Goal: Task Accomplishment & Management: Manage account settings

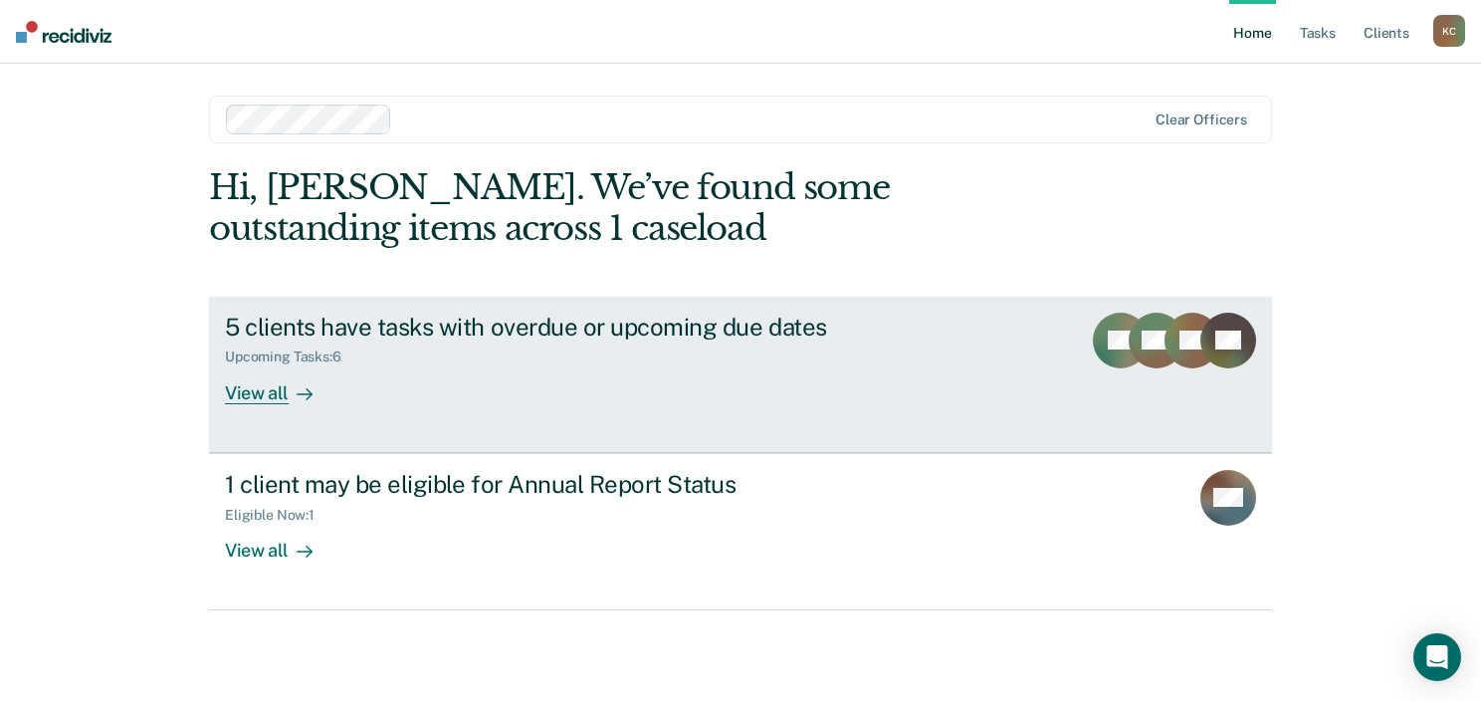
click at [263, 390] on div "View all" at bounding box center [280, 384] width 111 height 39
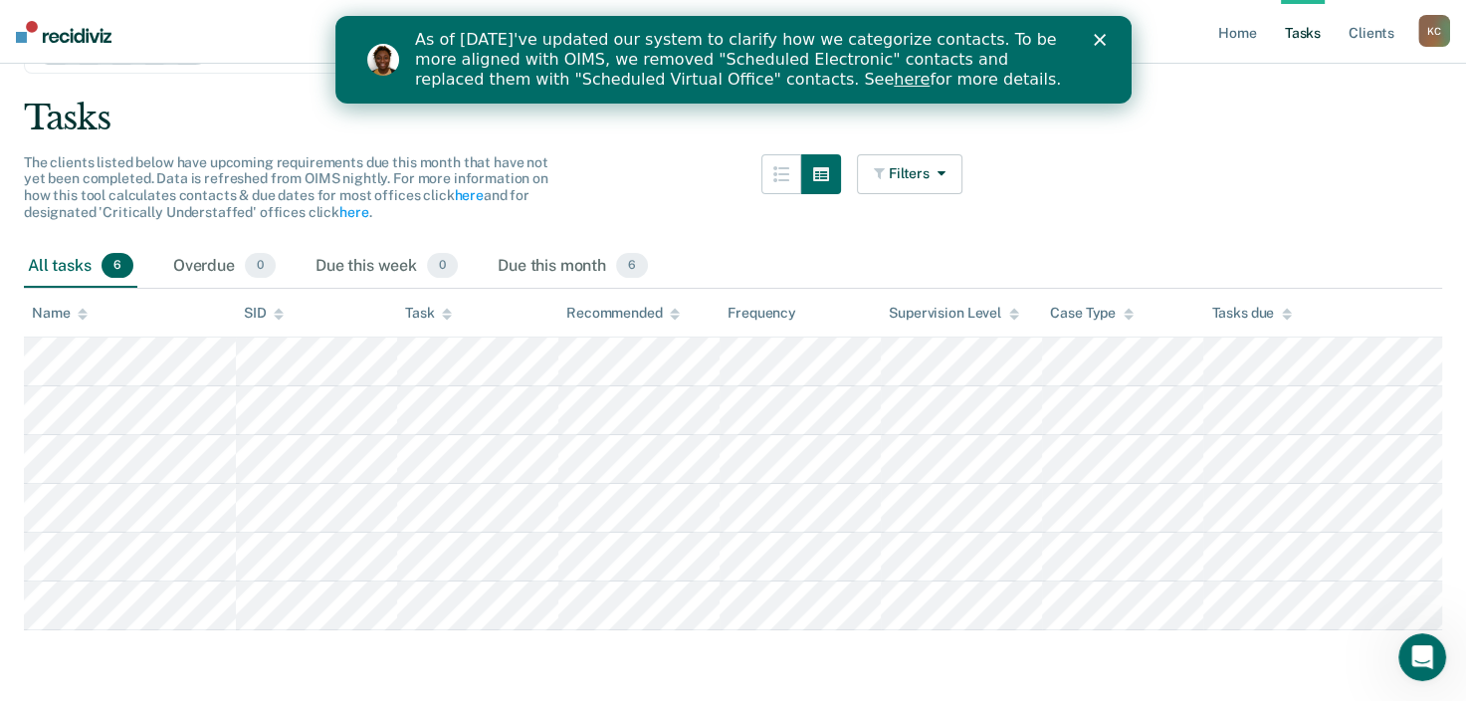
scroll to position [119, 0]
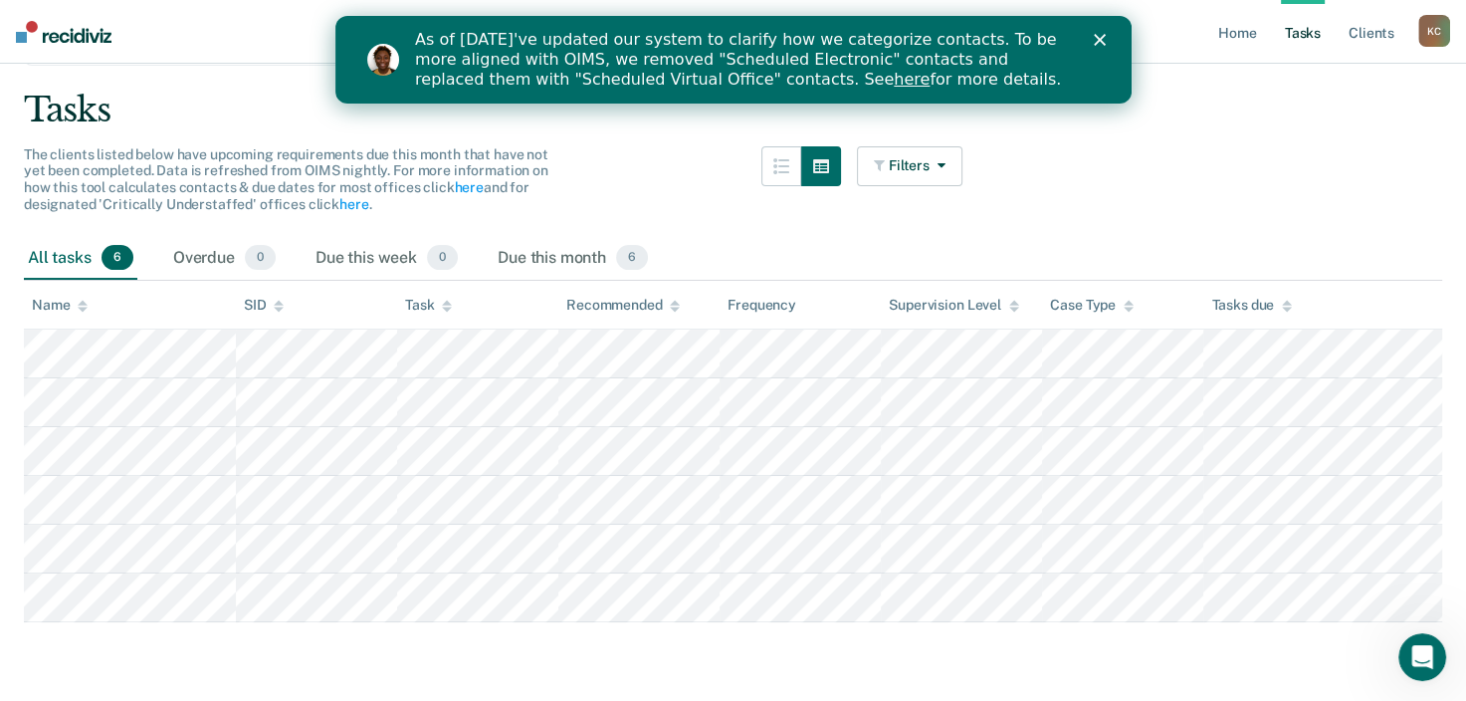
click at [1023, 206] on main "Clear officers Tasks The clients listed below have upcoming requirements due th…" at bounding box center [733, 341] width 1466 height 710
click at [1238, 36] on link "Home" at bounding box center [1238, 32] width 46 height 64
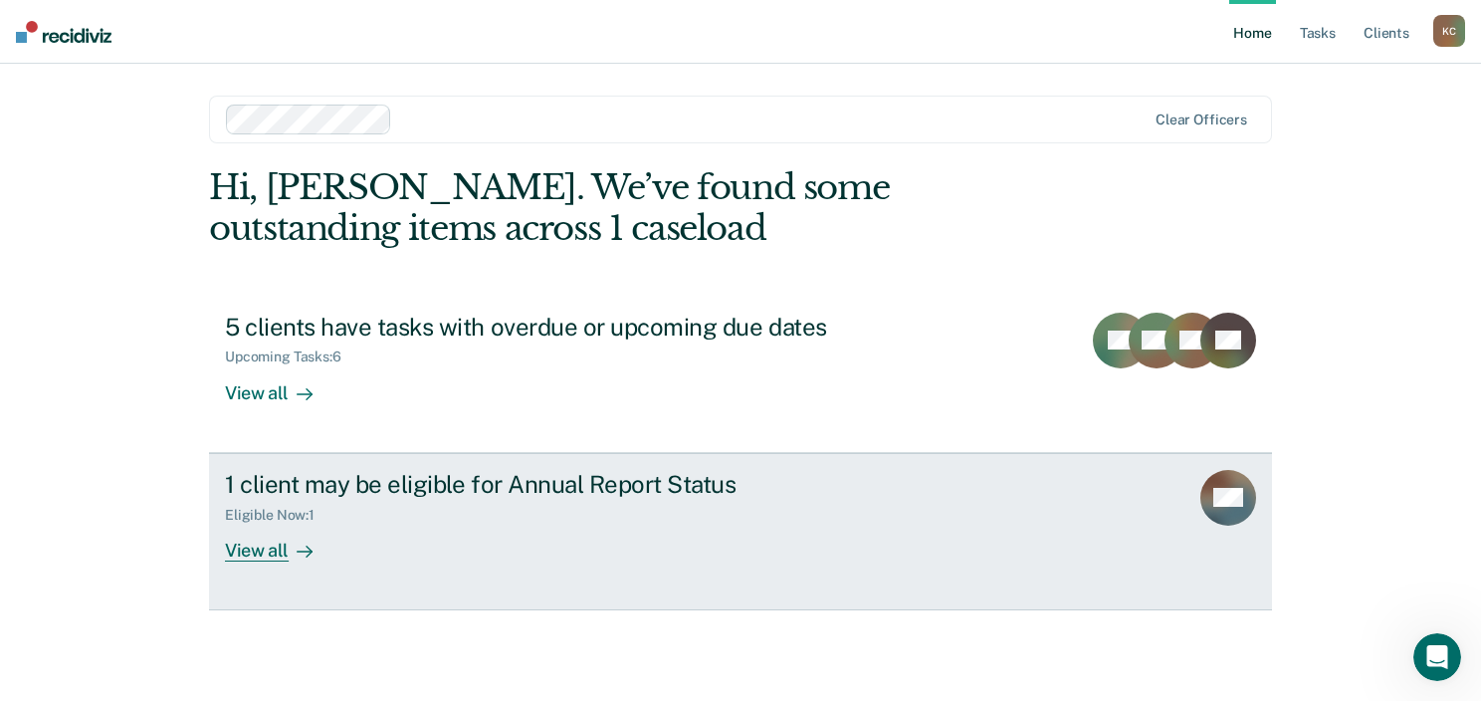
click at [653, 486] on div "1 client may be eligible for Annual Report Status" at bounding box center [574, 484] width 699 height 29
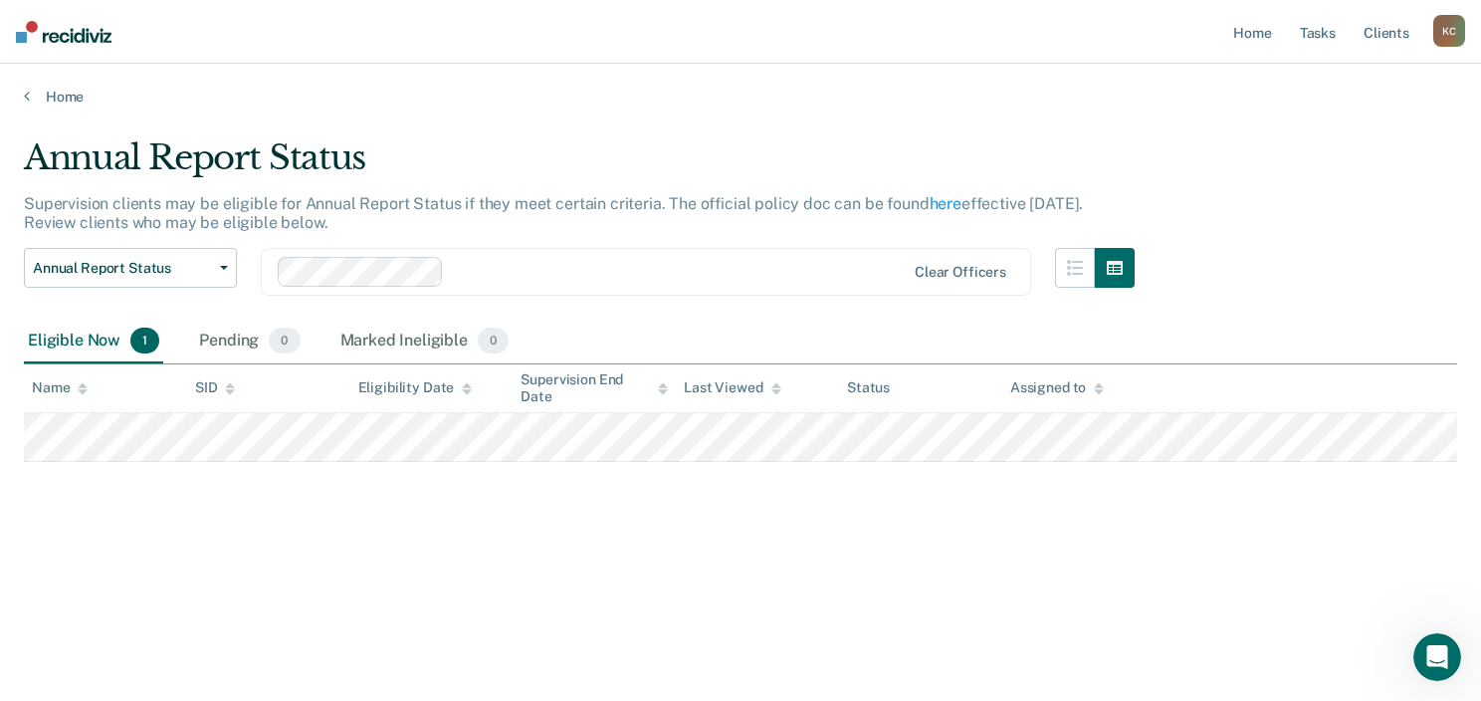
click at [1099, 388] on icon at bounding box center [1099, 388] width 10 height 13
click at [779, 382] on th "Last Viewed" at bounding box center [757, 388] width 163 height 49
click at [462, 390] on icon at bounding box center [467, 388] width 10 height 13
click at [492, 342] on span "0" at bounding box center [493, 341] width 31 height 26
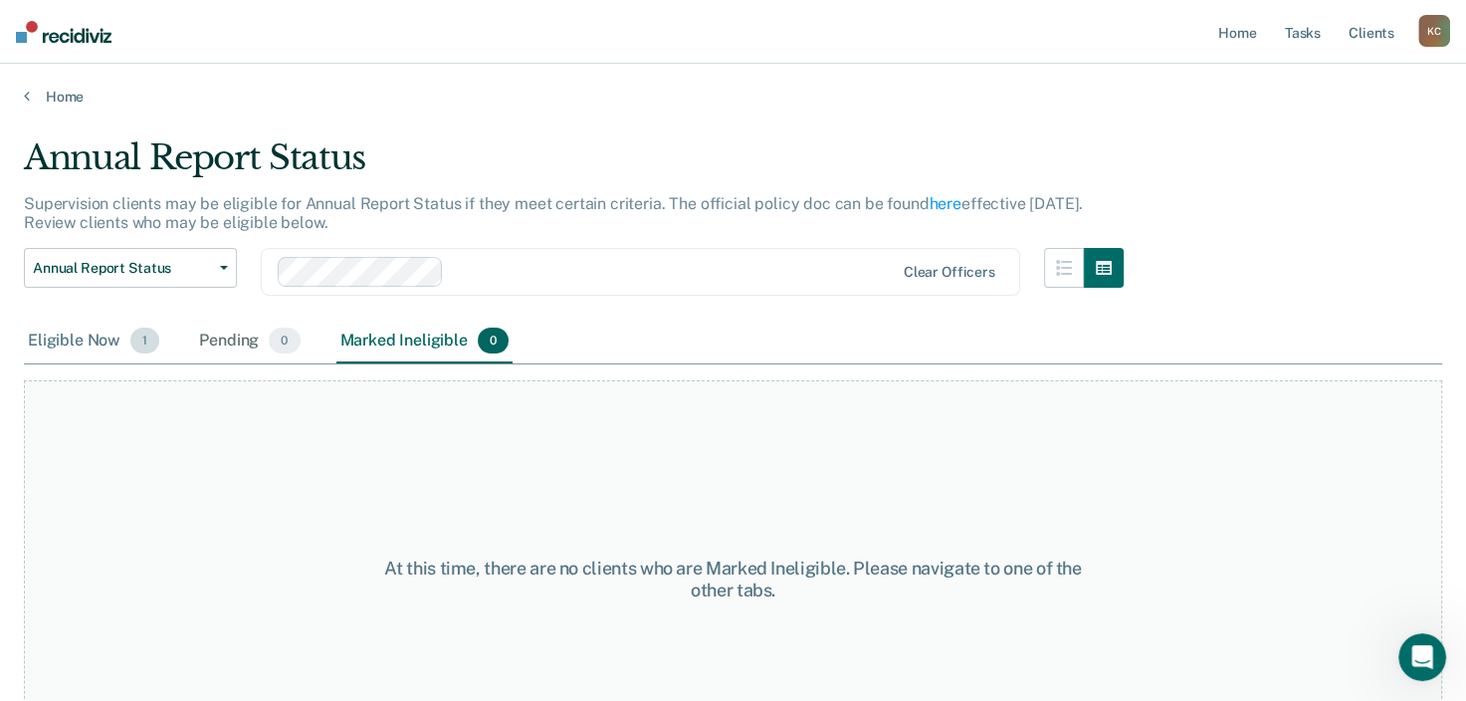
click at [74, 339] on div "Eligible Now 1" at bounding box center [93, 342] width 139 height 44
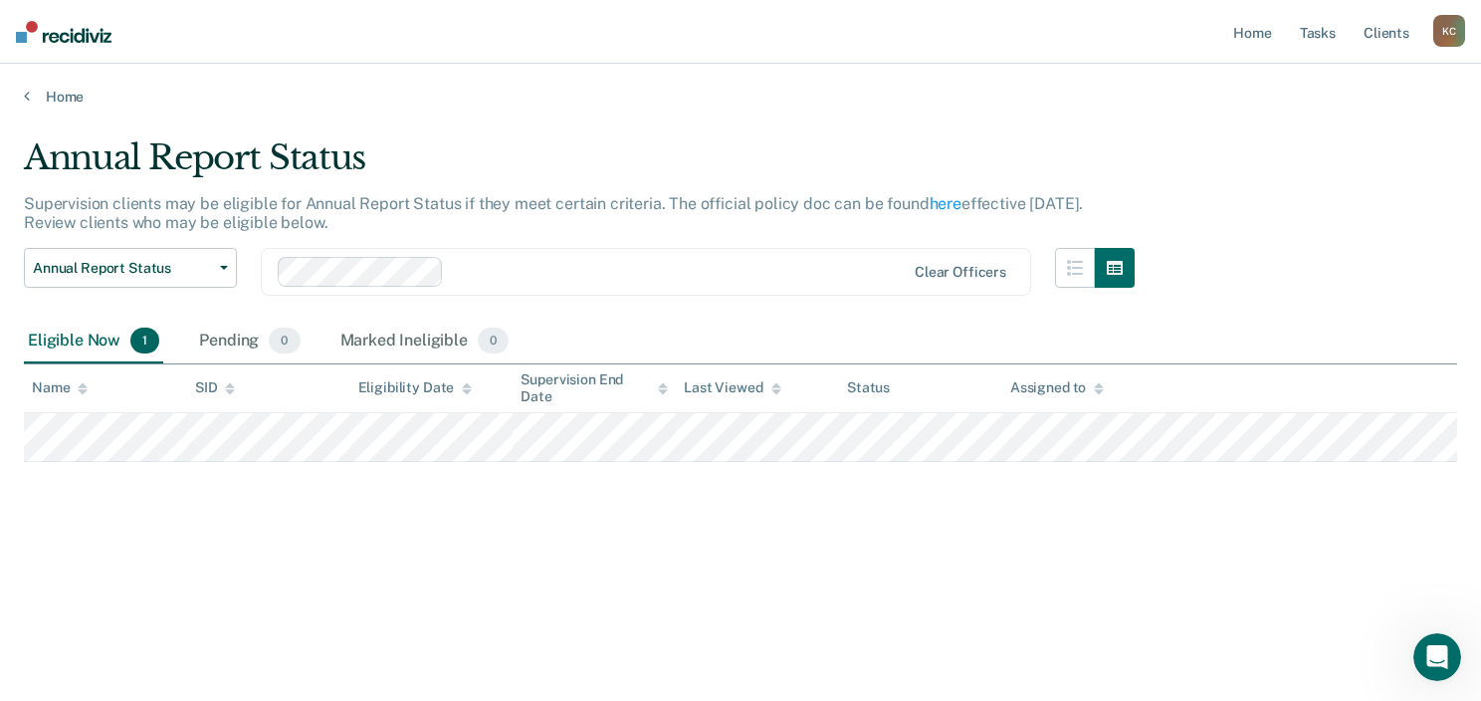
click at [463, 384] on icon at bounding box center [467, 385] width 10 height 5
click at [413, 336] on div "Marked Ineligible 0" at bounding box center [424, 342] width 177 height 44
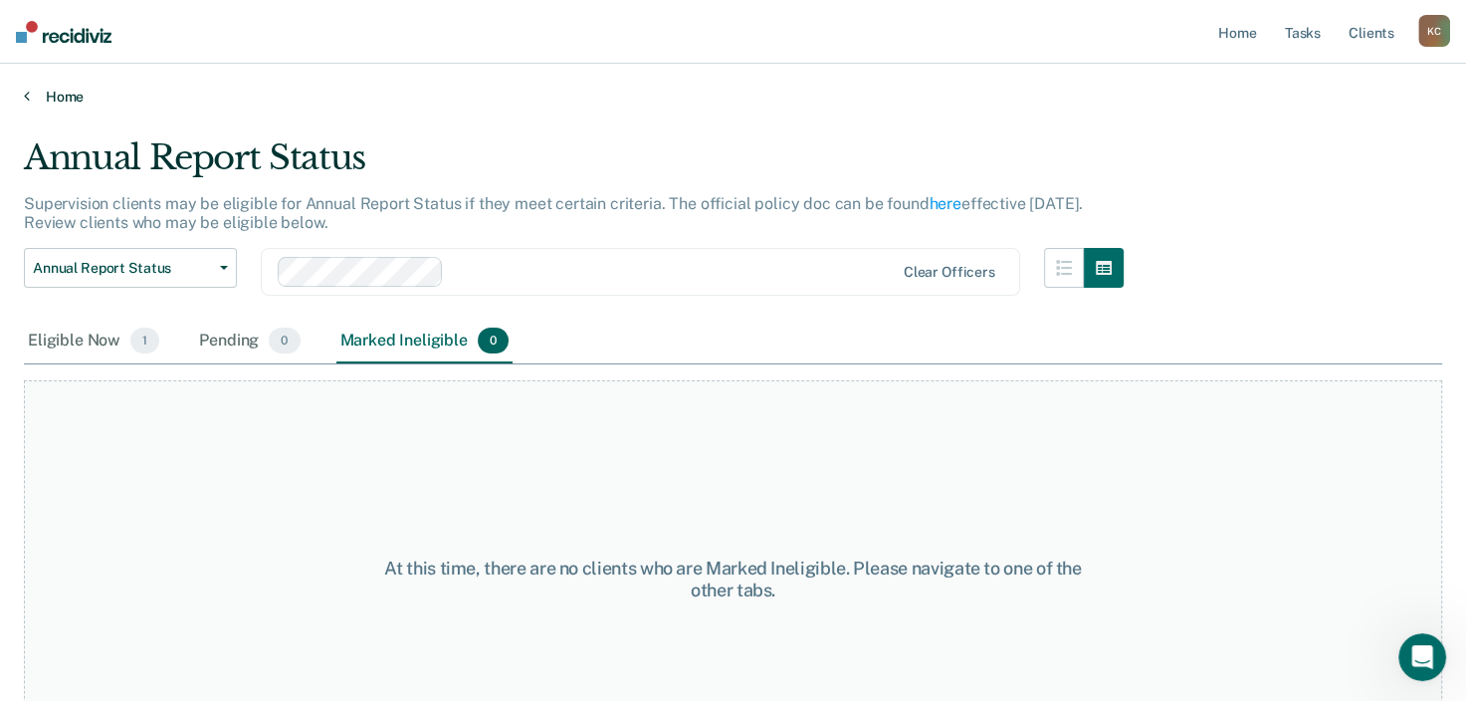
click at [71, 92] on link "Home" at bounding box center [733, 97] width 1419 height 18
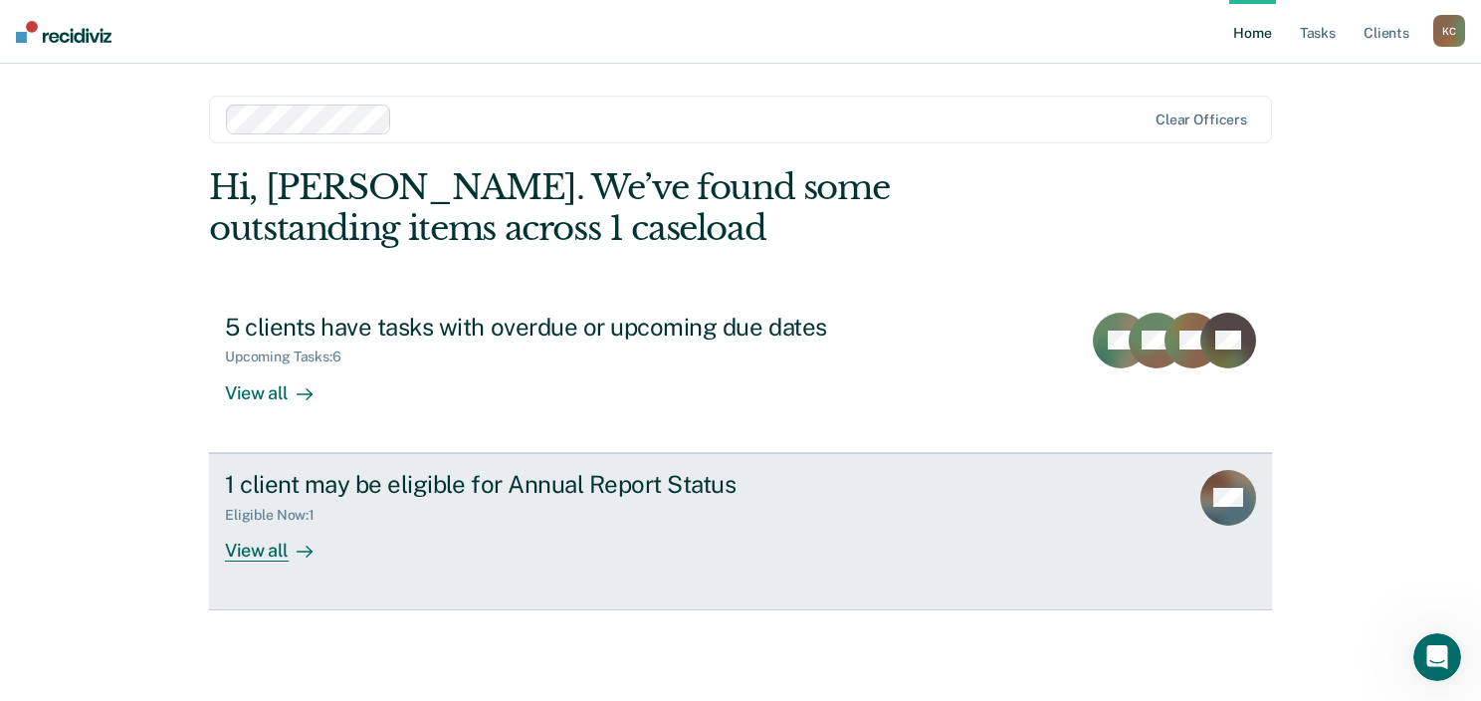
click at [246, 550] on div "View all" at bounding box center [280, 542] width 111 height 39
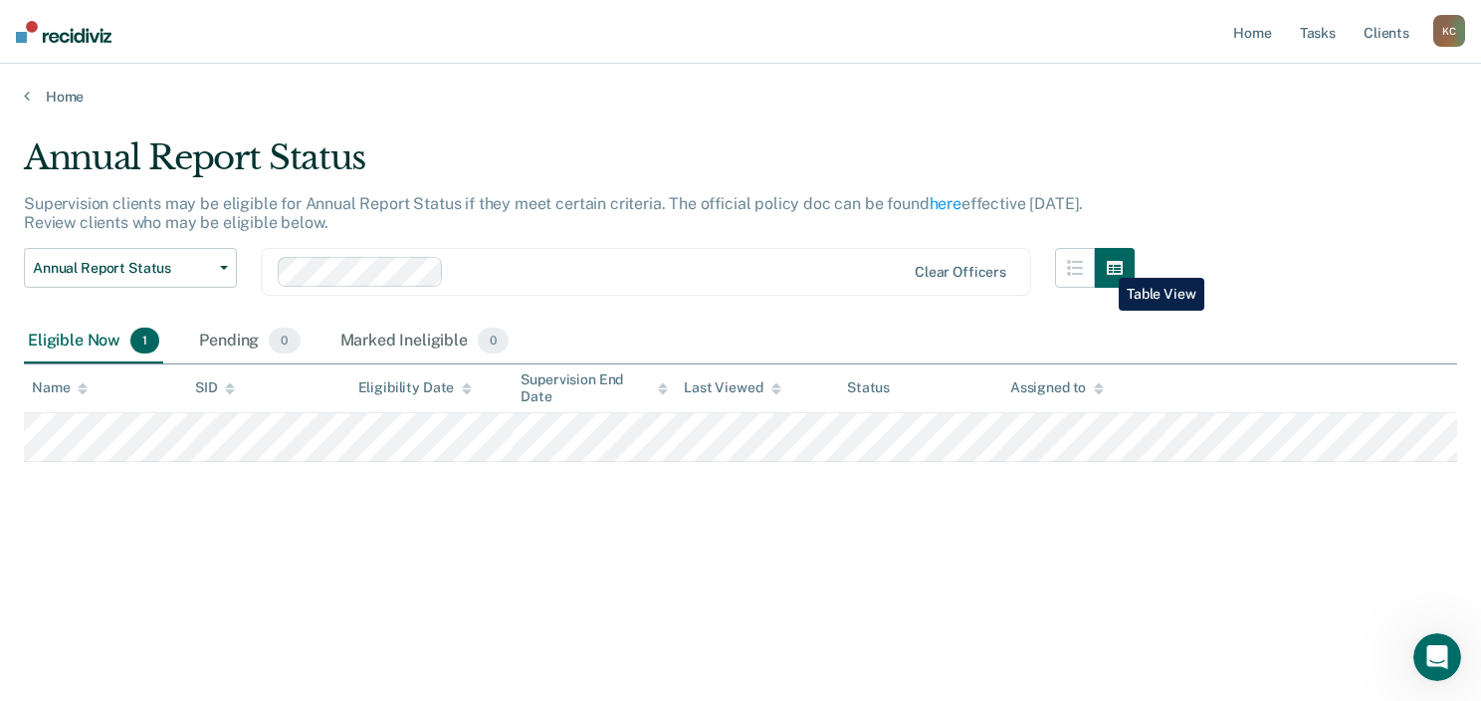
click at [1104, 263] on button "button" at bounding box center [1115, 268] width 40 height 40
click at [1072, 266] on icon "button" at bounding box center [1075, 268] width 16 height 16
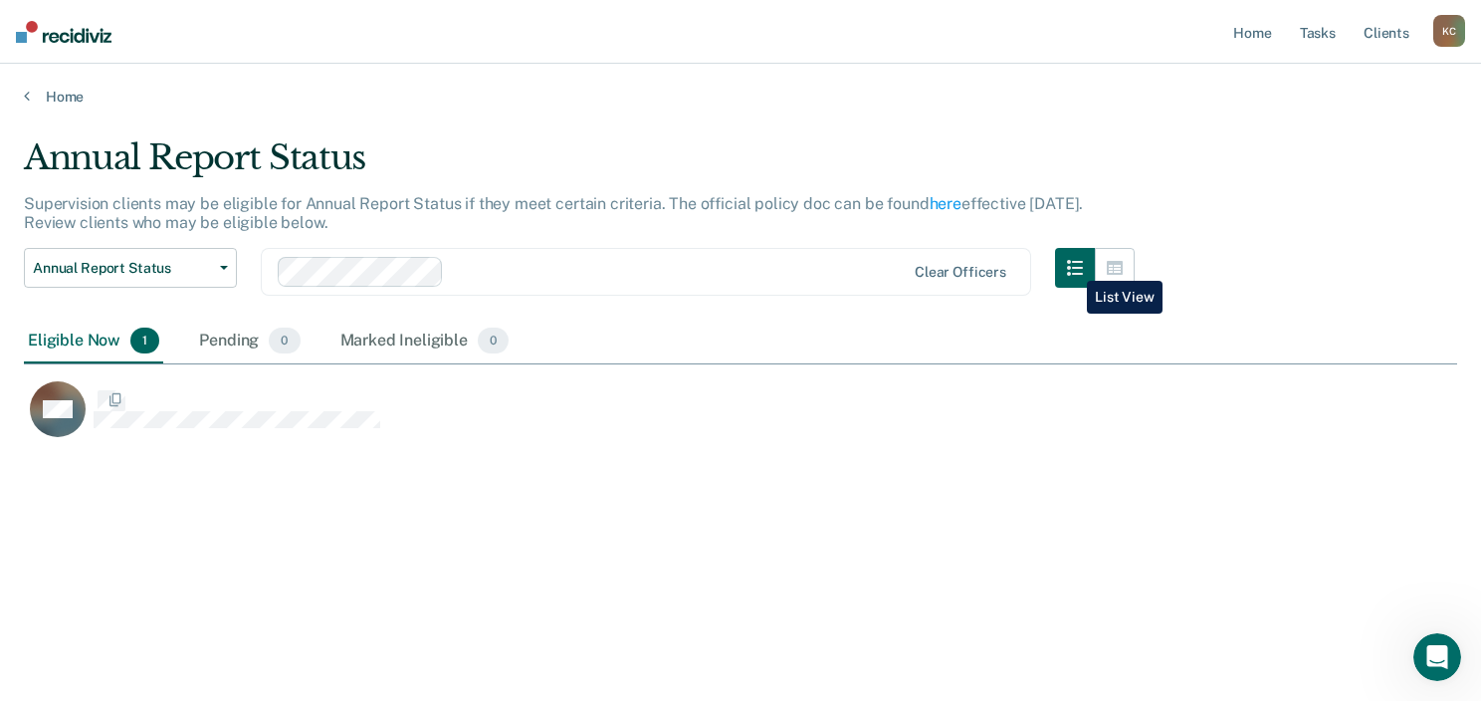
scroll to position [398, 1418]
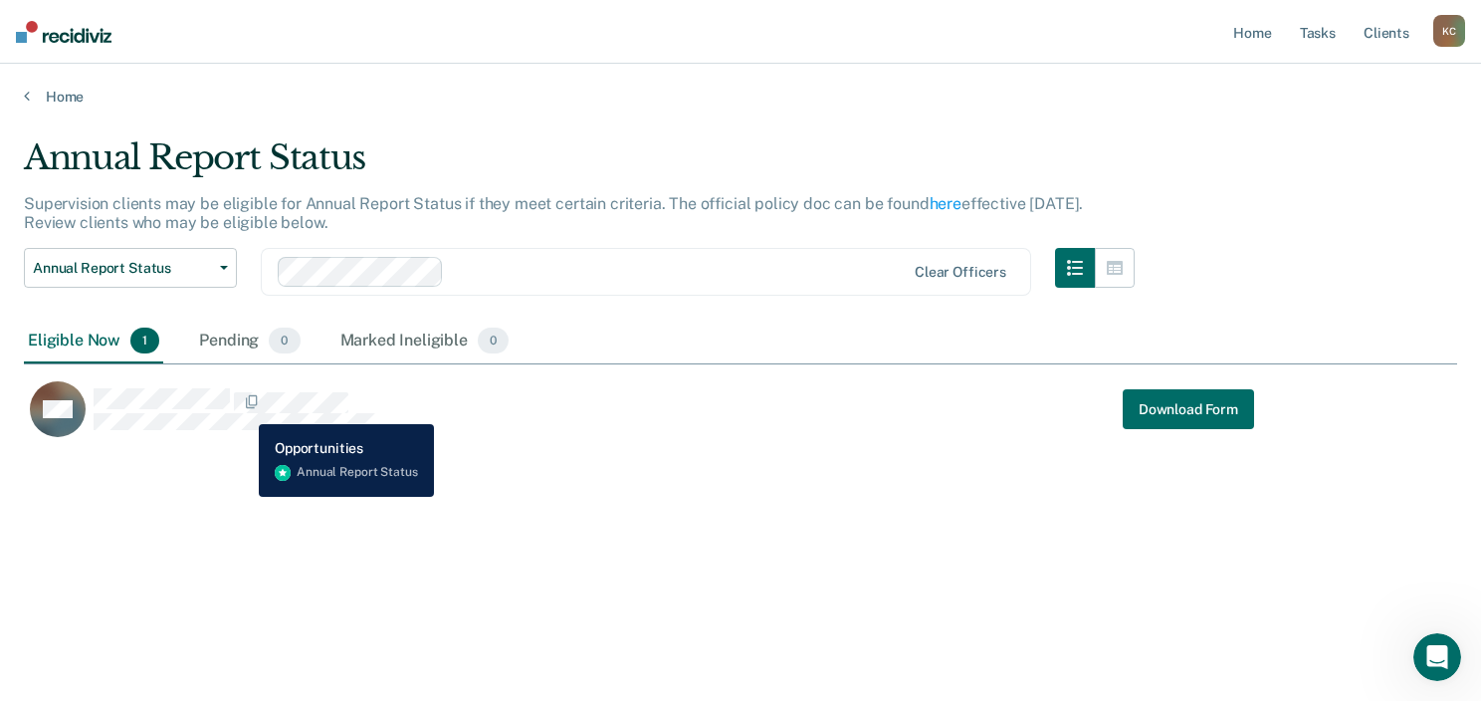
click at [244, 409] on div "CaseloadOpportunityCell-07238829" at bounding box center [237, 399] width 287 height 25
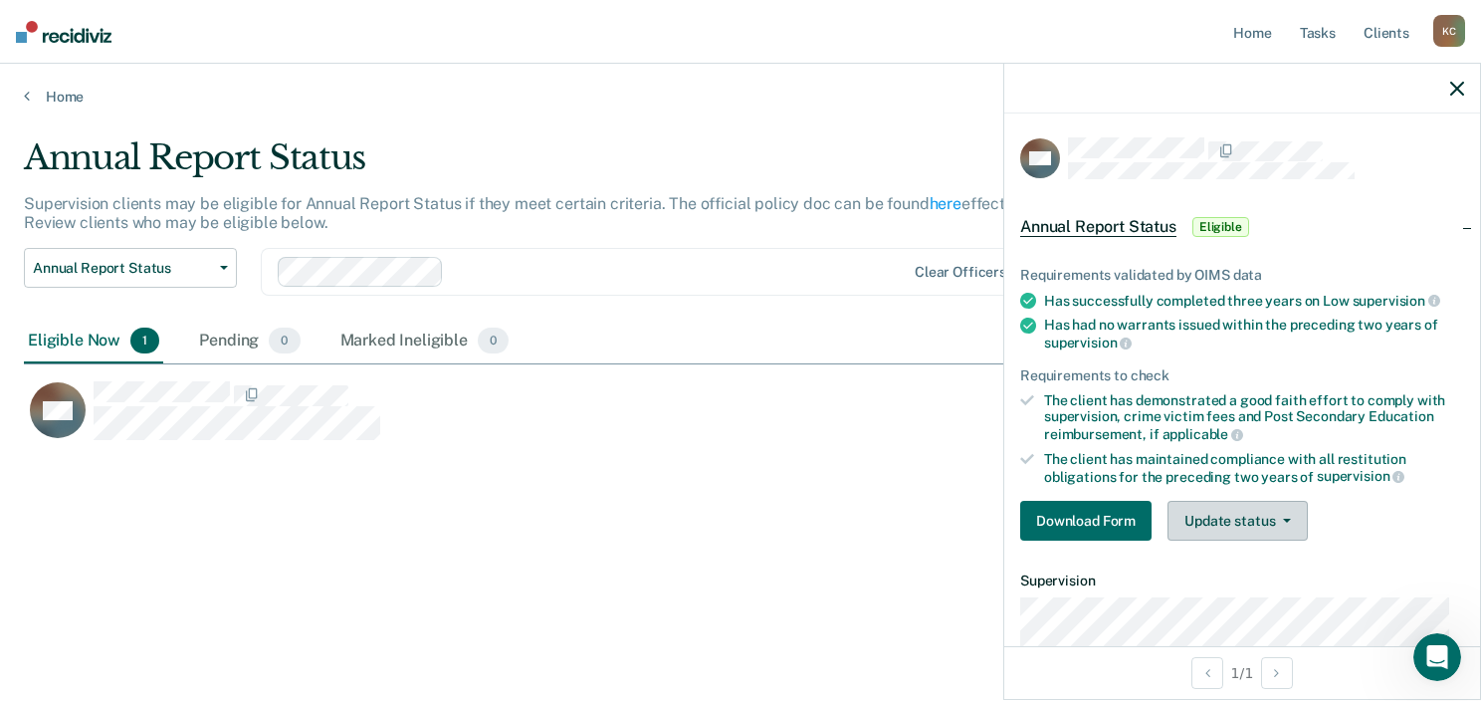
click at [1238, 515] on button "Update status" at bounding box center [1238, 521] width 140 height 40
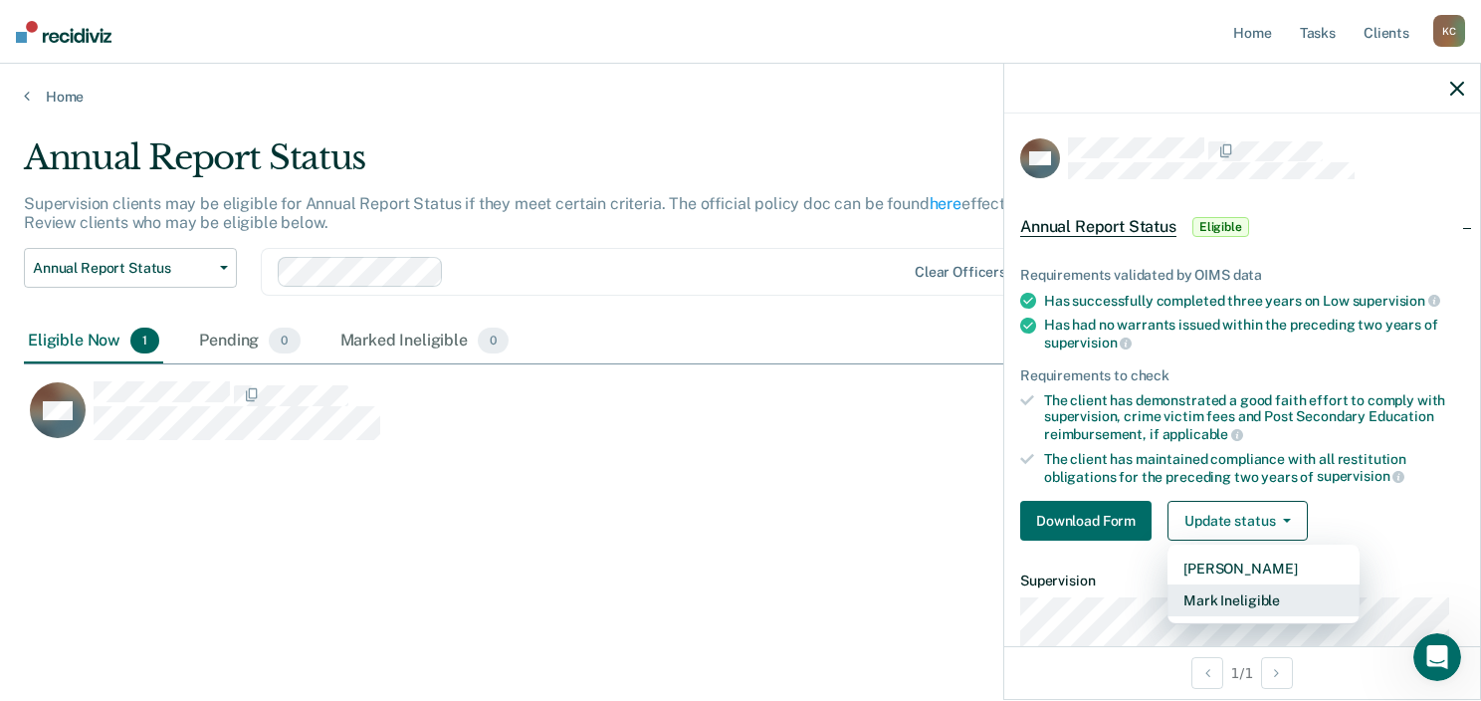
click at [1249, 589] on button "Mark Ineligible" at bounding box center [1264, 600] width 192 height 32
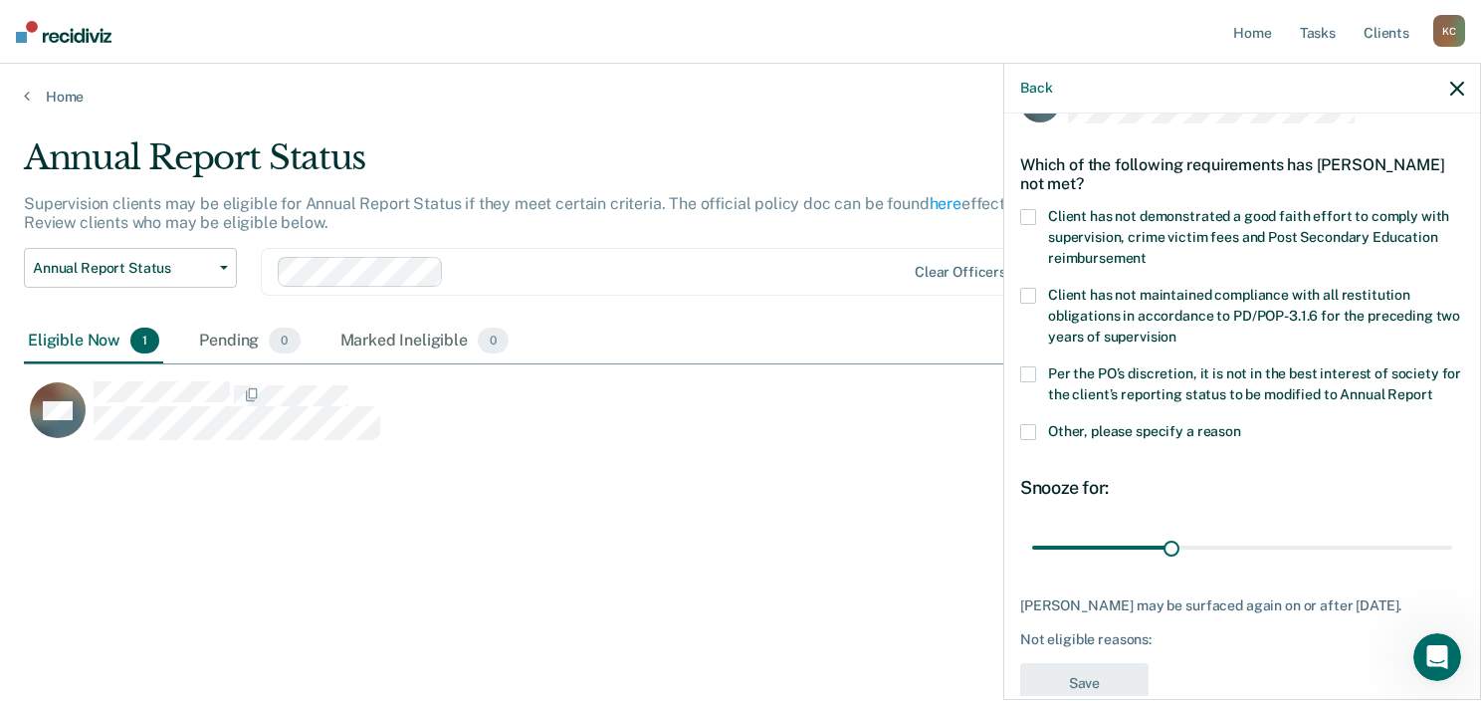
scroll to position [28, 0]
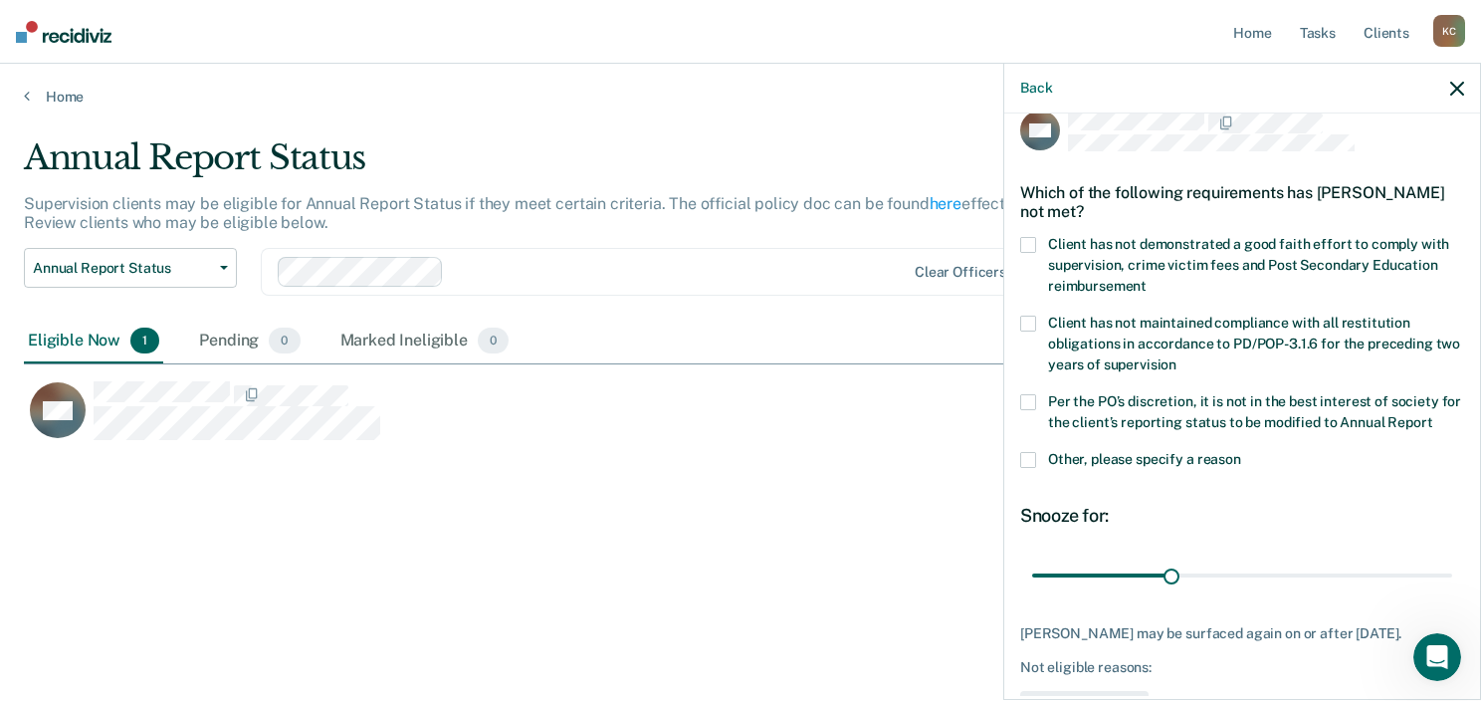
click at [1454, 255] on div "BM Which of the following requirements has [PERSON_NAME] not met? Client has no…" at bounding box center [1242, 404] width 476 height 582
click at [1023, 242] on span at bounding box center [1028, 245] width 16 height 16
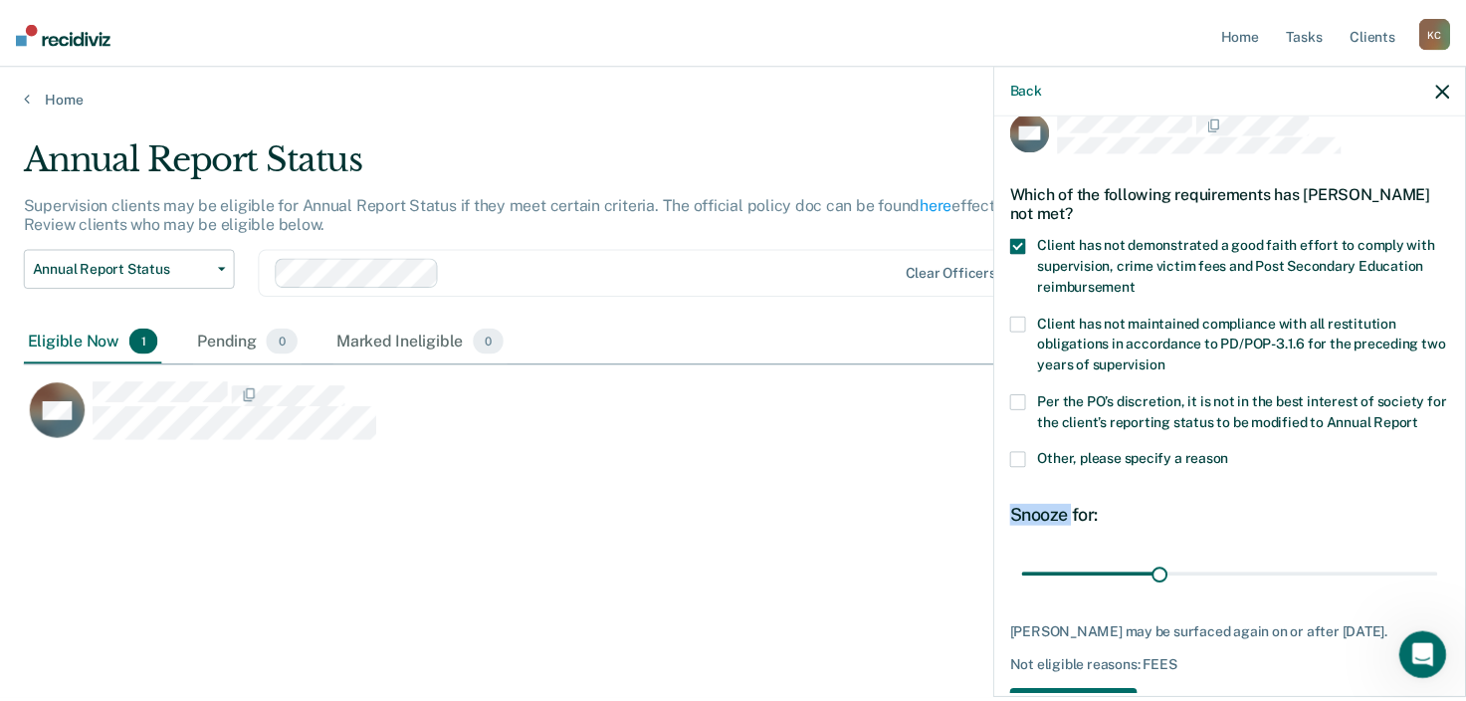
scroll to position [134, 0]
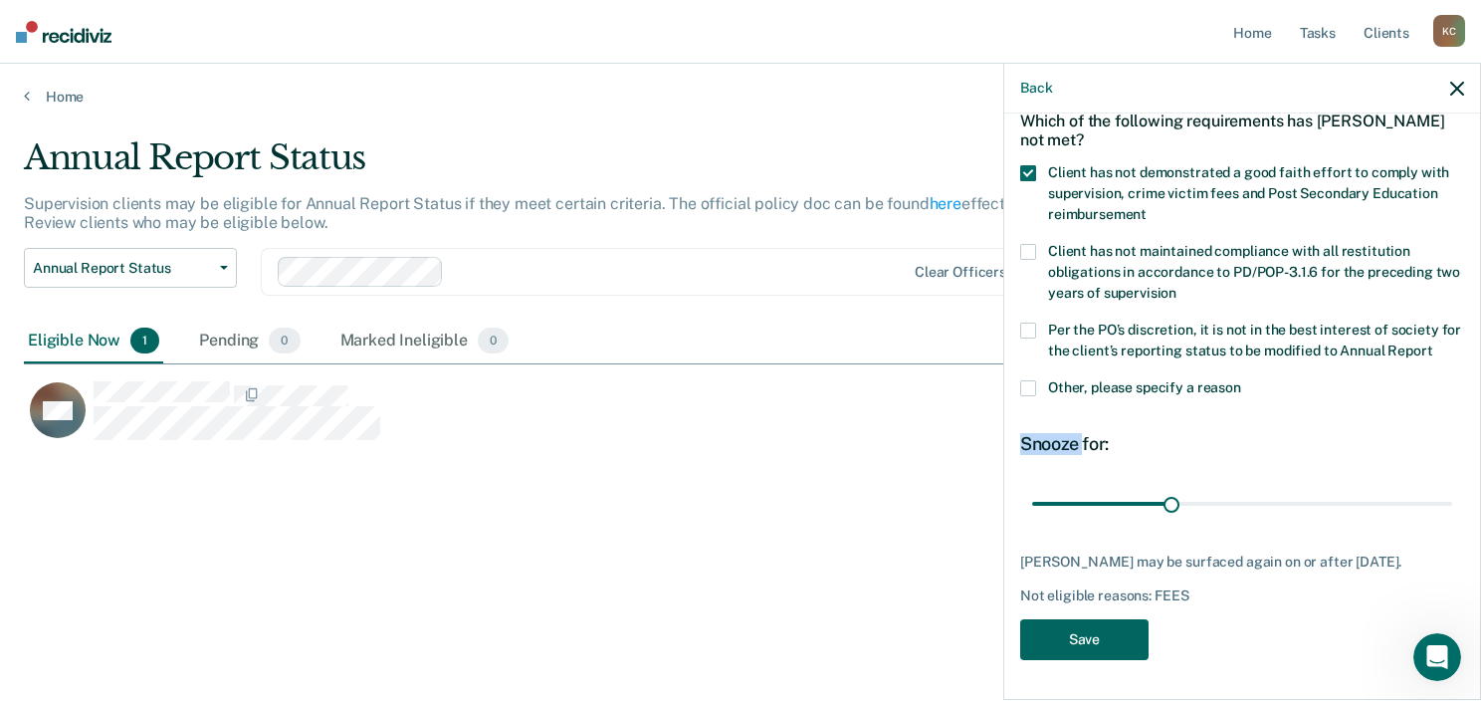
click at [1079, 631] on button "Save" at bounding box center [1084, 639] width 128 height 41
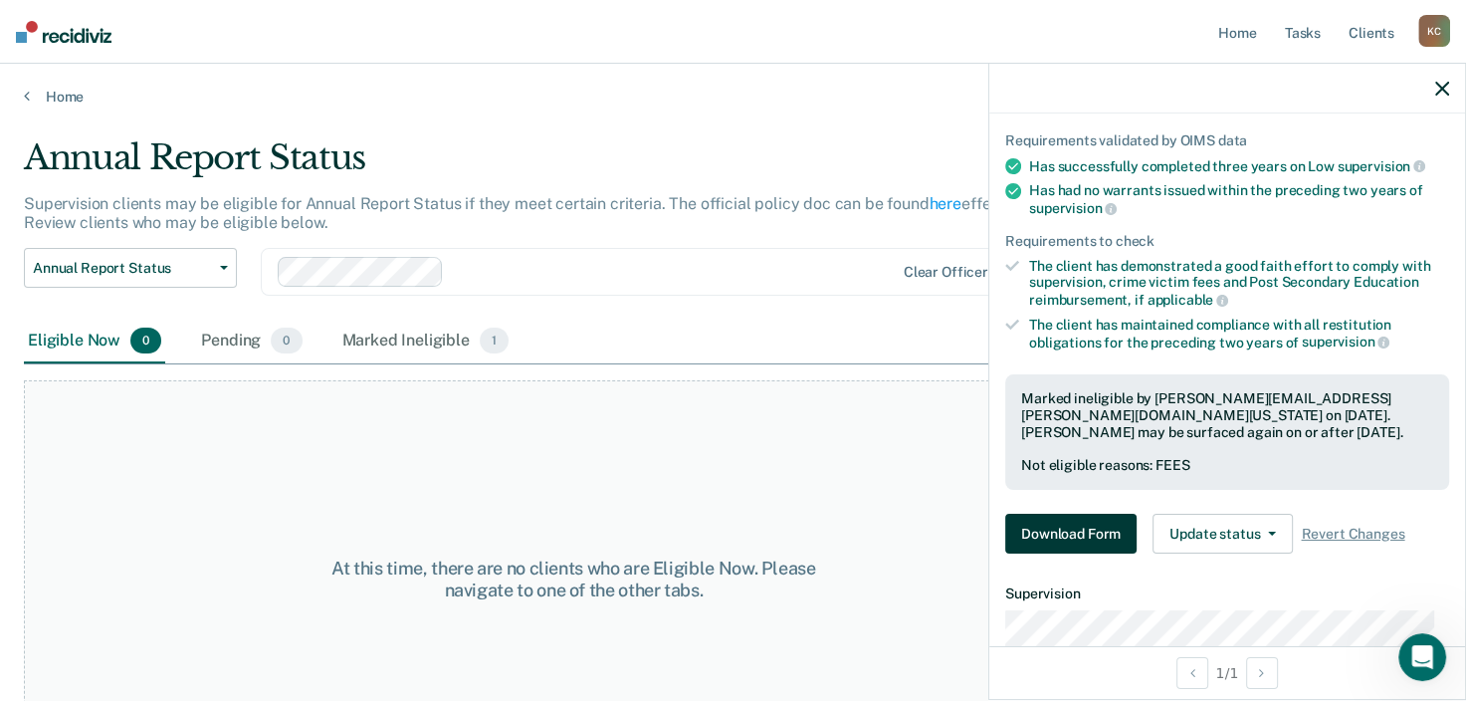
click at [1096, 531] on button "Download Form" at bounding box center [1070, 534] width 131 height 40
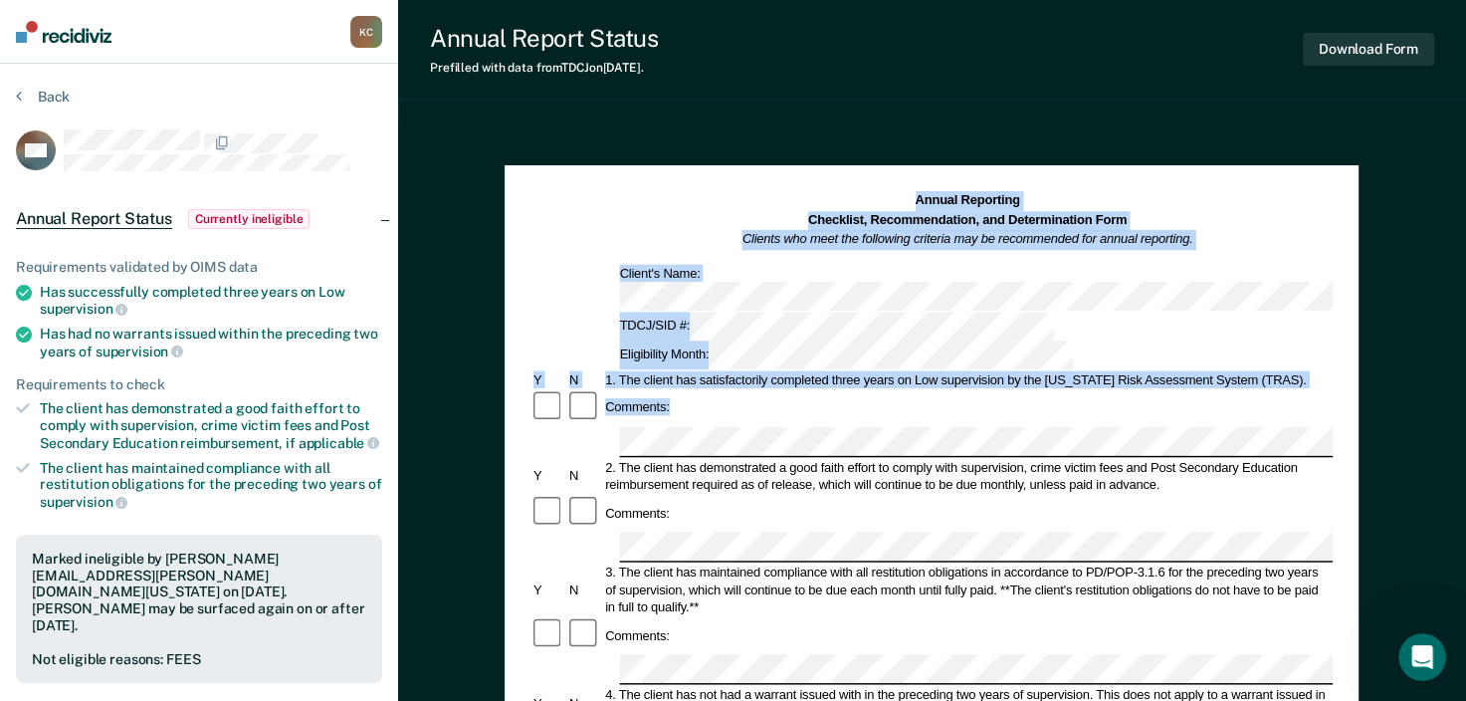
drag, startPoint x: 1464, startPoint y: 182, endPoint x: 1487, endPoint y: 267, distance: 87.7
click at [1466, 267] on html "Looks like you’re using Internet Explorer 11. For faster loading and a better e…" at bounding box center [733, 350] width 1466 height 701
drag, startPoint x: 1487, startPoint y: 267, endPoint x: 1138, endPoint y: 106, distance: 384.8
click at [1138, 106] on div "Annual Report Status Prefilled with data from TDCJ on [DATE] . Download Form An…" at bounding box center [932, 671] width 1068 height 1342
click at [44, 88] on button "Back" at bounding box center [43, 97] width 54 height 18
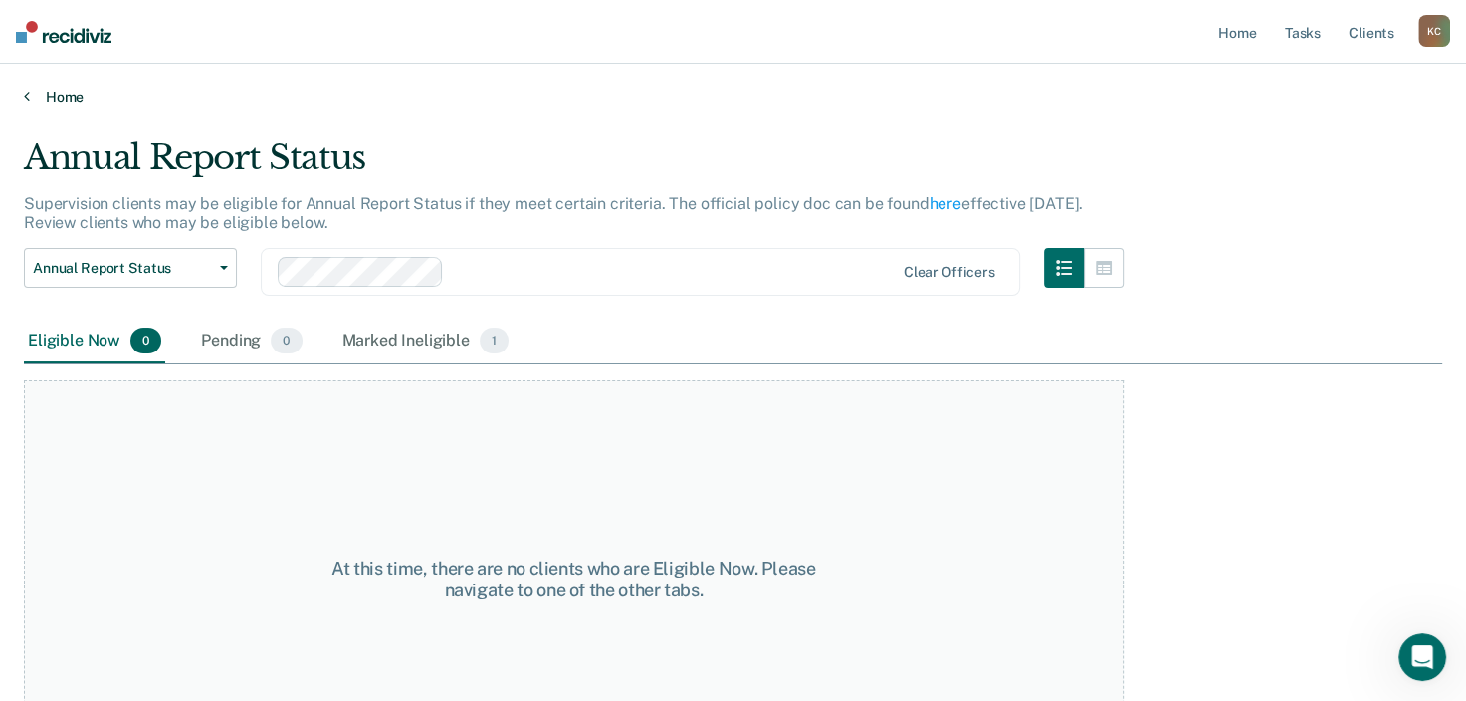
click at [70, 95] on link "Home" at bounding box center [733, 97] width 1419 height 18
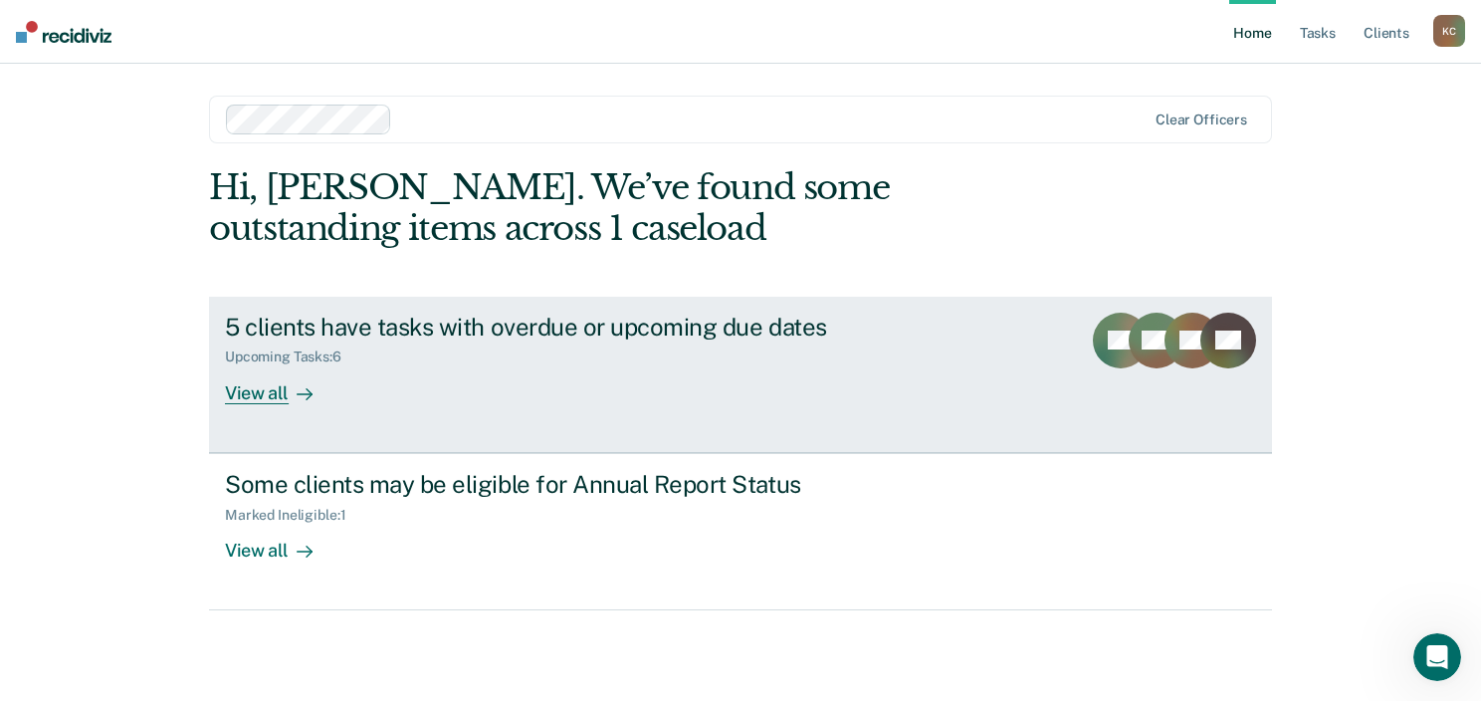
click at [260, 391] on div "View all" at bounding box center [280, 384] width 111 height 39
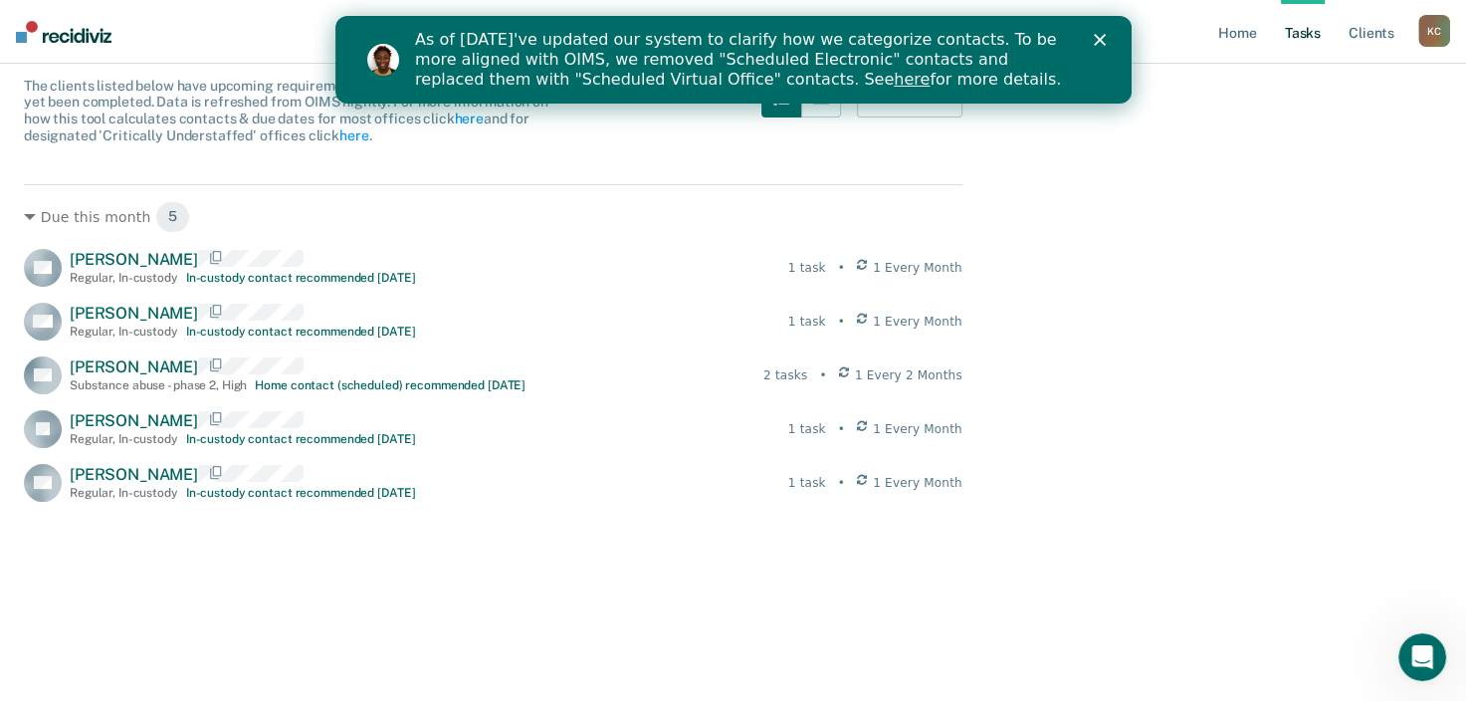
scroll to position [217, 0]
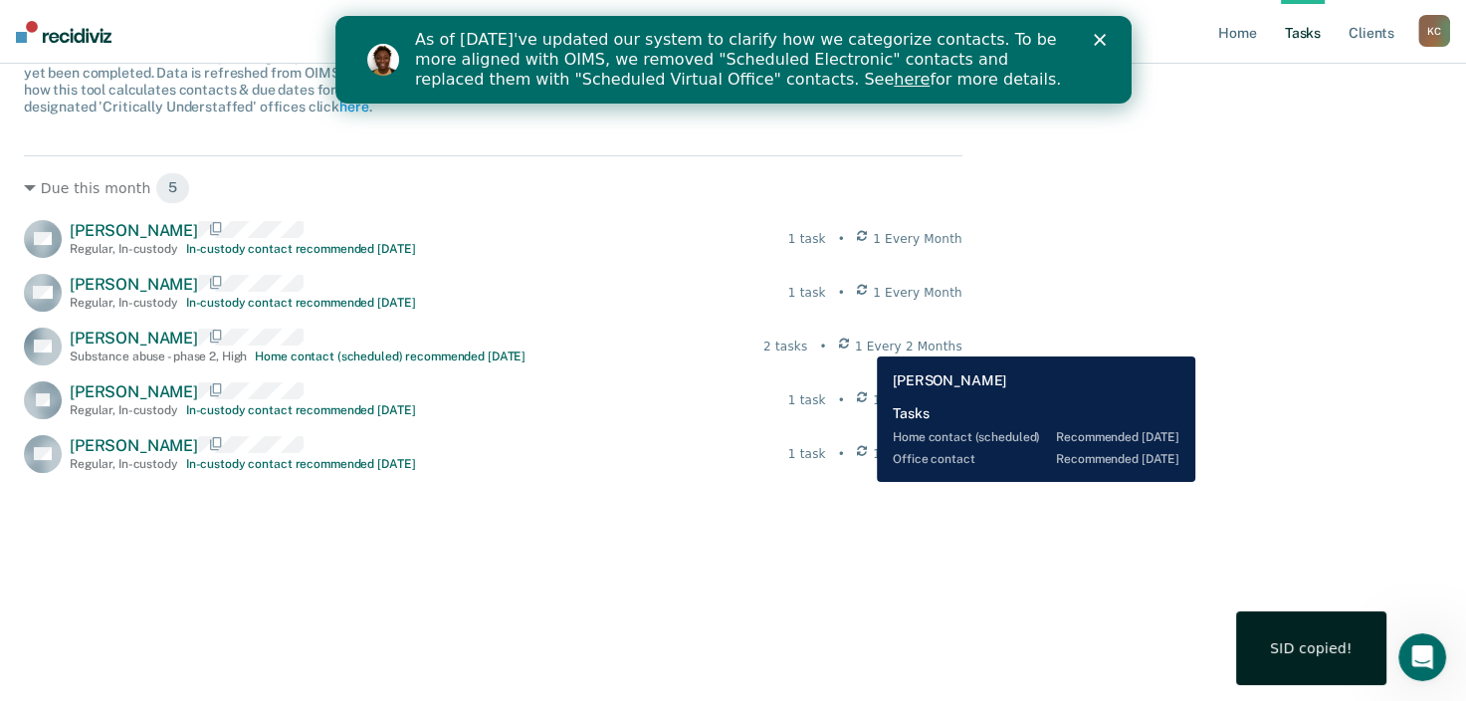
click at [849, 341] on icon at bounding box center [844, 346] width 10 height 18
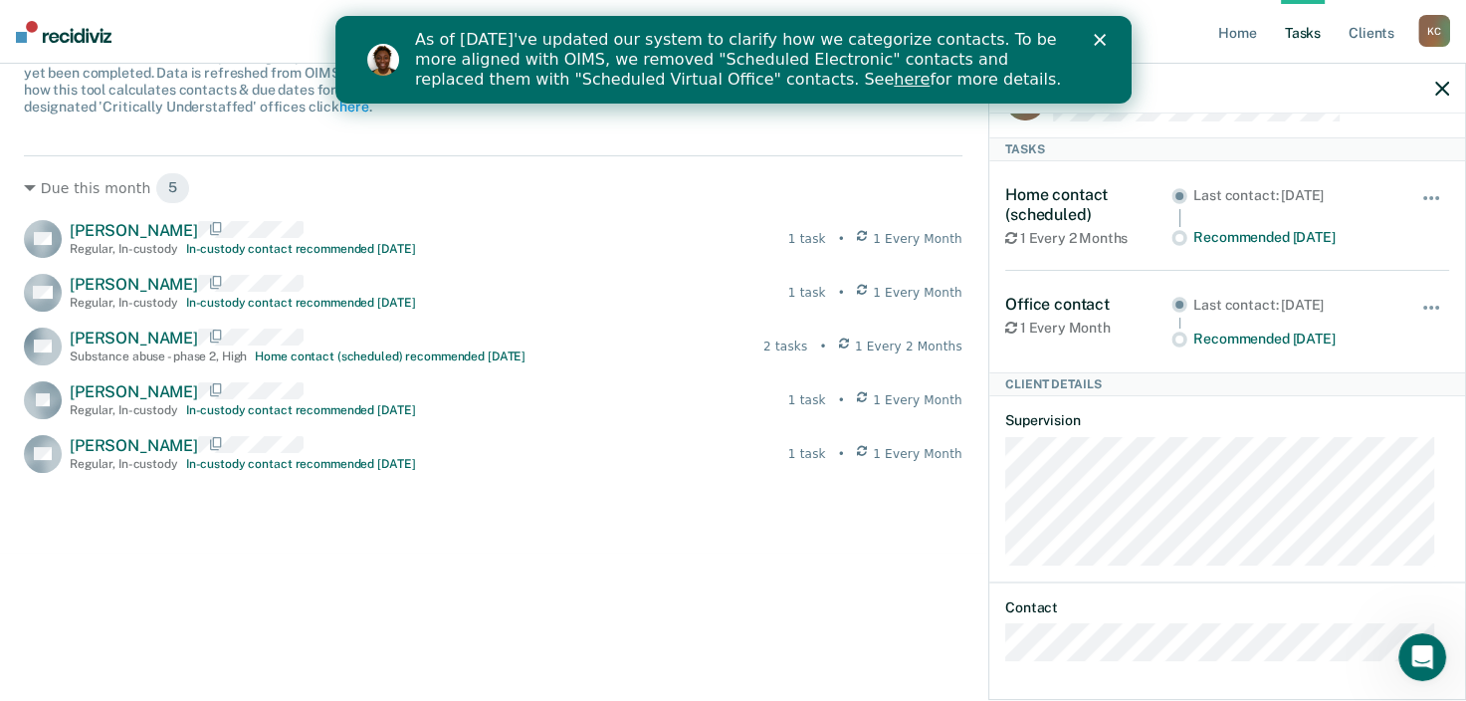
scroll to position [0, 0]
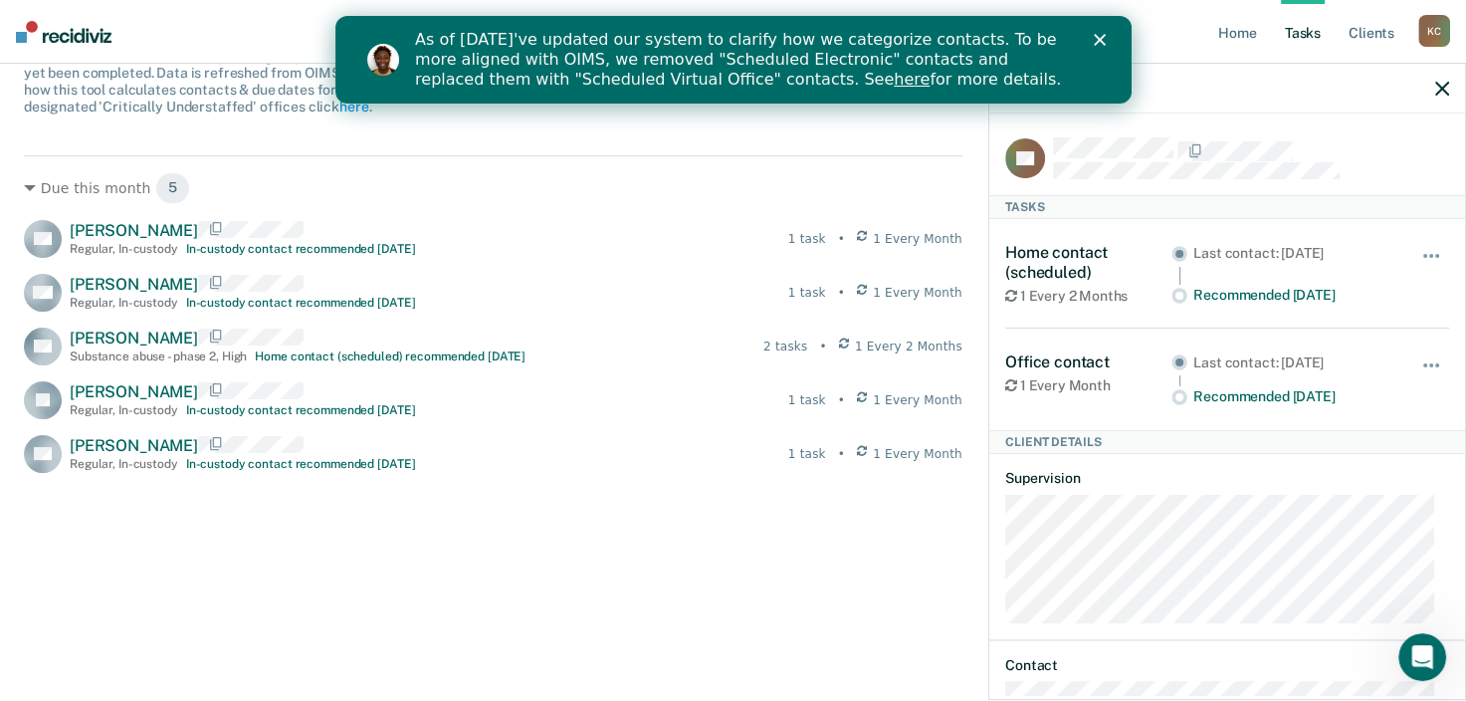
click at [639, 580] on div "Due this month 5 OA [PERSON_NAME] Regular , In-custody In-custody contact recom…" at bounding box center [493, 428] width 939 height 547
click at [1437, 86] on icon "button" at bounding box center [1443, 89] width 14 height 14
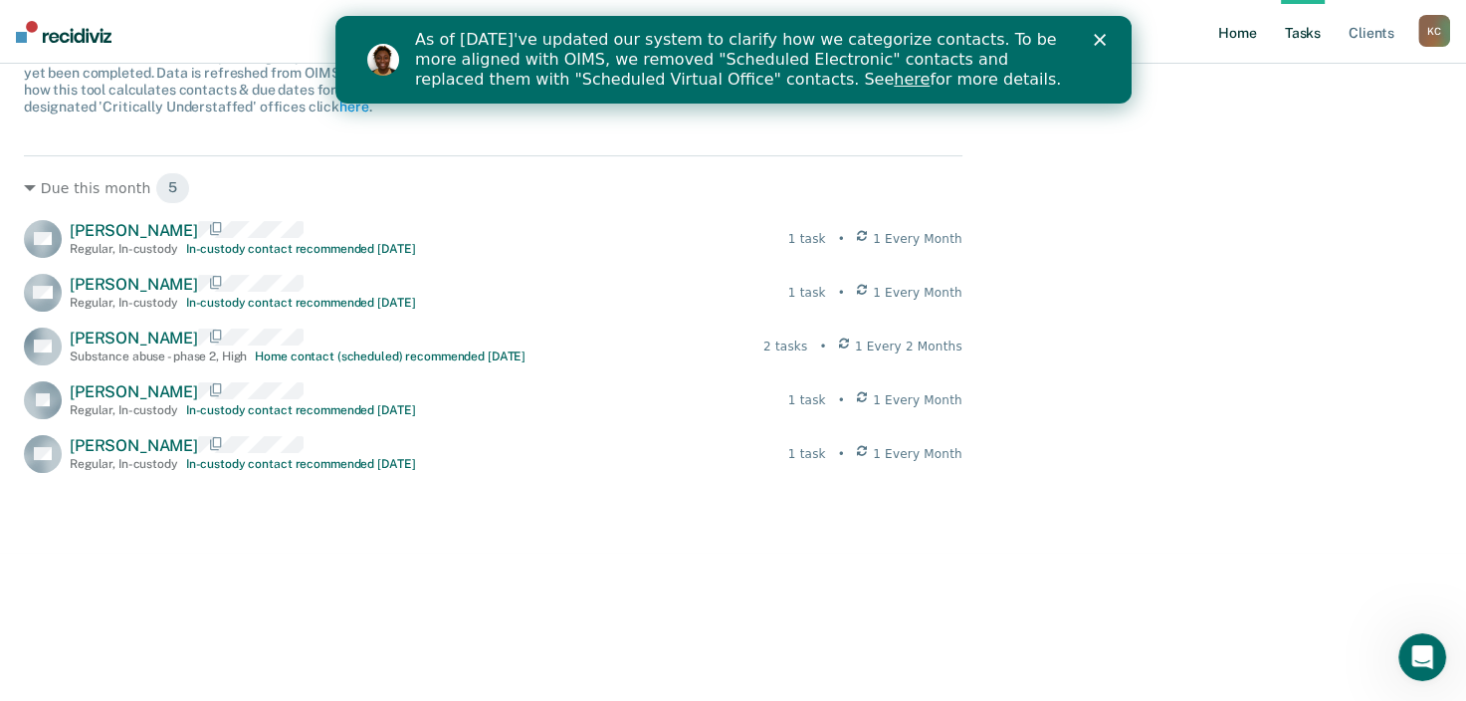
click at [1251, 32] on link "Home" at bounding box center [1238, 32] width 46 height 64
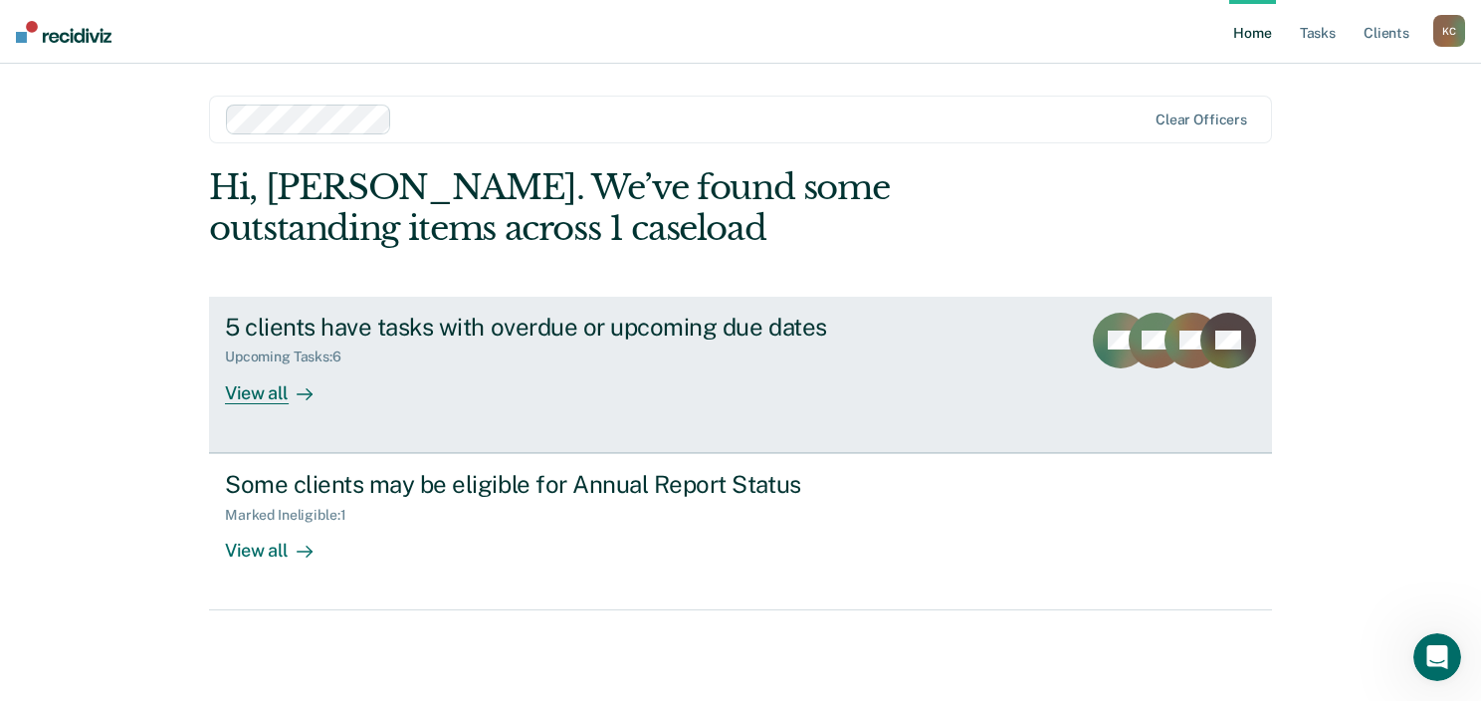
click at [276, 406] on link "5 clients have tasks with overdue or upcoming due dates Upcoming Tasks : 6 View…" at bounding box center [740, 375] width 1063 height 156
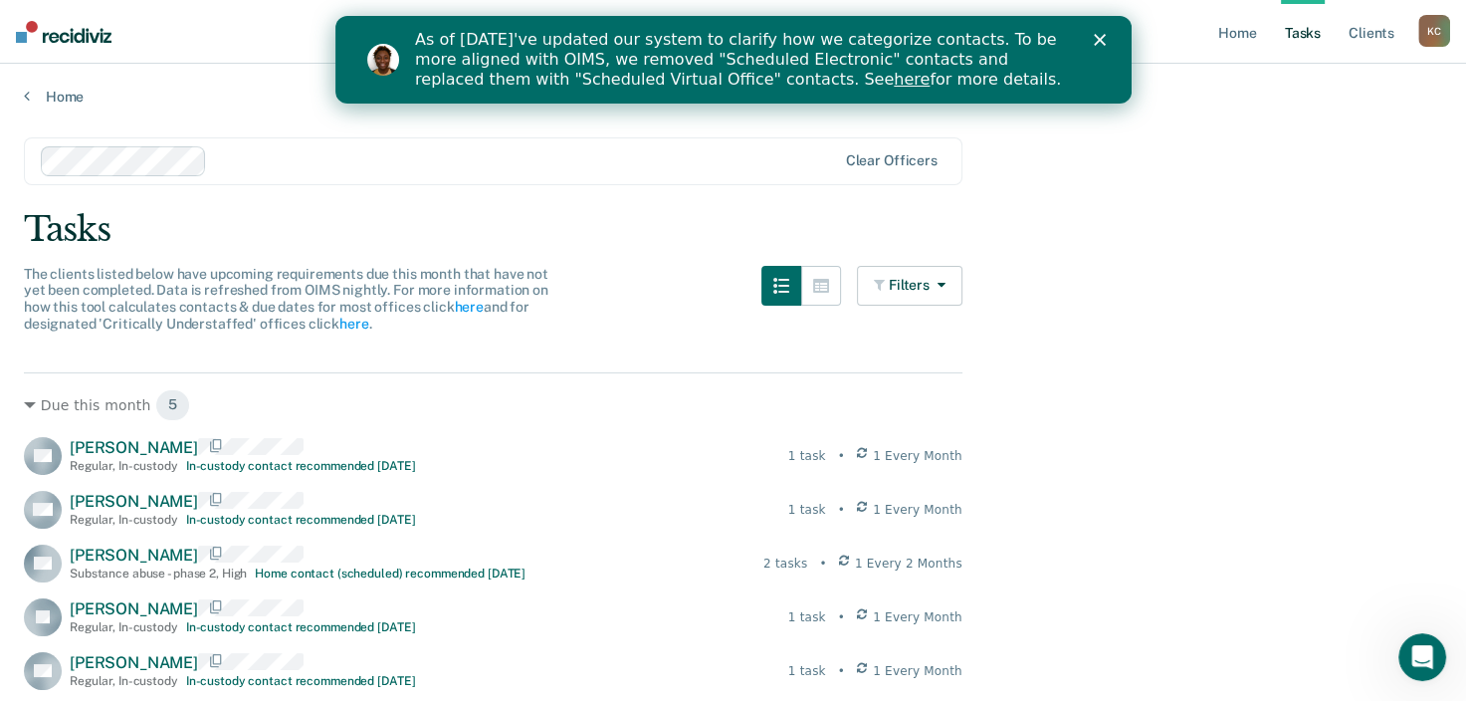
drag, startPoint x: 1464, startPoint y: 315, endPoint x: 1466, endPoint y: 347, distance: 32.9
click at [1466, 347] on html "Looks like you’re using Internet Explorer 11. For faster loading and a better e…" at bounding box center [733, 350] width 1466 height 701
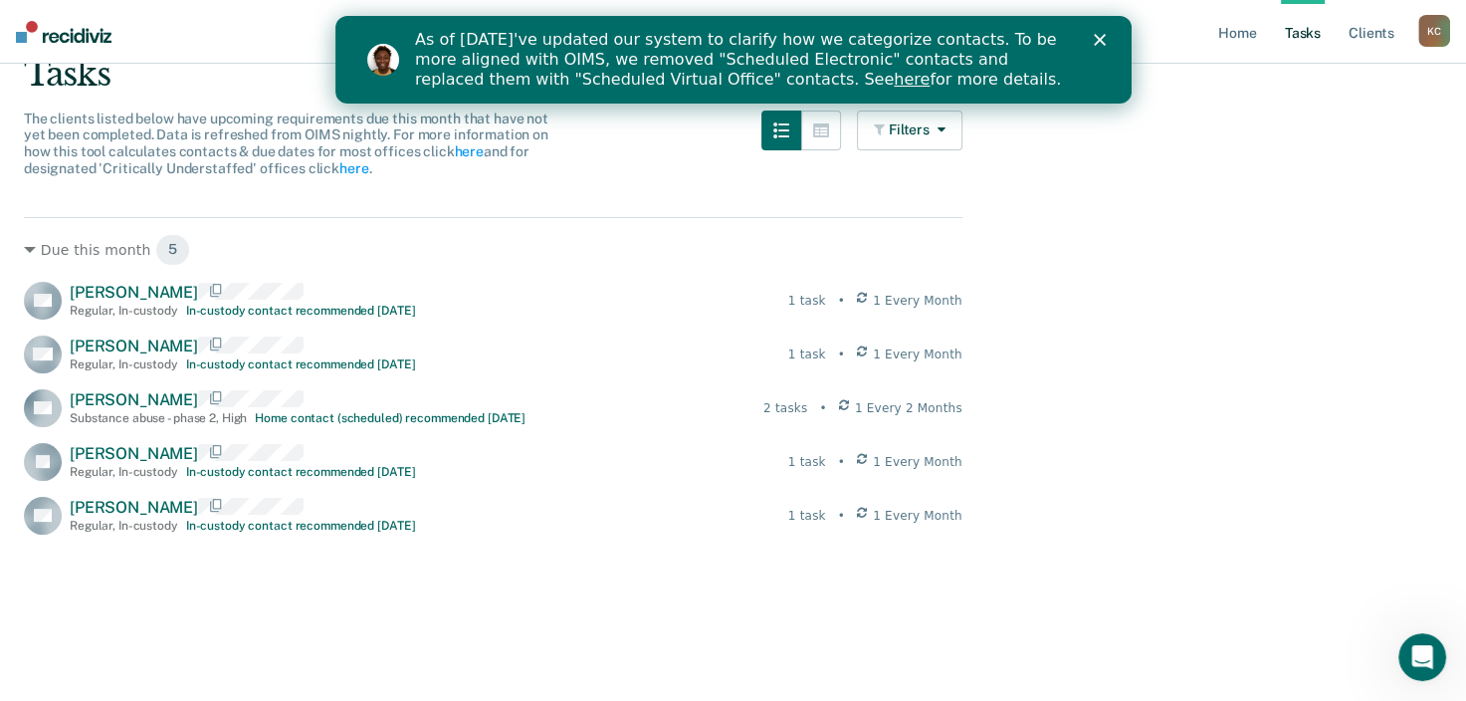
scroll to position [159, 0]
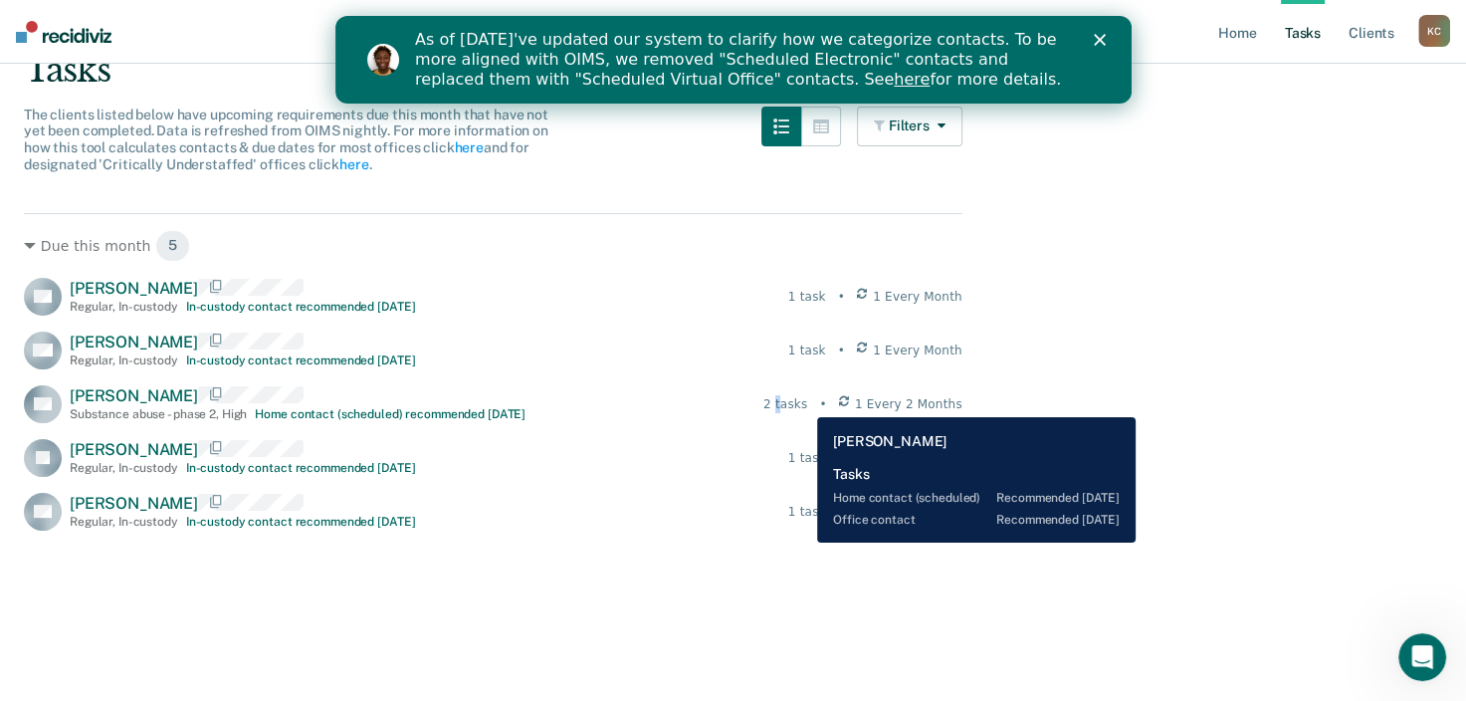
click at [805, 402] on div "2 tasks" at bounding box center [786, 404] width 44 height 18
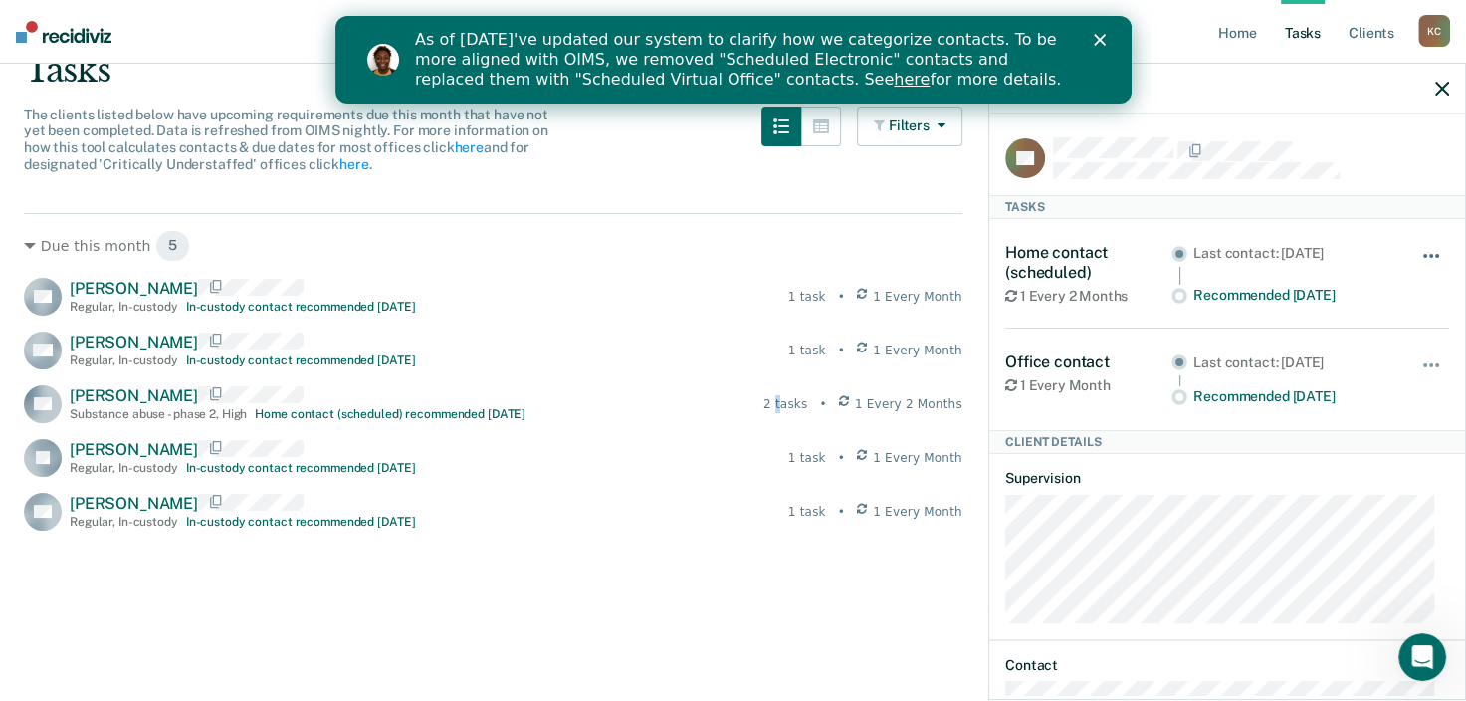
click at [1424, 256] on button "button" at bounding box center [1433, 266] width 34 height 32
click at [1430, 363] on span "button" at bounding box center [1432, 365] width 4 height 4
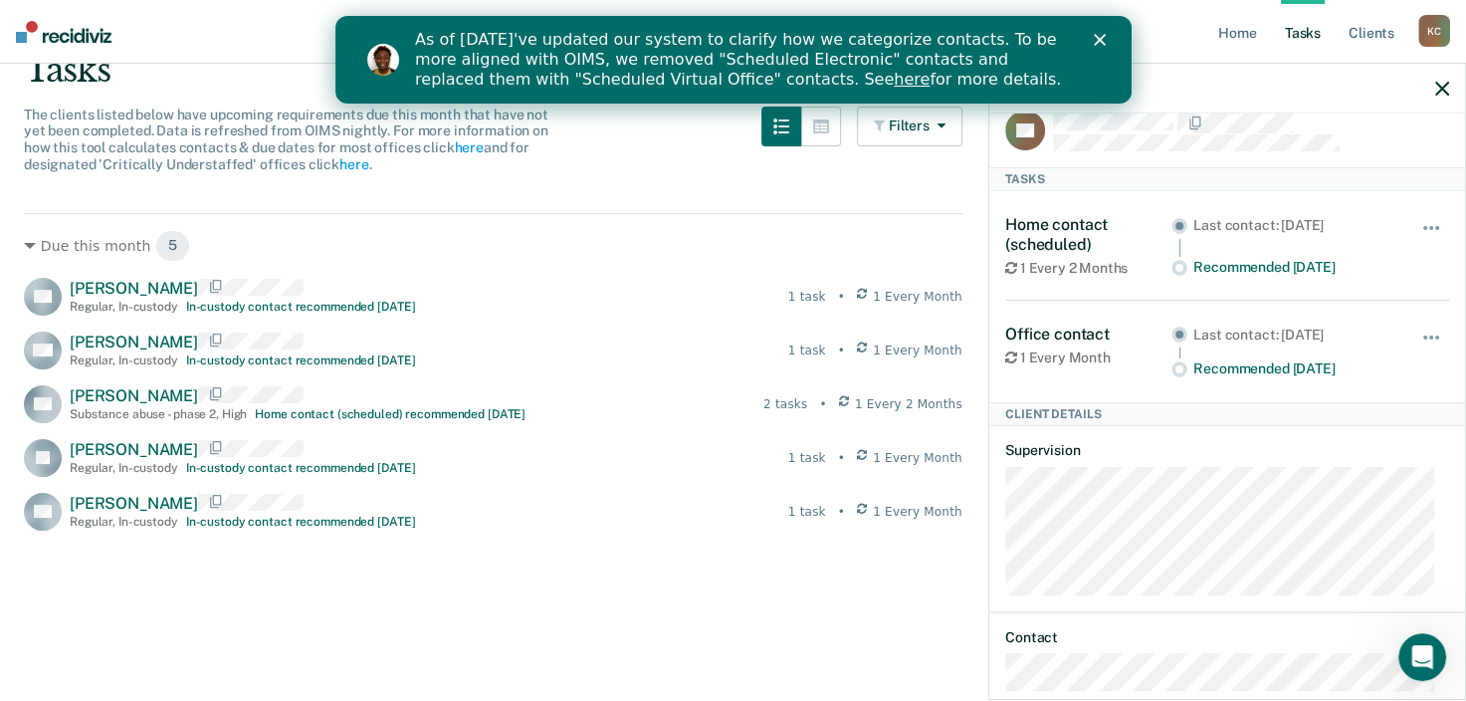
scroll to position [25, 0]
click at [1416, 334] on button "button" at bounding box center [1433, 350] width 34 height 32
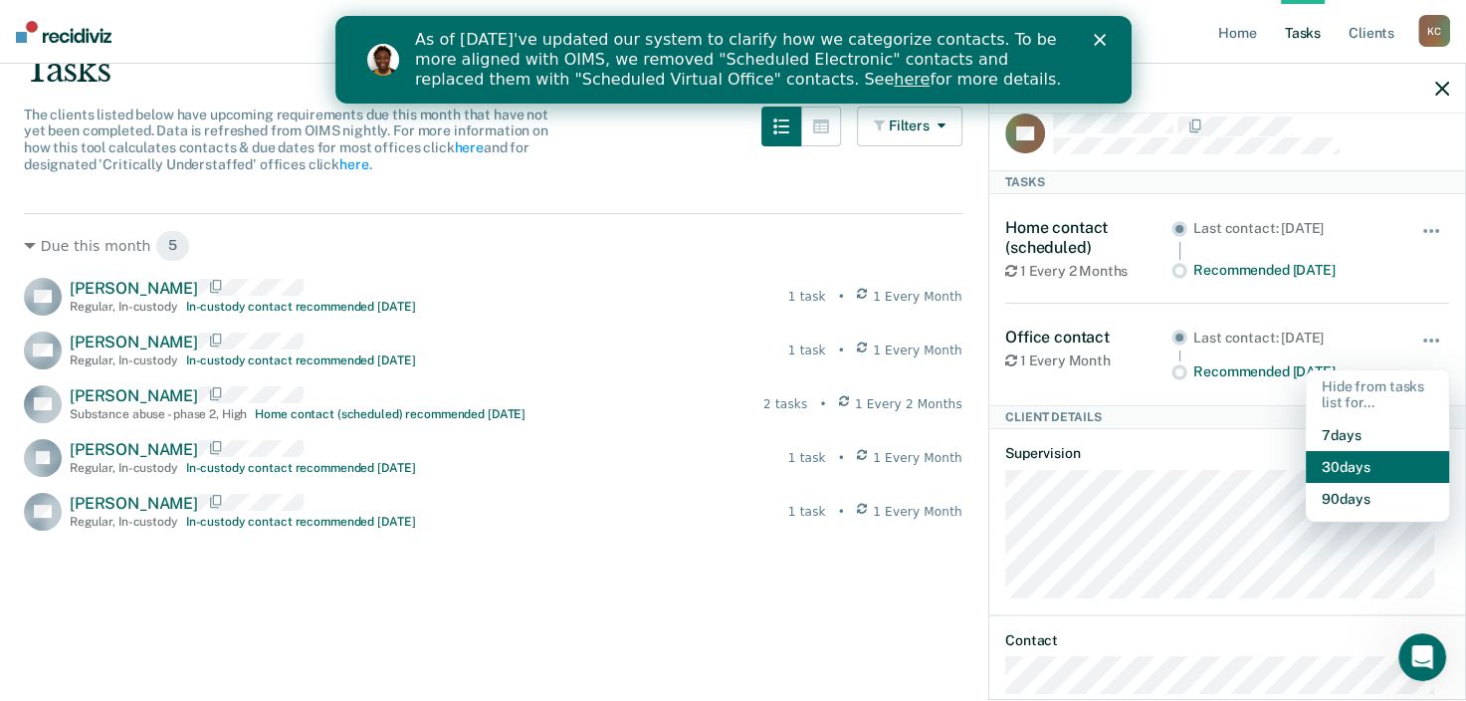
click at [1357, 462] on button "30 days" at bounding box center [1377, 467] width 143 height 32
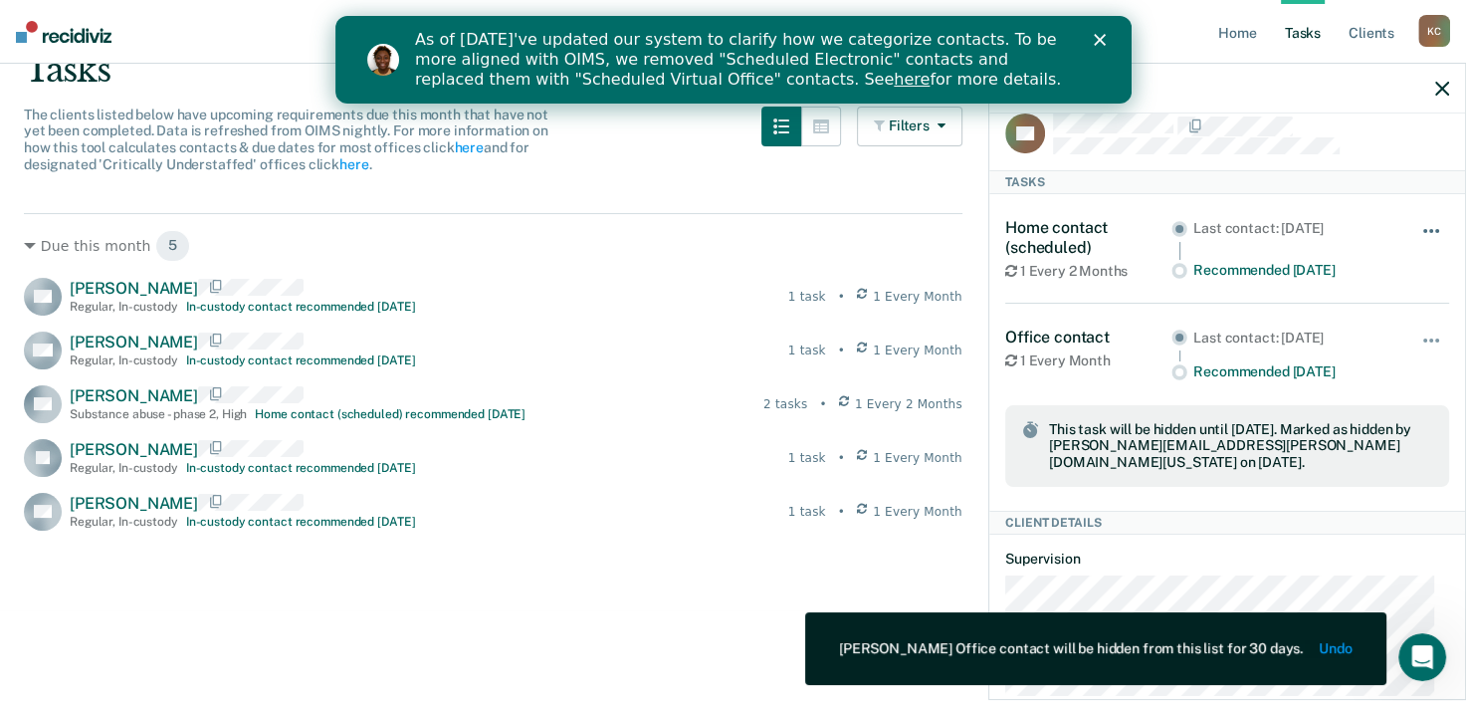
click at [1416, 225] on button "button" at bounding box center [1433, 241] width 34 height 32
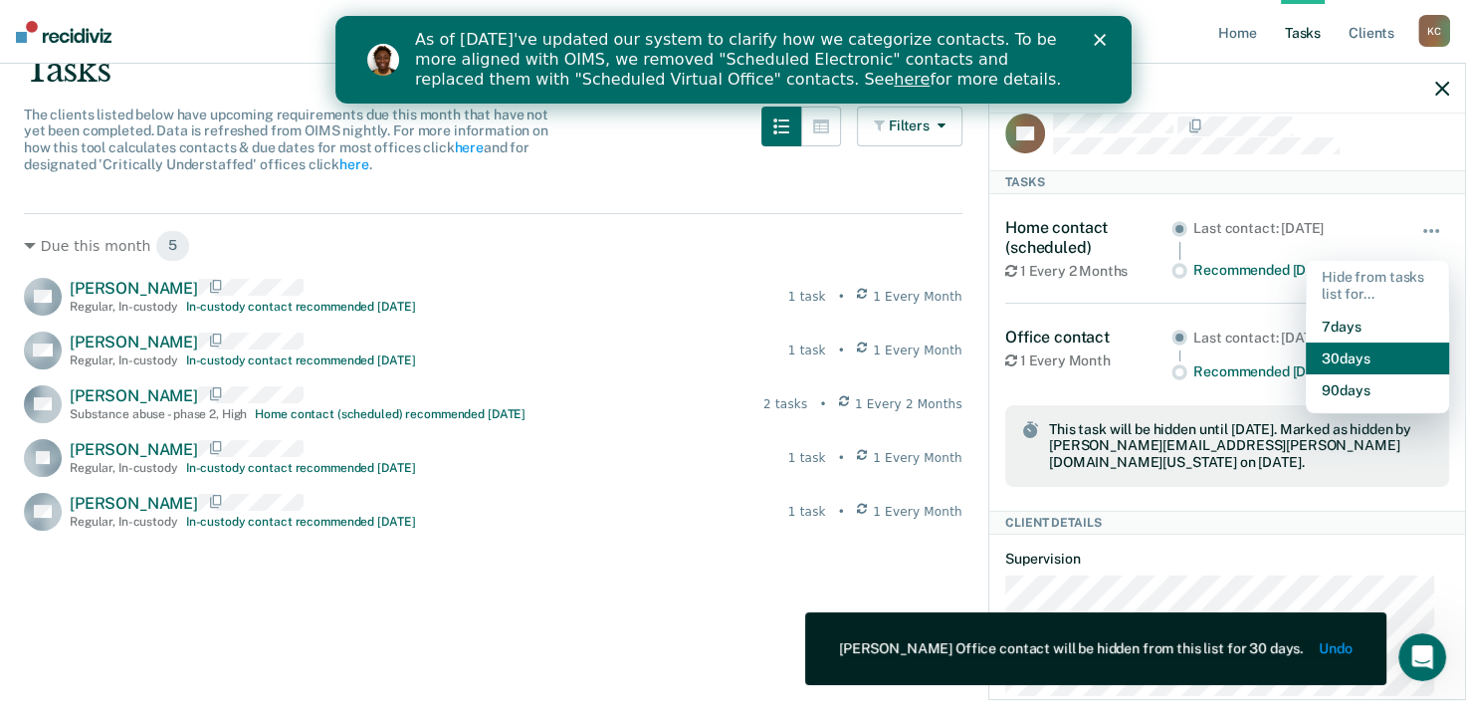
click at [1324, 359] on button "30 days" at bounding box center [1377, 358] width 143 height 32
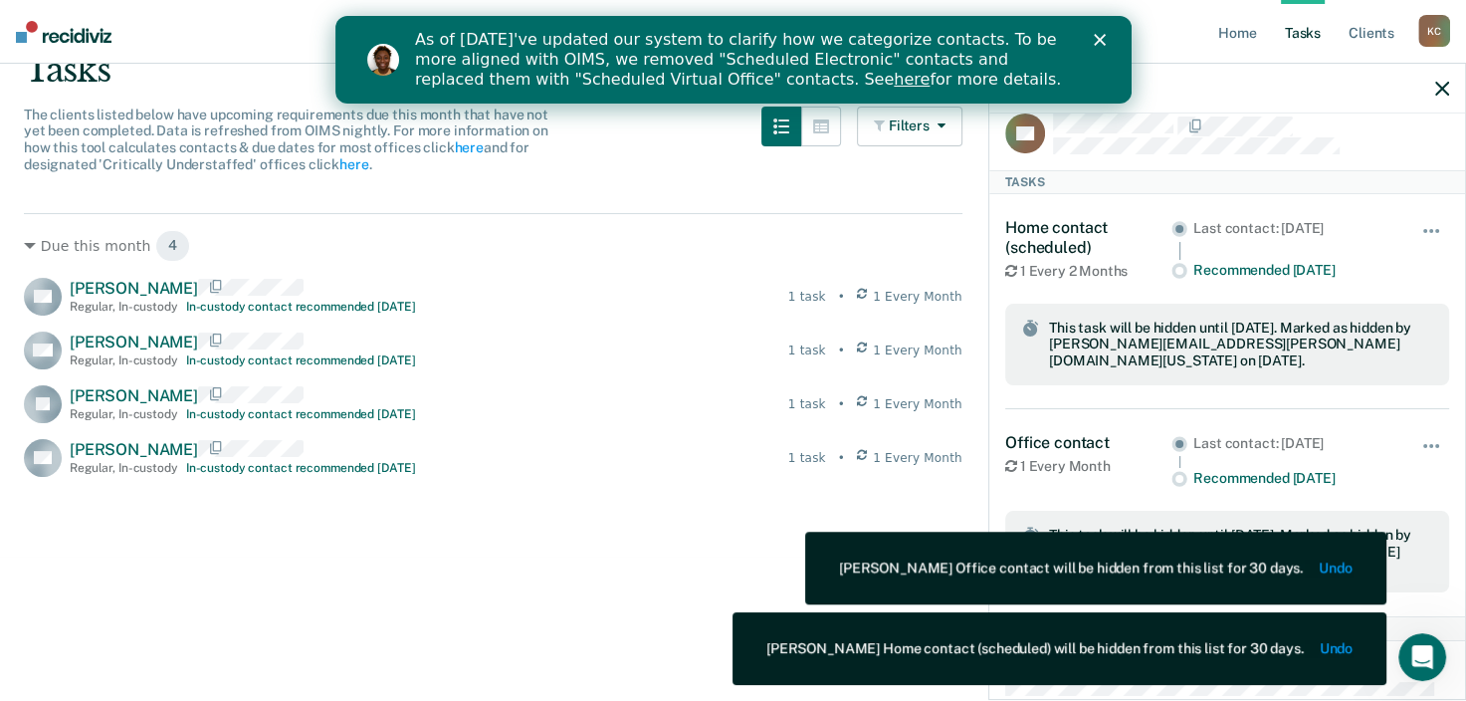
click at [462, 609] on div "Due this month 4 OA [PERSON_NAME] Regular , In-custody In-custody contact recom…" at bounding box center [493, 459] width 939 height 493
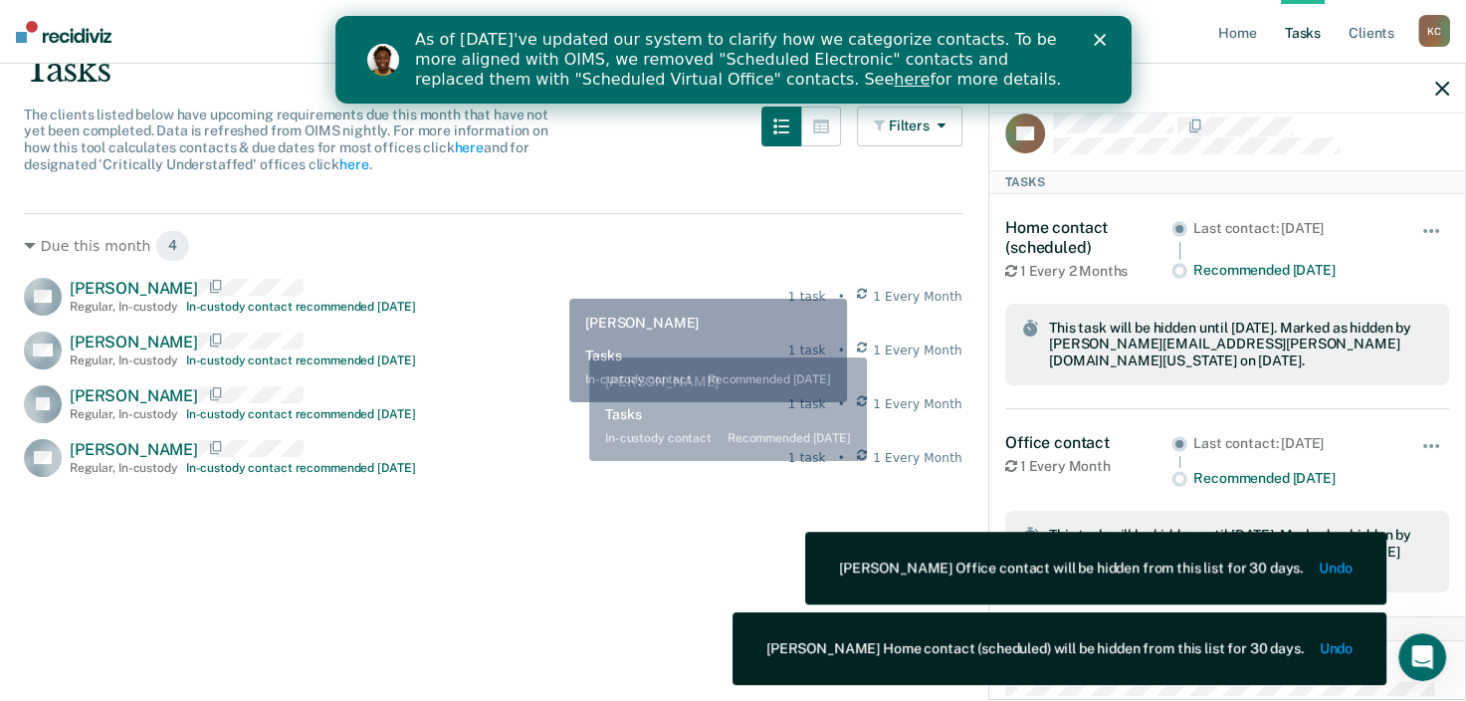
click at [555, 270] on div "Due this month 4 OA [PERSON_NAME] Regular , In-custody In-custody contact recom…" at bounding box center [493, 345] width 939 height 264
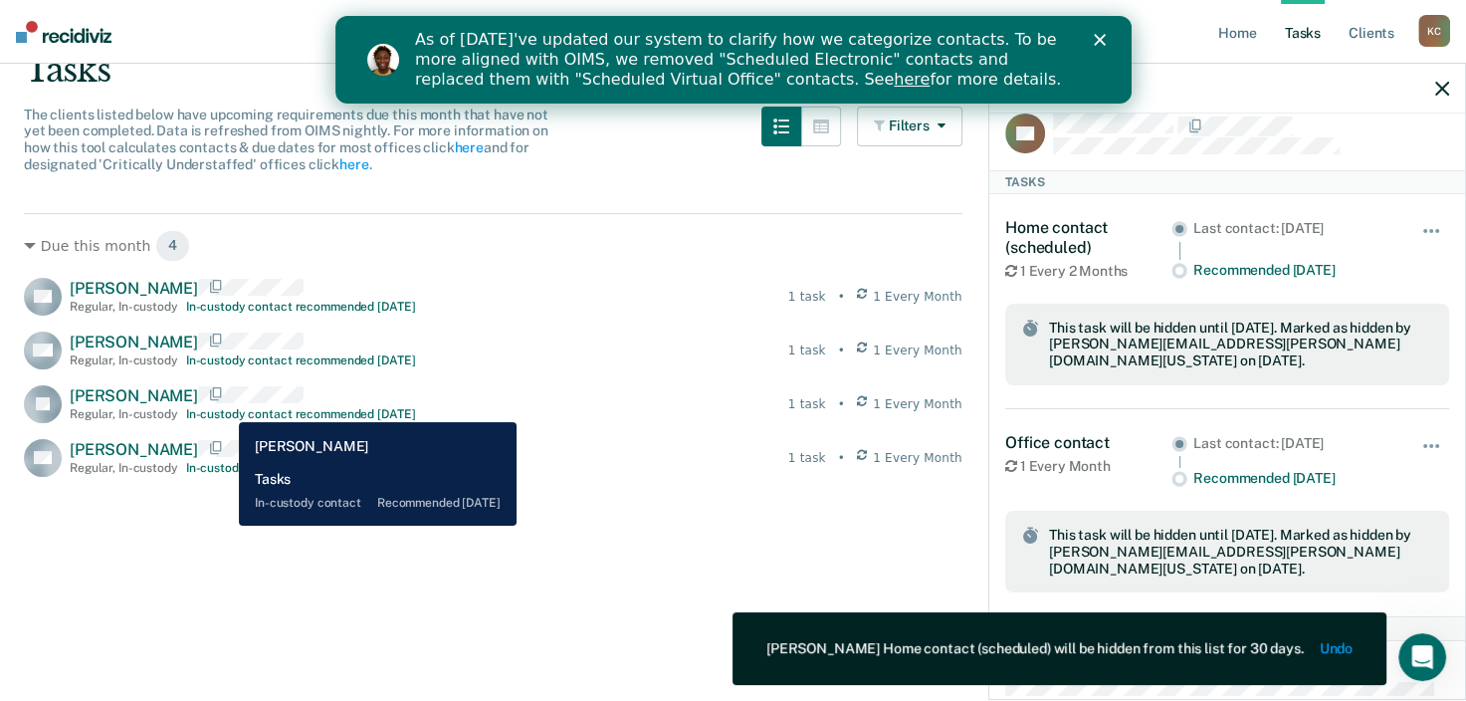
click at [224, 406] on div "[PERSON_NAME] Regular , In-custody In-custody contact recommended [DATE]" at bounding box center [242, 403] width 345 height 35
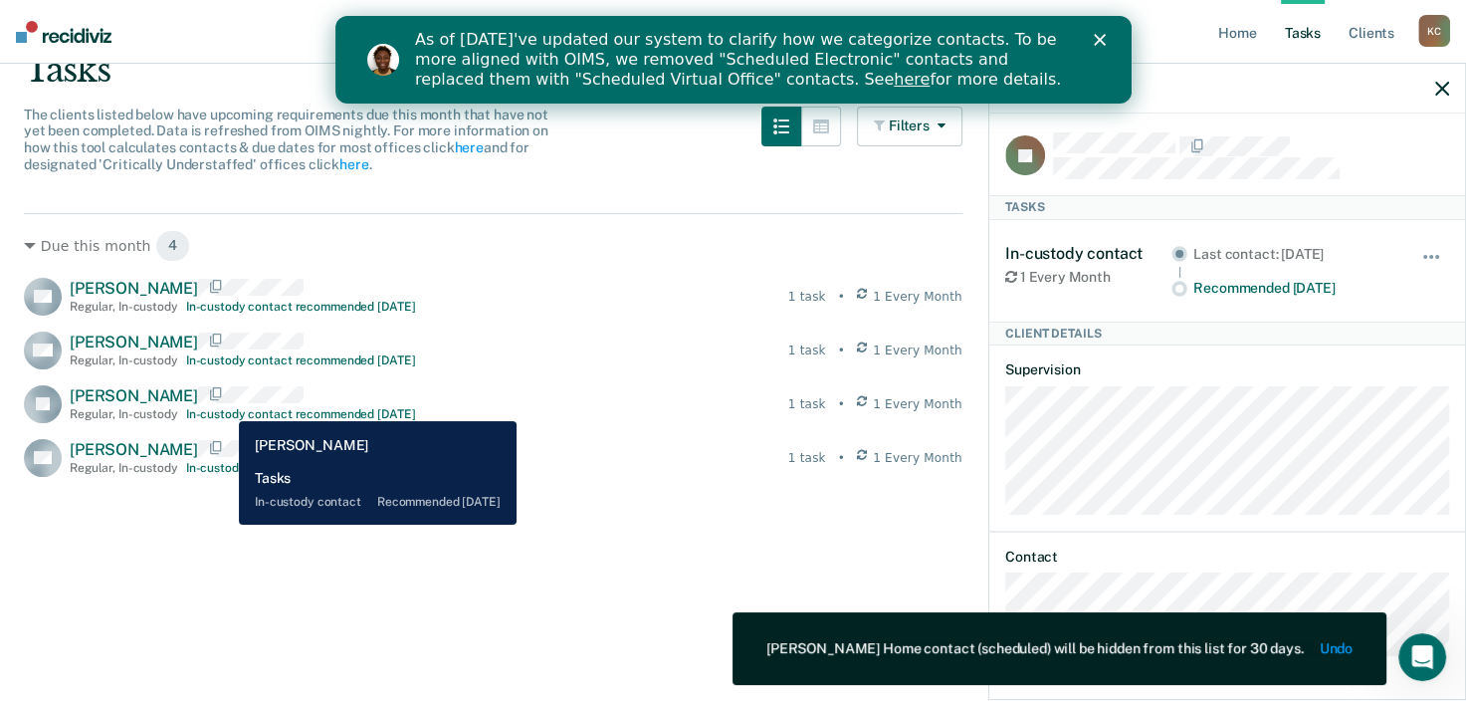
scroll to position [0, 0]
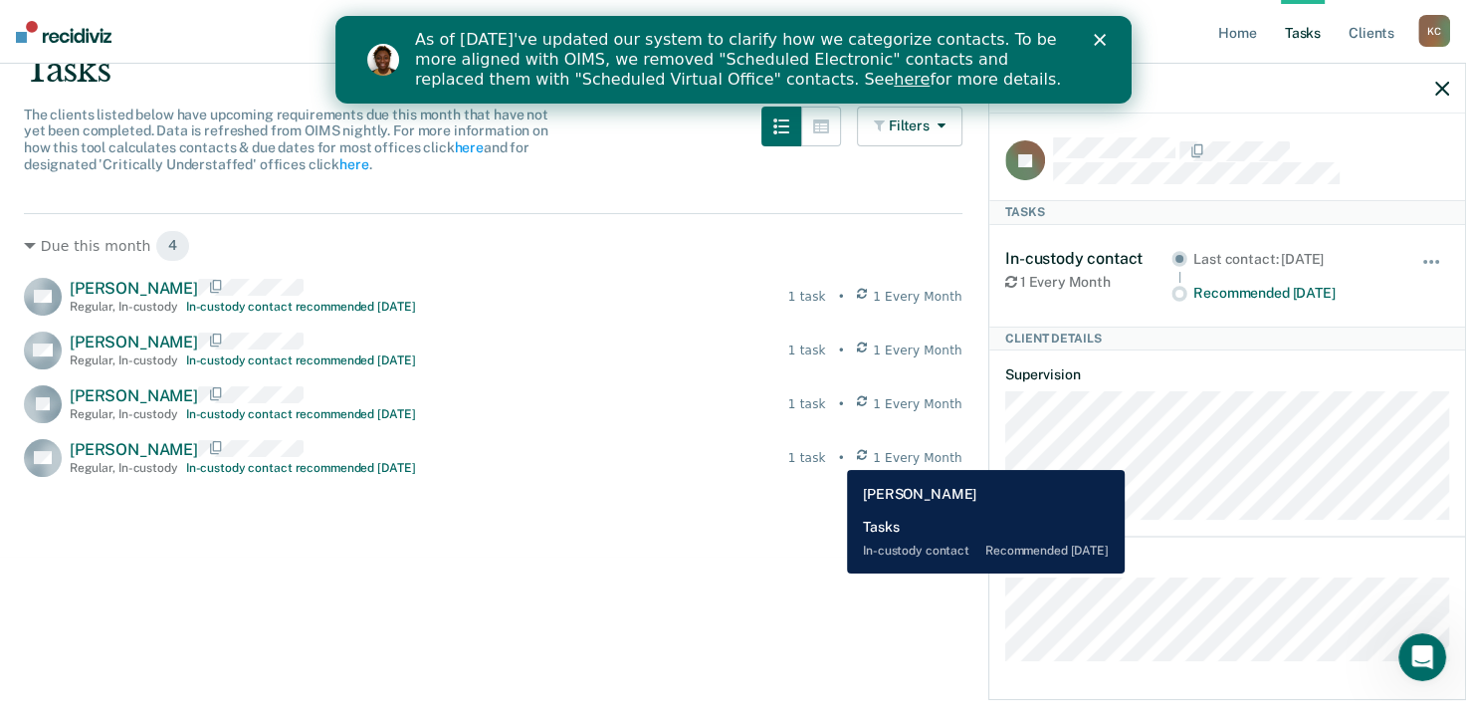
click at [826, 455] on div "1 task" at bounding box center [807, 458] width 38 height 18
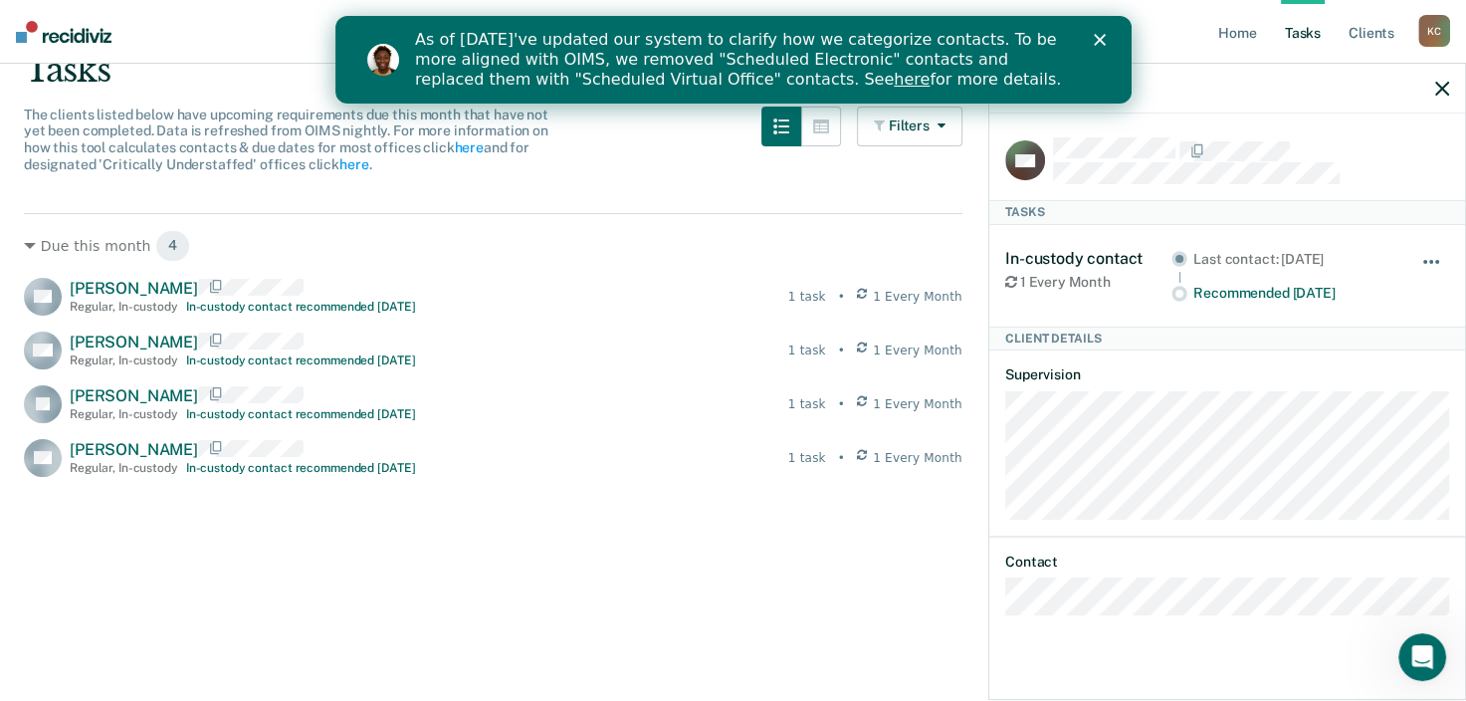
click at [1433, 256] on button "button" at bounding box center [1433, 272] width 34 height 32
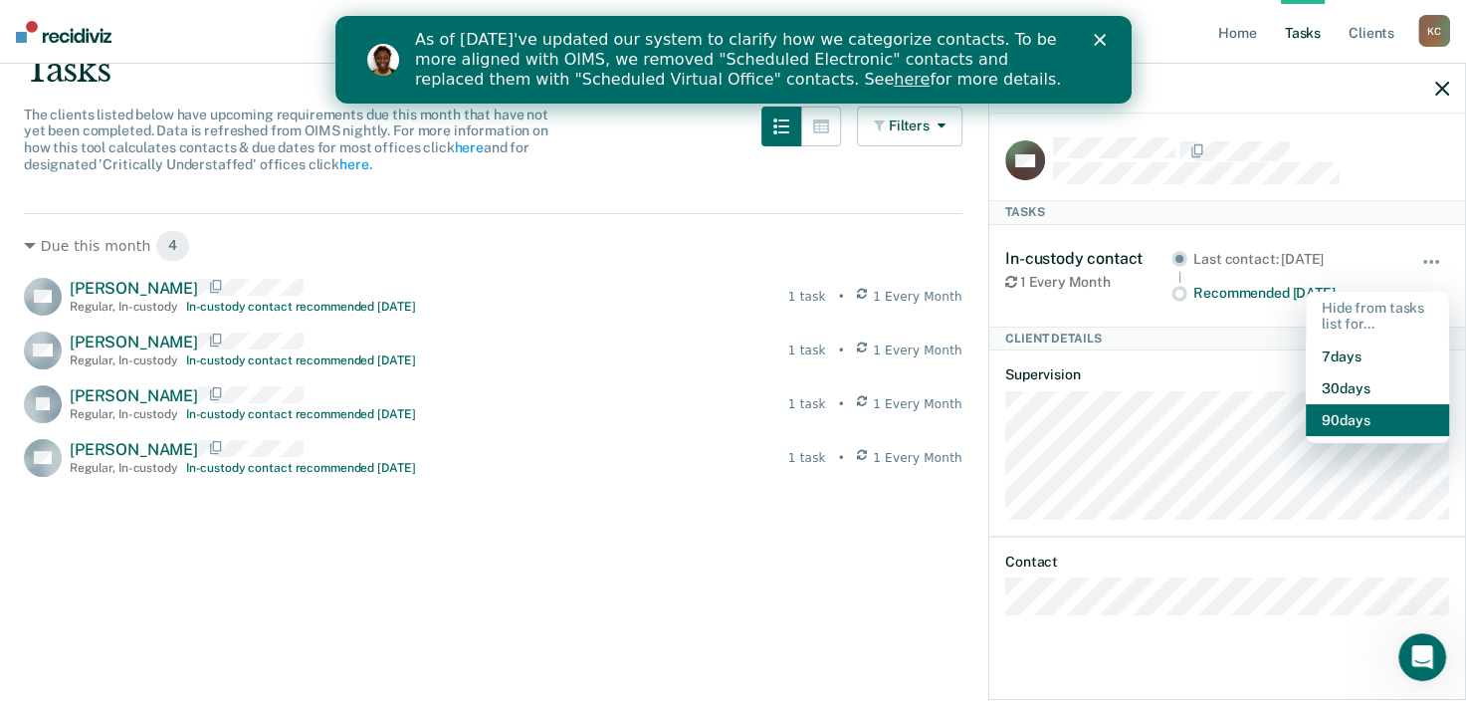
click at [1345, 413] on button "90 days" at bounding box center [1377, 420] width 143 height 32
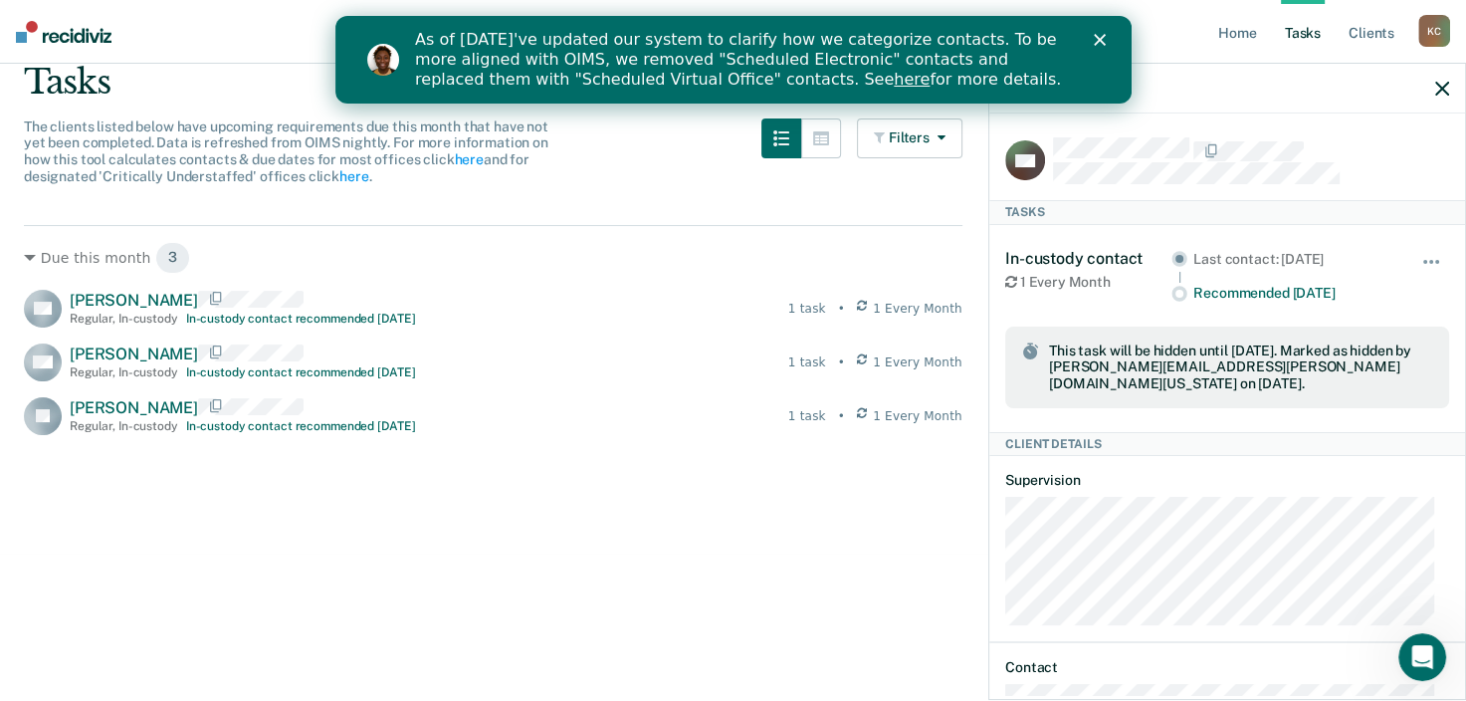
click at [467, 606] on div "Due this month 3 OA [PERSON_NAME] Regular , In-custody In-custody contact recom…" at bounding box center [493, 464] width 939 height 478
click at [1317, 482] on dl "Supervision" at bounding box center [1227, 548] width 444 height 153
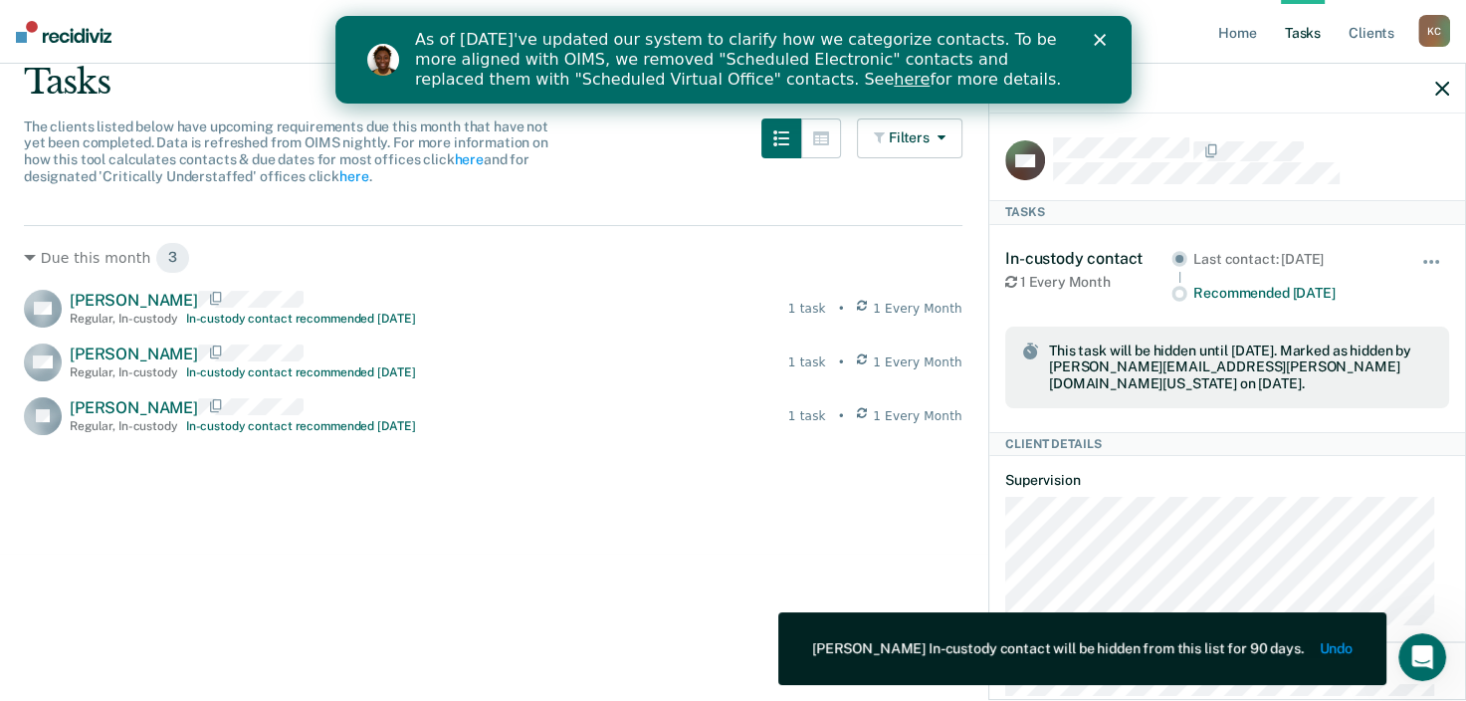
click at [157, 482] on div "Due this month 3 OA [PERSON_NAME] Regular , In-custody In-custody contact recom…" at bounding box center [493, 464] width 939 height 478
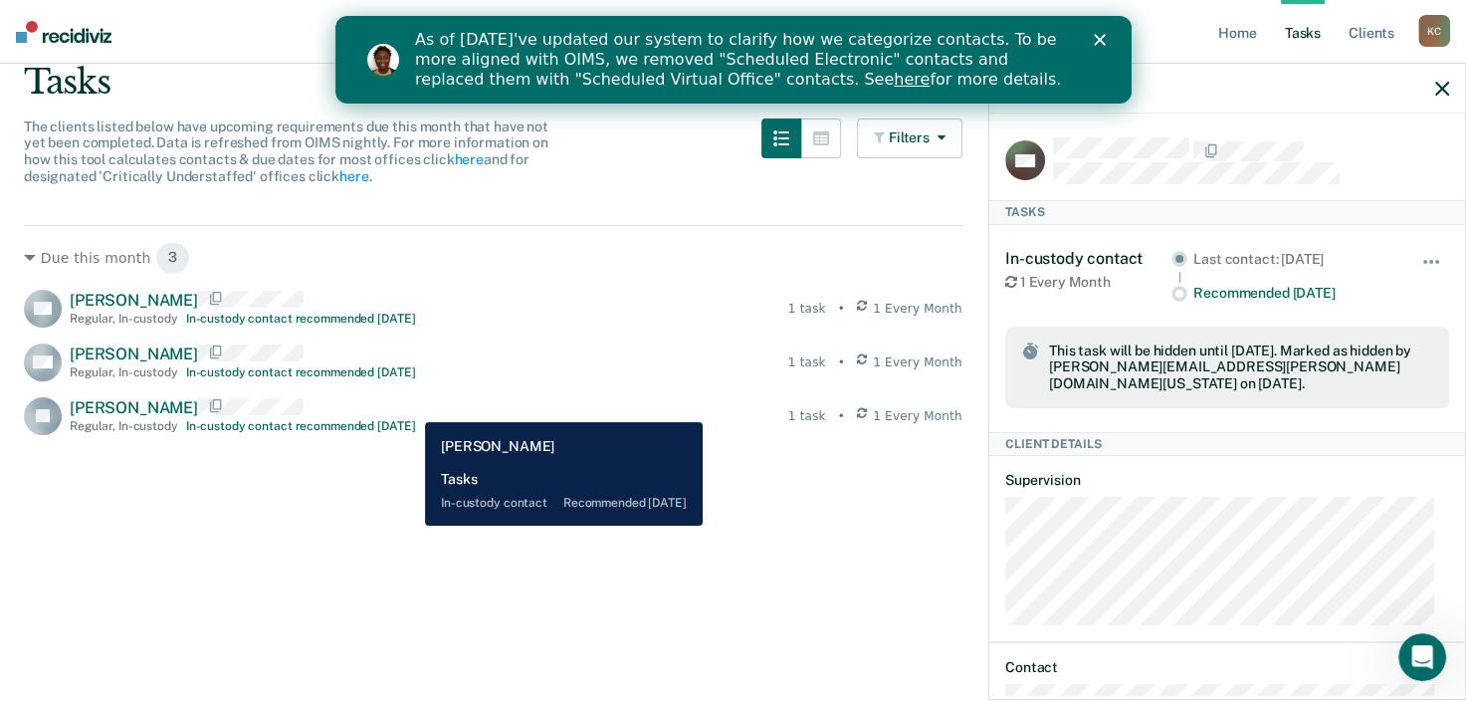
click at [410, 407] on div "[PERSON_NAME] Regular , In-custody In-custody contact recommended [DATE]" at bounding box center [242, 415] width 345 height 35
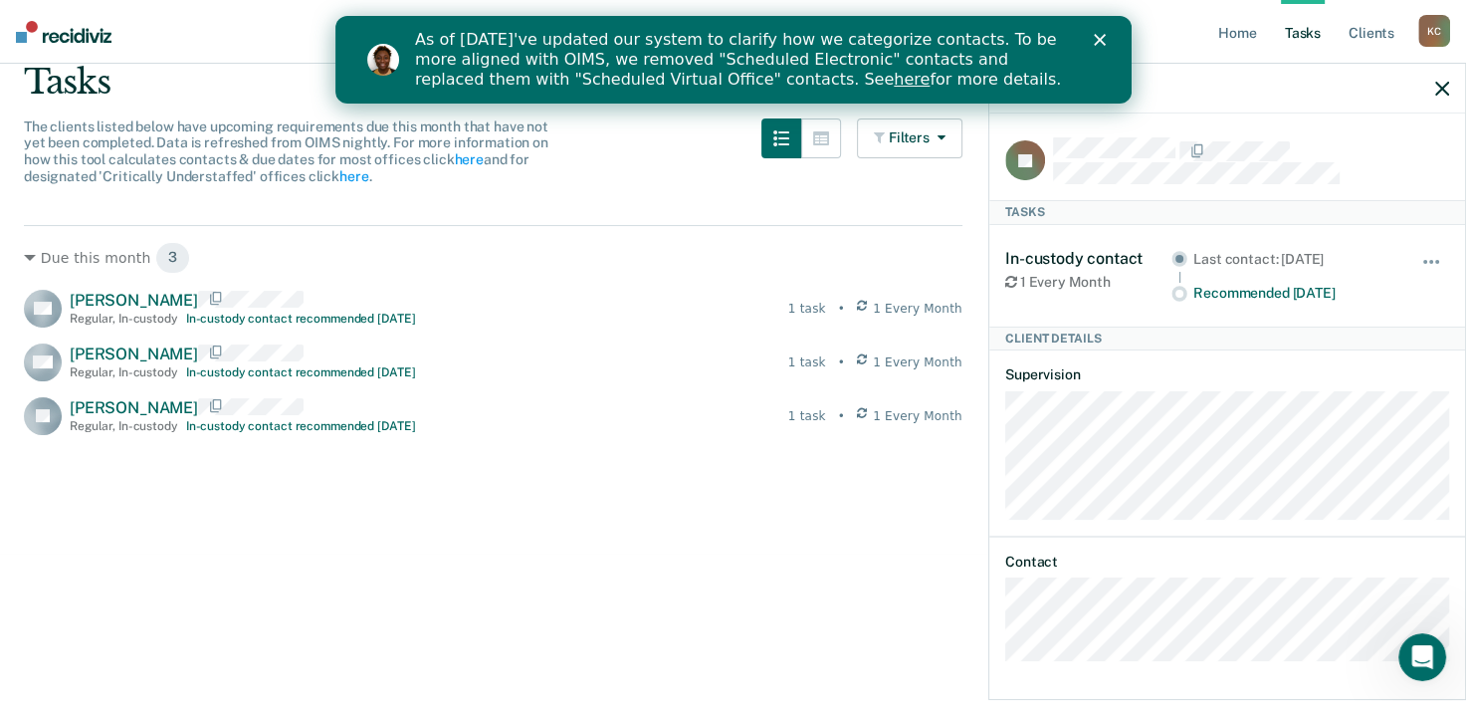
click at [1416, 249] on div "Hide from tasks list for... 7 days 30 days 90 days" at bounding box center [1433, 276] width 34 height 54
click at [1442, 249] on div "Hide from tasks list for... 7 days 30 days 90 days" at bounding box center [1433, 276] width 34 height 54
click at [1430, 260] on span "button" at bounding box center [1432, 262] width 4 height 4
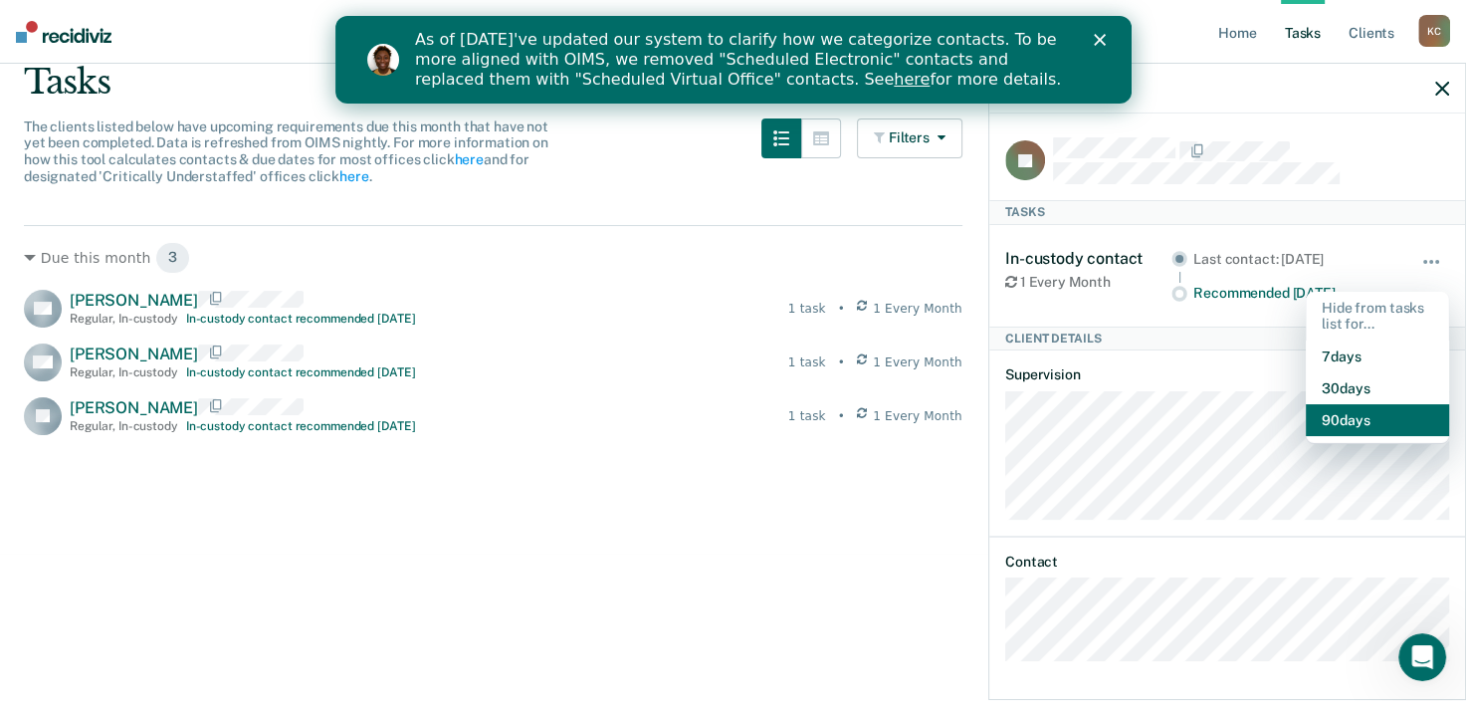
click at [1361, 418] on button "90 days" at bounding box center [1377, 420] width 143 height 32
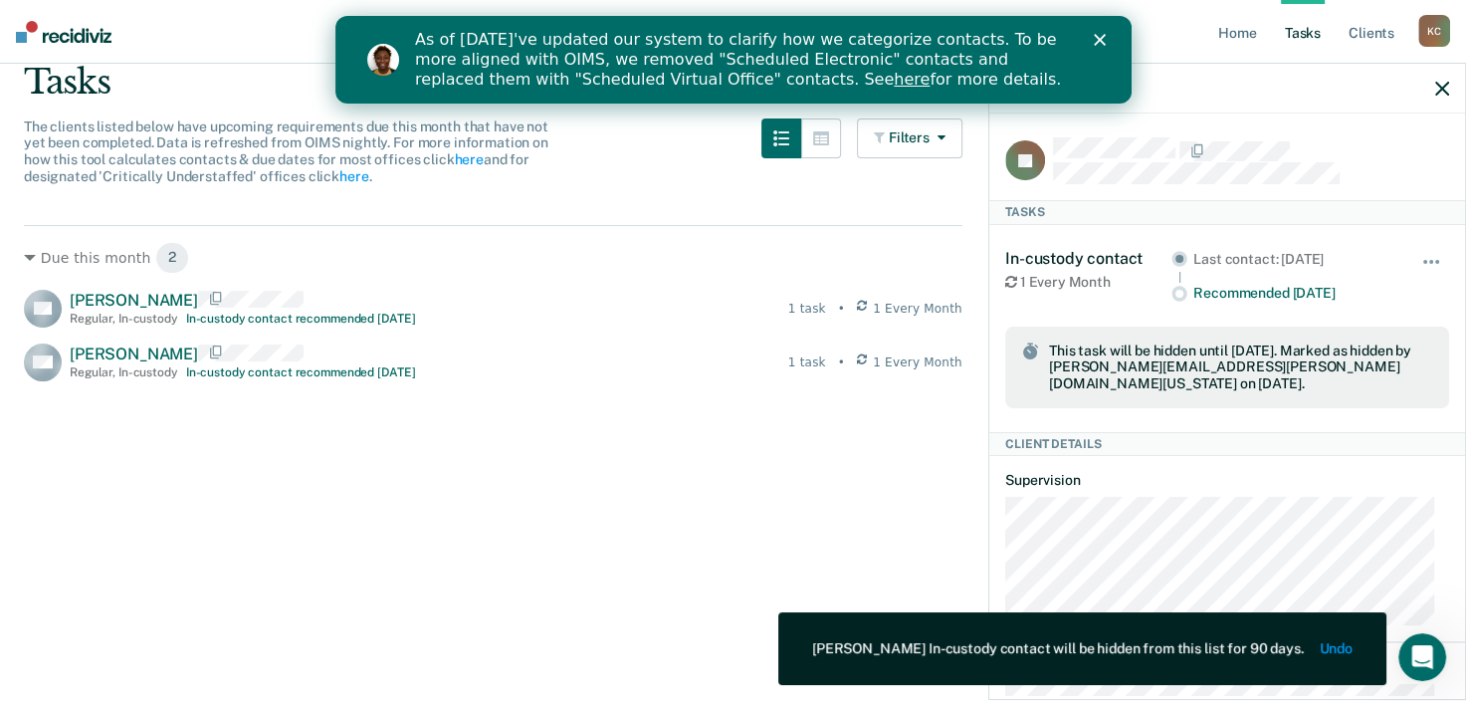
click at [100, 524] on div "Due this month 2 OA [PERSON_NAME] Regular , In-custody In-custody contact recom…" at bounding box center [493, 464] width 939 height 478
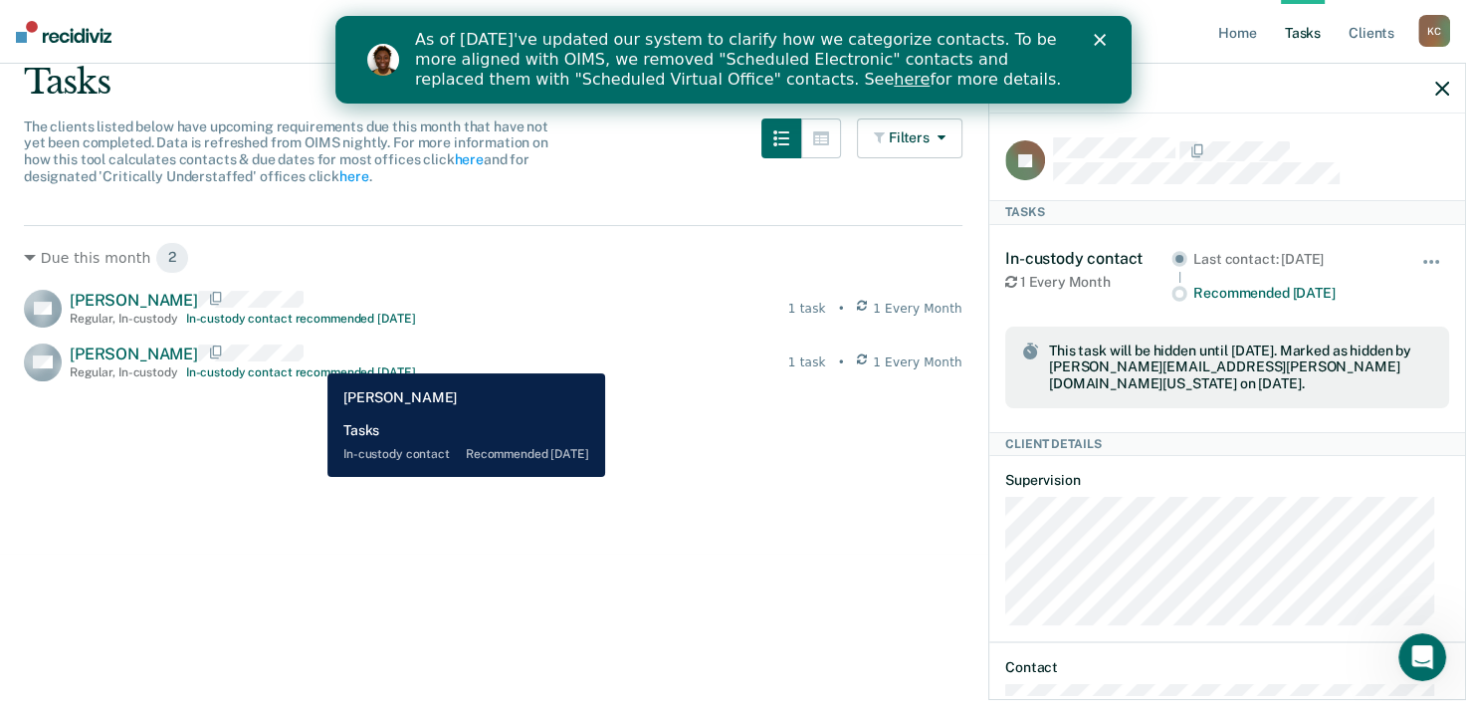
click at [313, 358] on div "[PERSON_NAME] Regular , In-custody In-custody contact recommended [DATE]" at bounding box center [242, 361] width 345 height 35
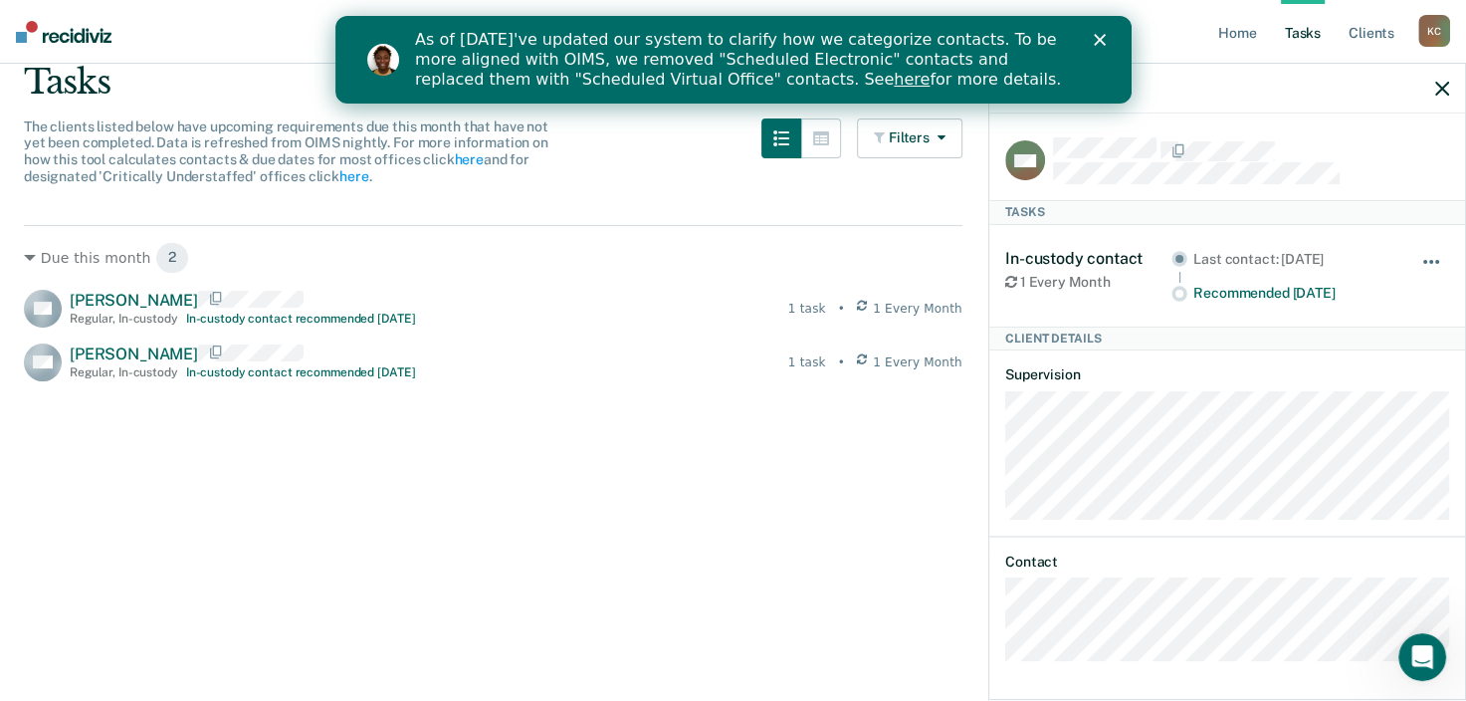
click at [1434, 256] on button "button" at bounding box center [1433, 272] width 34 height 32
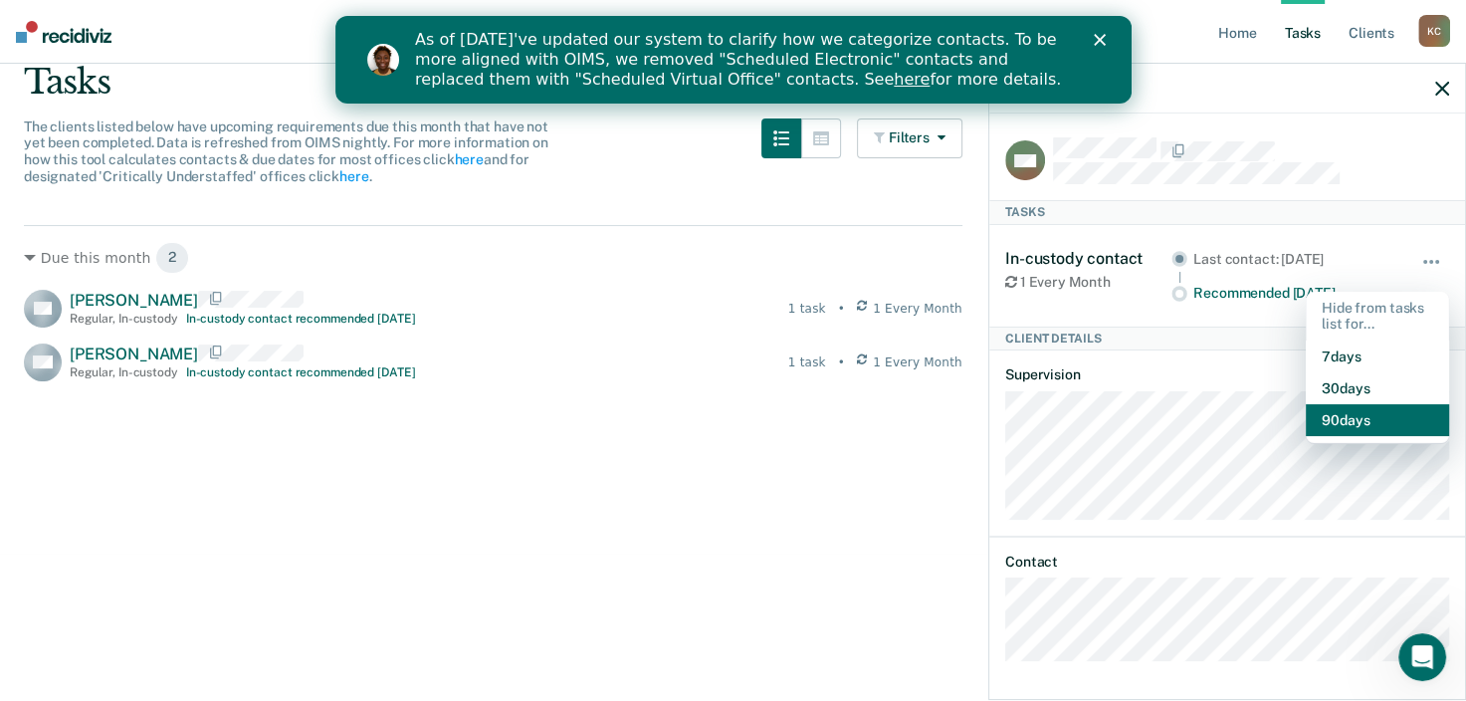
click at [1377, 416] on button "90 days" at bounding box center [1377, 420] width 143 height 32
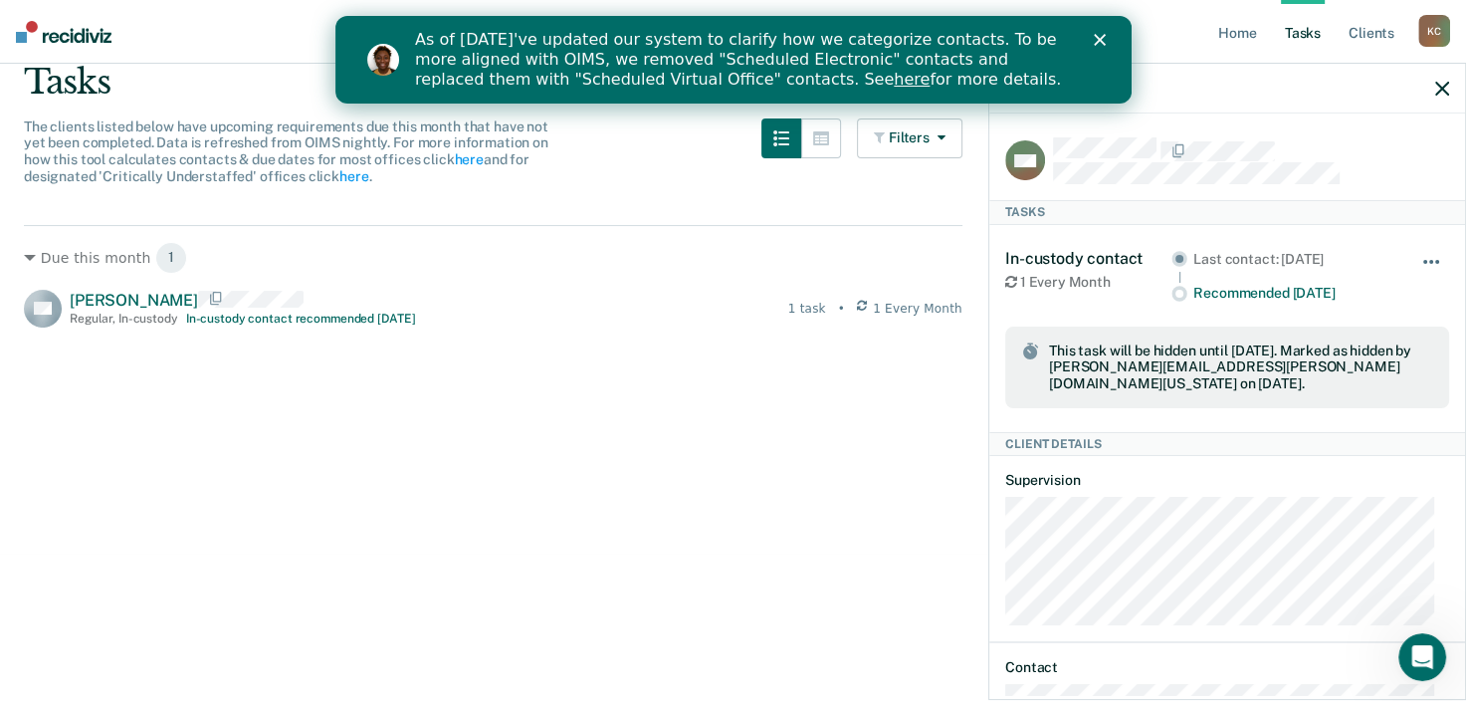
click at [1416, 256] on button "button" at bounding box center [1433, 272] width 34 height 32
click at [1416, 249] on div "Unhide" at bounding box center [1433, 276] width 34 height 54
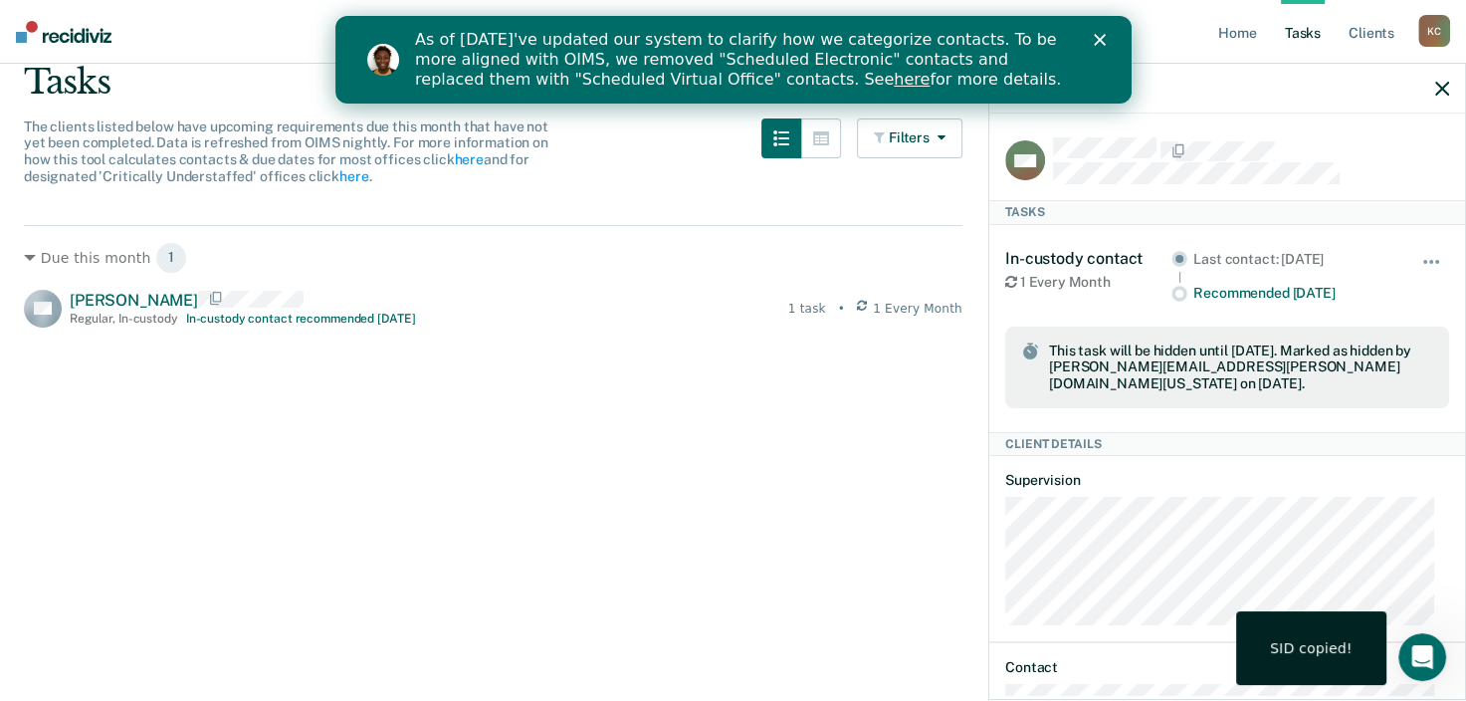
click at [1425, 242] on div "In-custody contact 1 Every Month Last contact: [DATE] Recommended [DATE] Unhide…" at bounding box center [1227, 328] width 444 height 207
click at [1418, 256] on button "button" at bounding box center [1433, 272] width 34 height 32
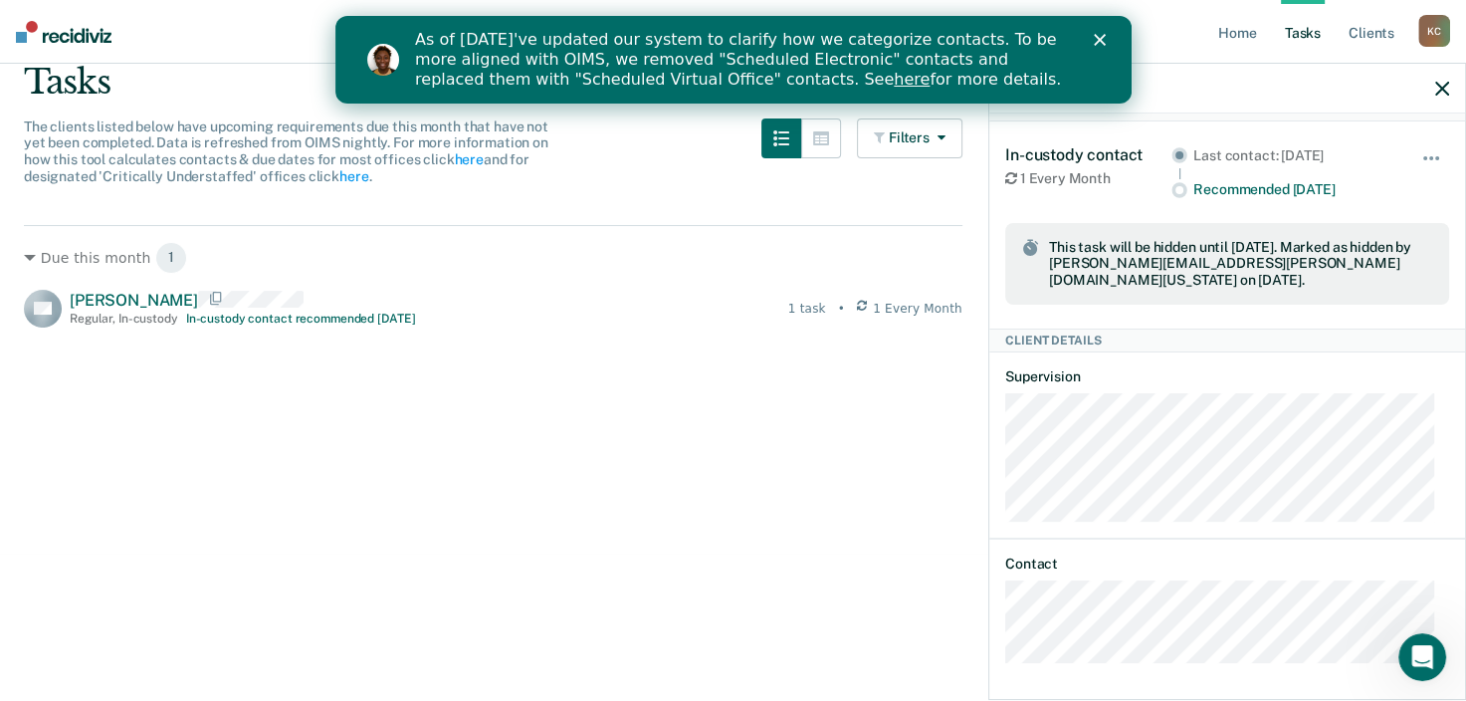
scroll to position [0, 0]
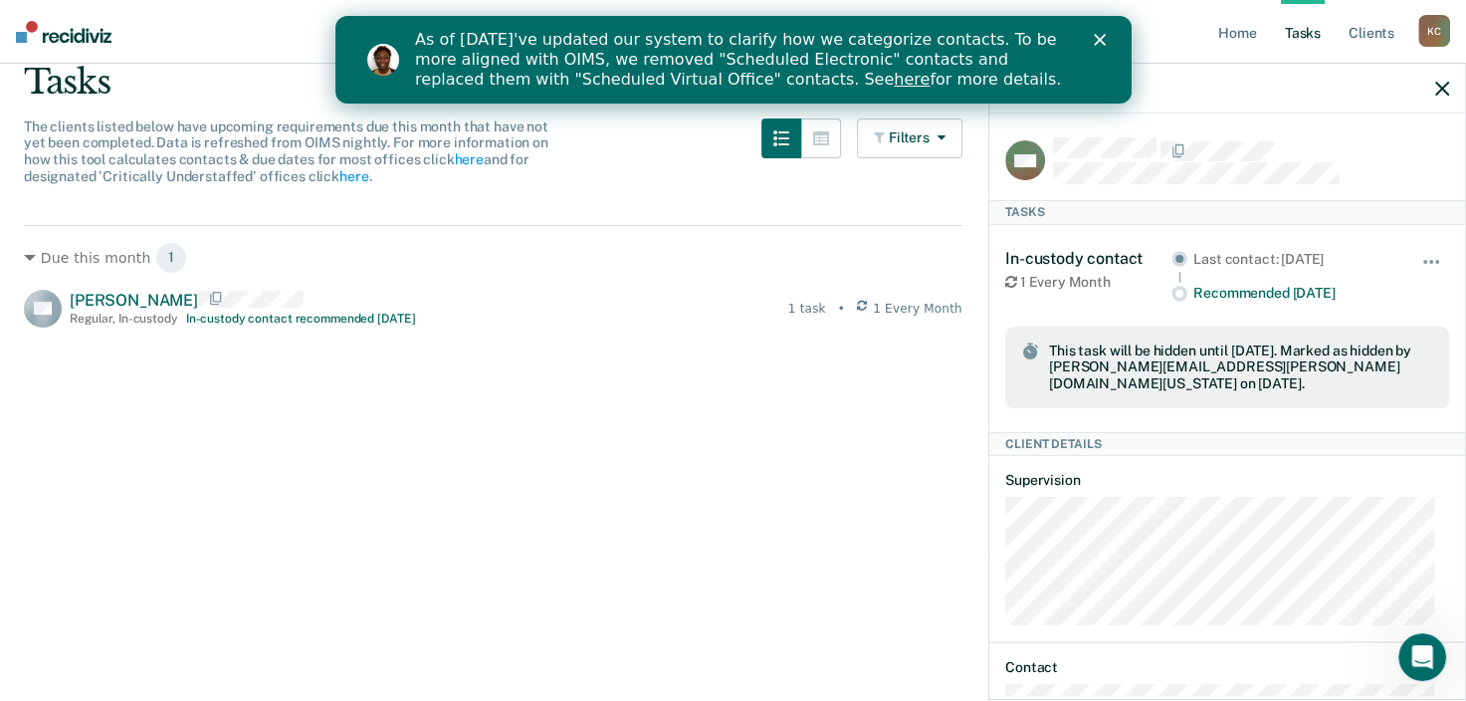
click at [1092, 42] on div "As of [DATE]'ve updated our system to clarify how we categorize contacts. To be…" at bounding box center [756, 60] width 685 height 72
click at [1099, 35] on icon "Close" at bounding box center [1099, 40] width 12 height 12
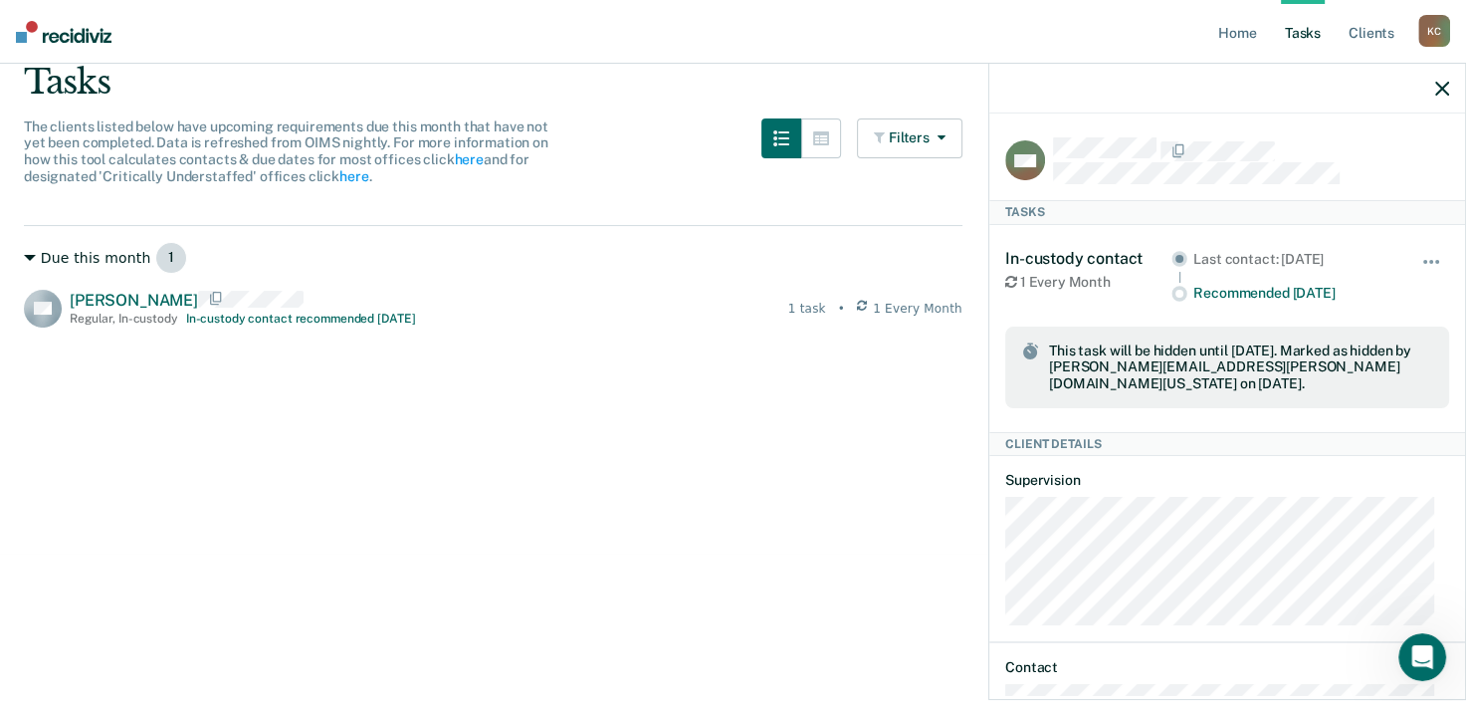
click at [30, 252] on icon at bounding box center [30, 258] width 12 height 12
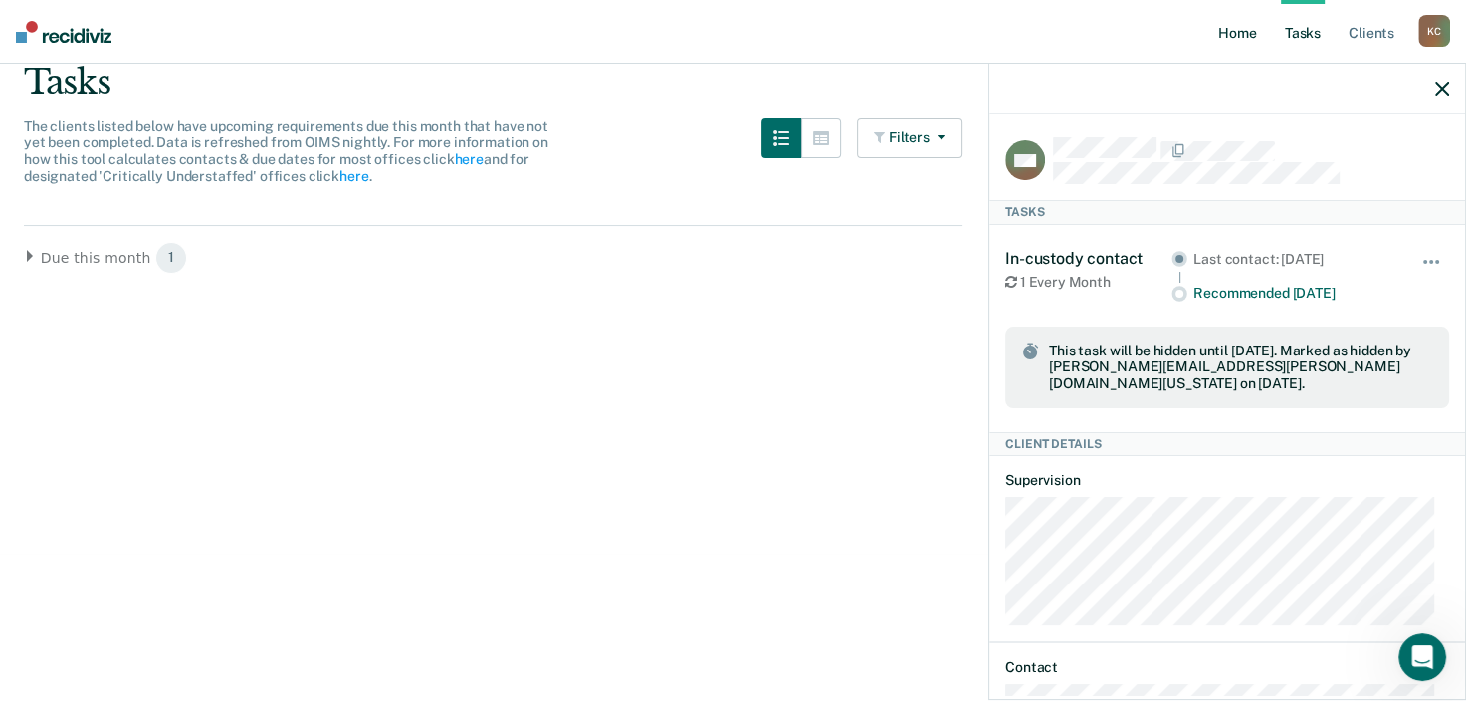
click at [1240, 35] on link "Home" at bounding box center [1238, 32] width 46 height 64
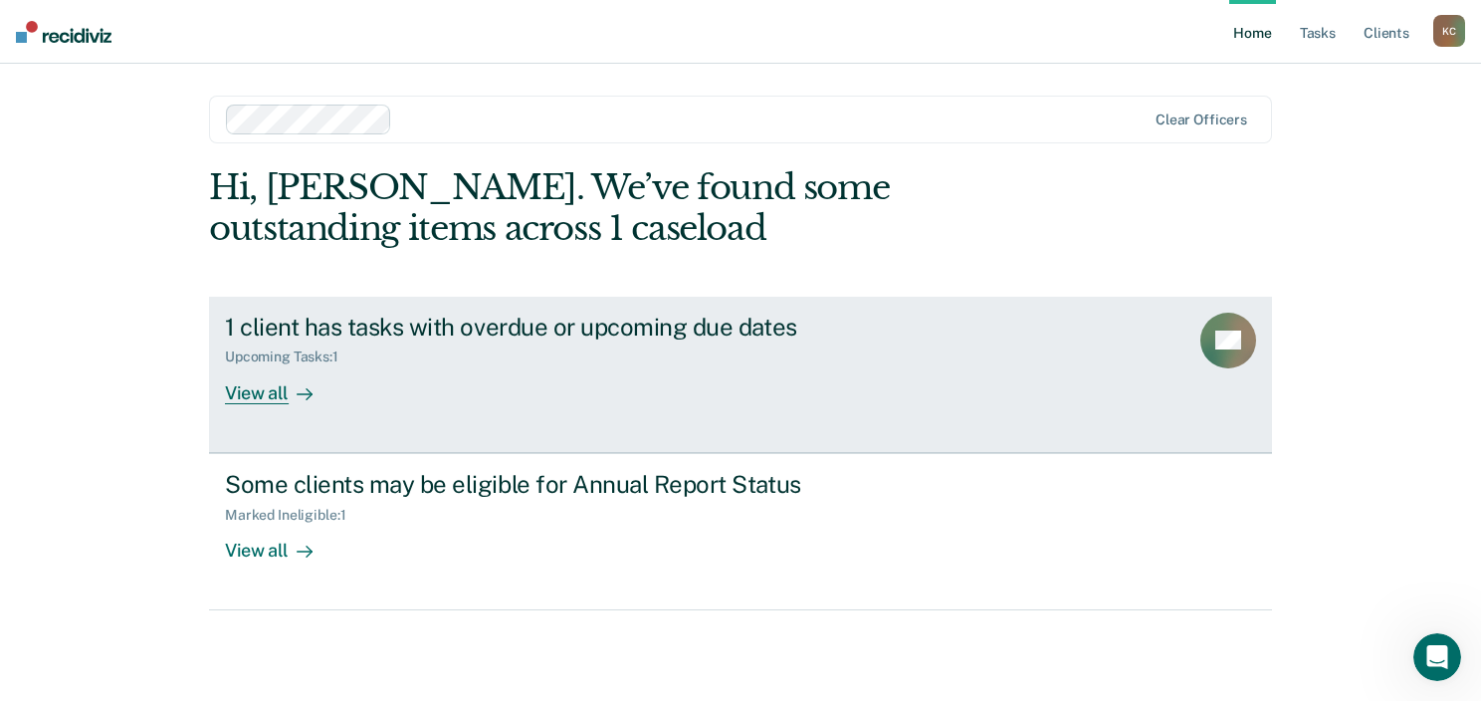
click at [286, 397] on div "View all" at bounding box center [280, 384] width 111 height 39
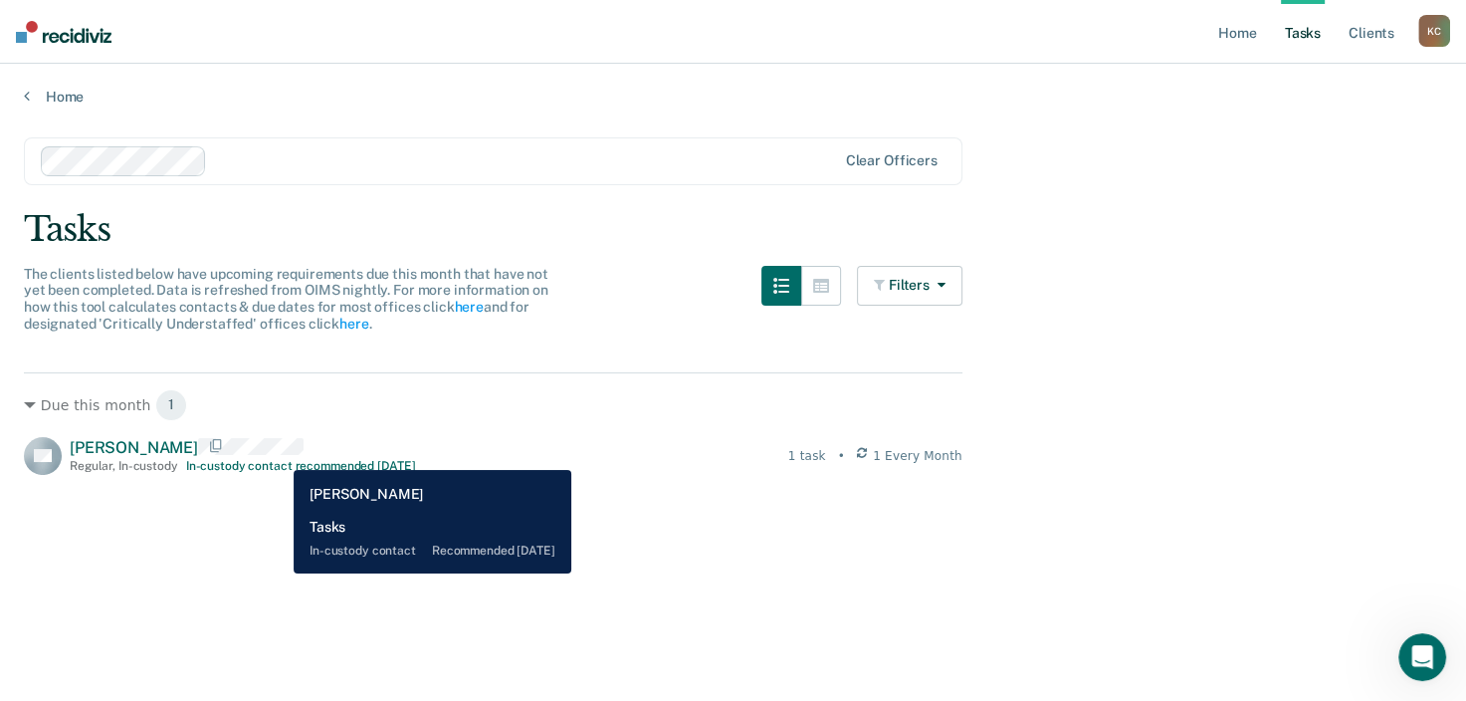
click at [279, 455] on div "[PERSON_NAME] Regular , In-custody In-custody contact recommended [DATE]" at bounding box center [242, 455] width 345 height 35
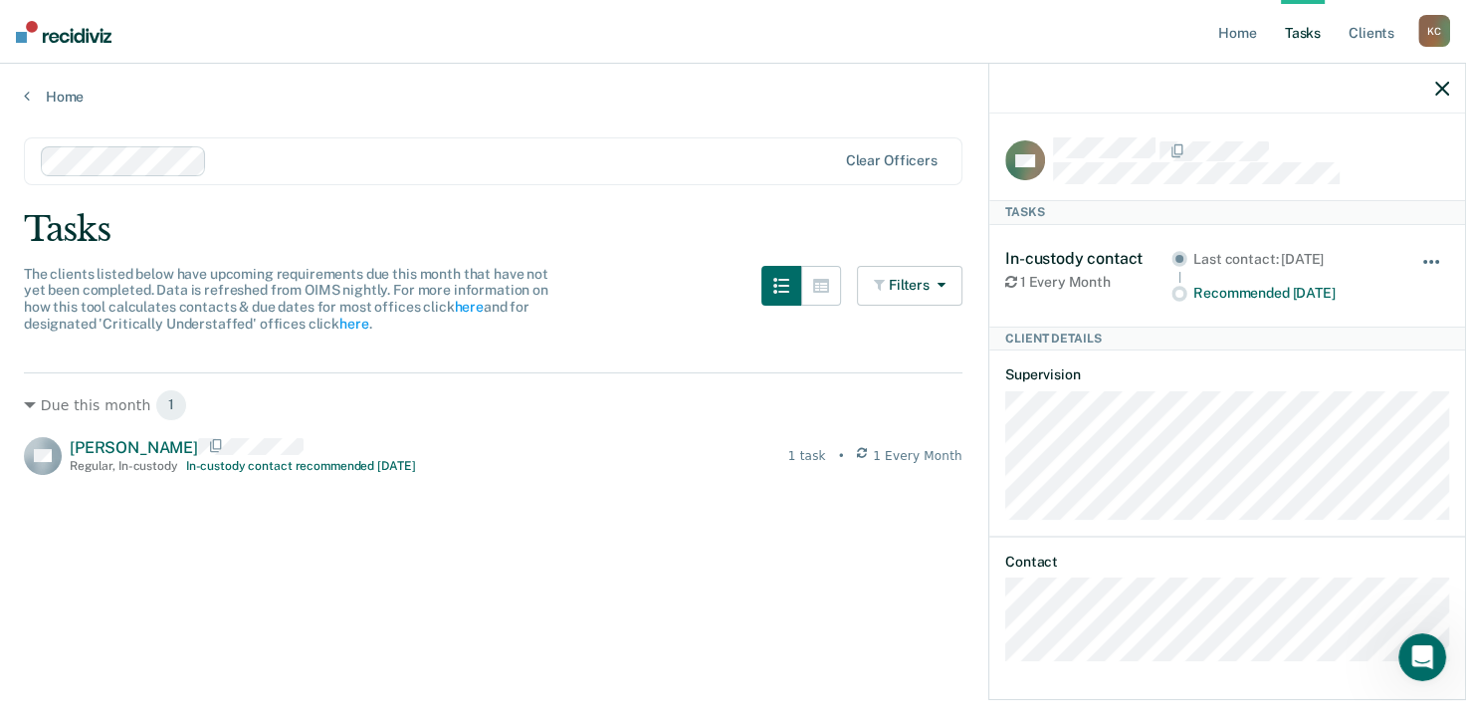
click at [1438, 260] on span "button" at bounding box center [1438, 262] width 4 height 4
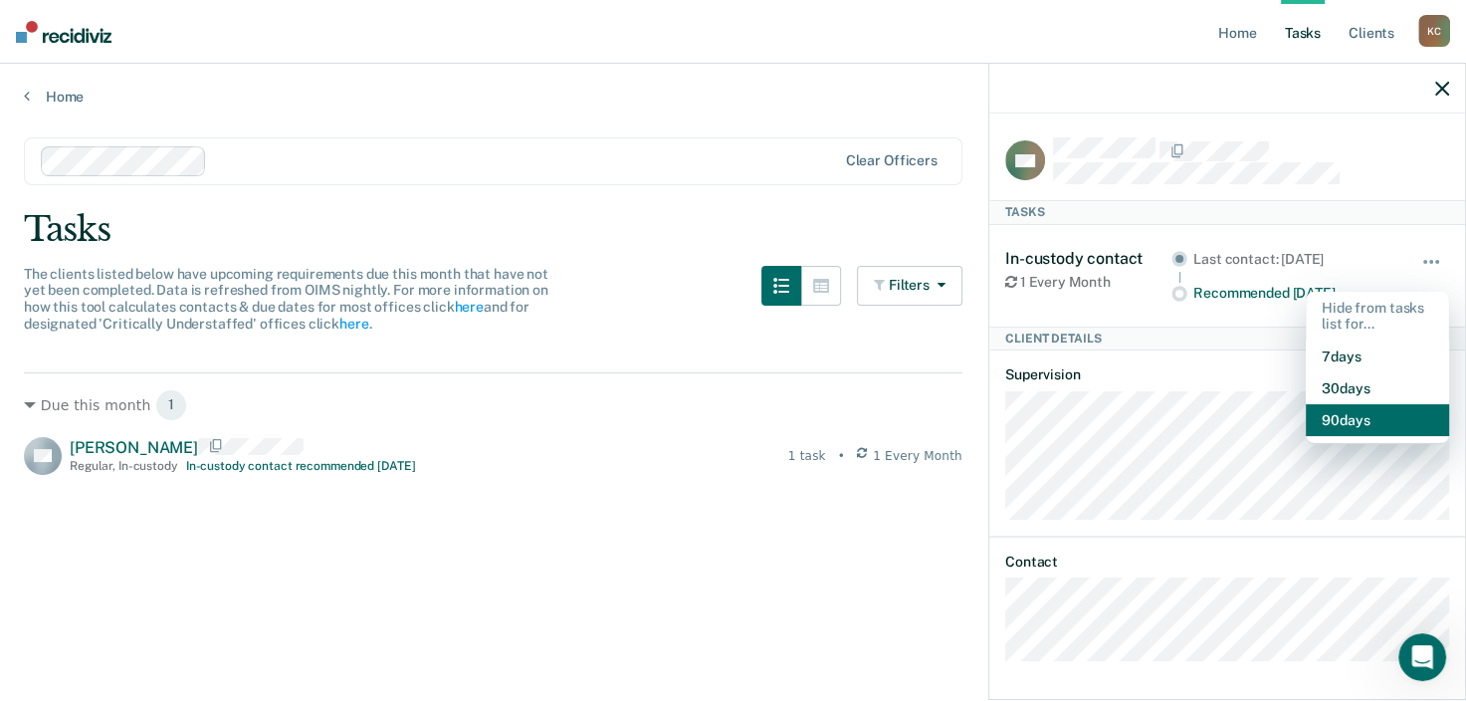
click at [1342, 416] on button "90 days" at bounding box center [1377, 420] width 143 height 32
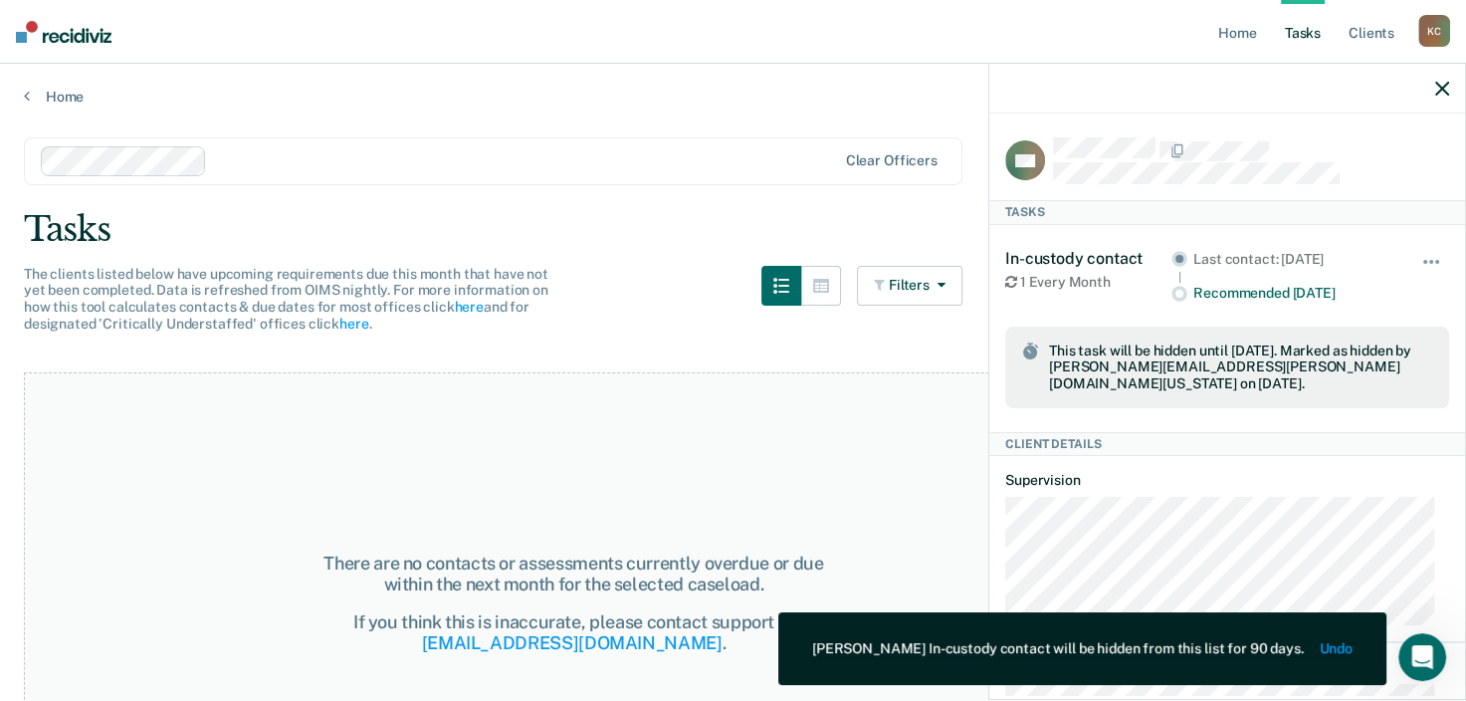
click at [1446, 89] on icon "button" at bounding box center [1443, 89] width 14 height 14
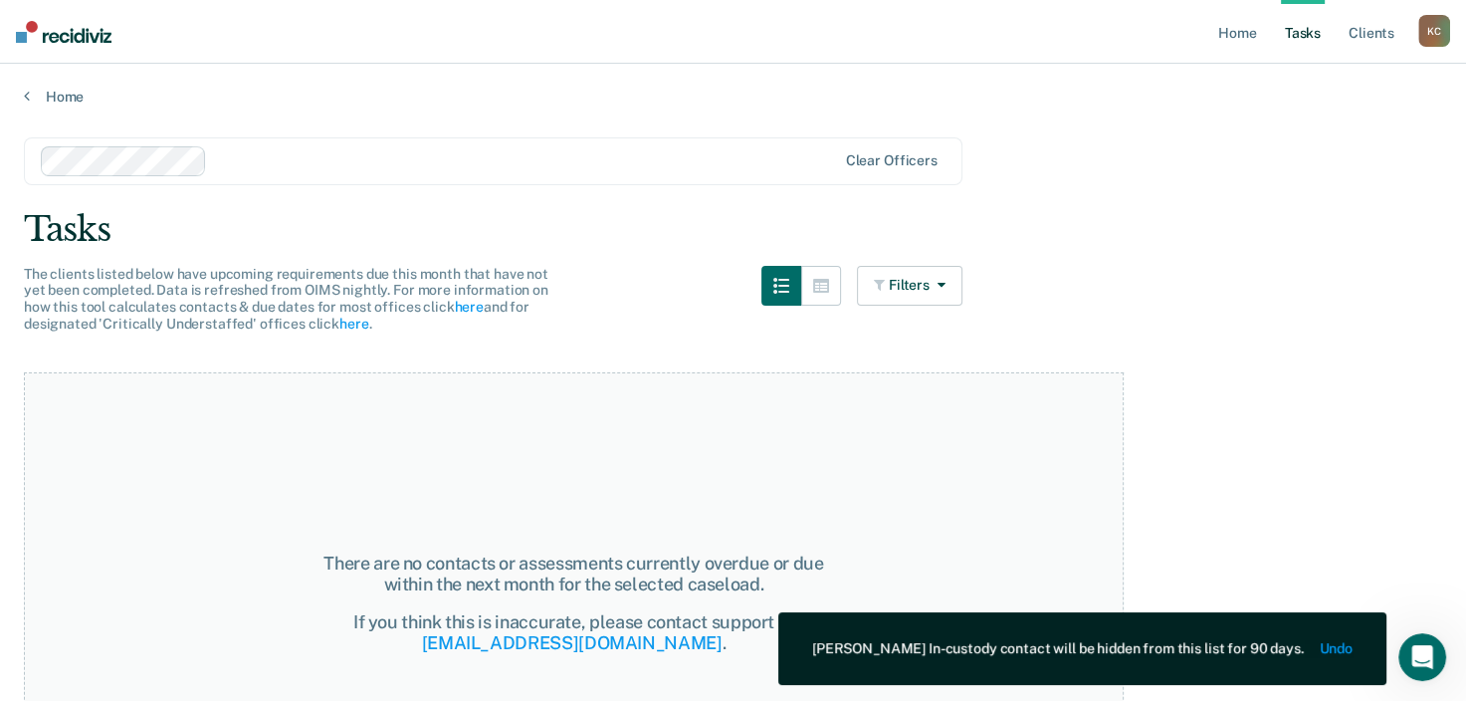
click at [1296, 37] on link "Tasks" at bounding box center [1303, 32] width 44 height 64
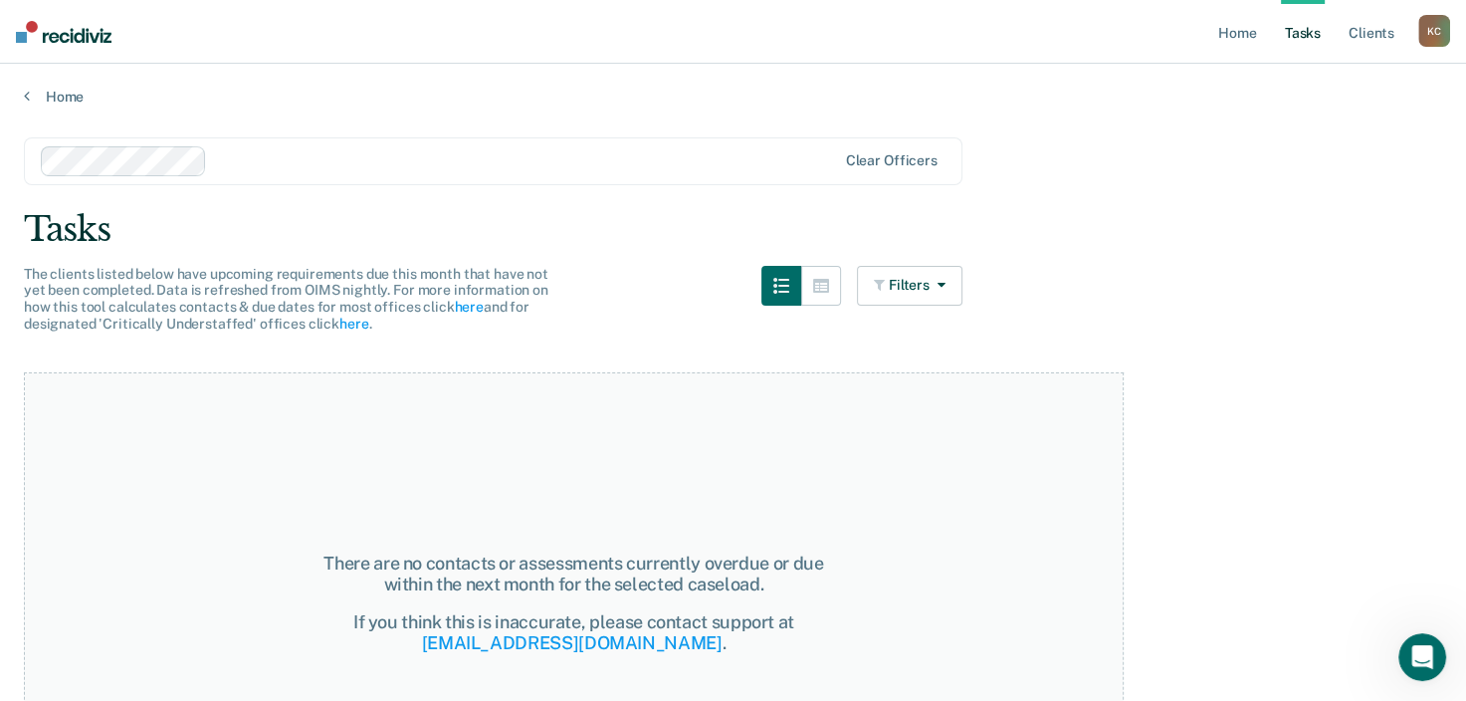
click at [1315, 39] on link "Tasks" at bounding box center [1303, 32] width 44 height 64
click at [1445, 28] on div "K C" at bounding box center [1435, 31] width 32 height 32
click at [1299, 133] on link "Log Out" at bounding box center [1354, 130] width 160 height 17
